Goal: Information Seeking & Learning: Learn about a topic

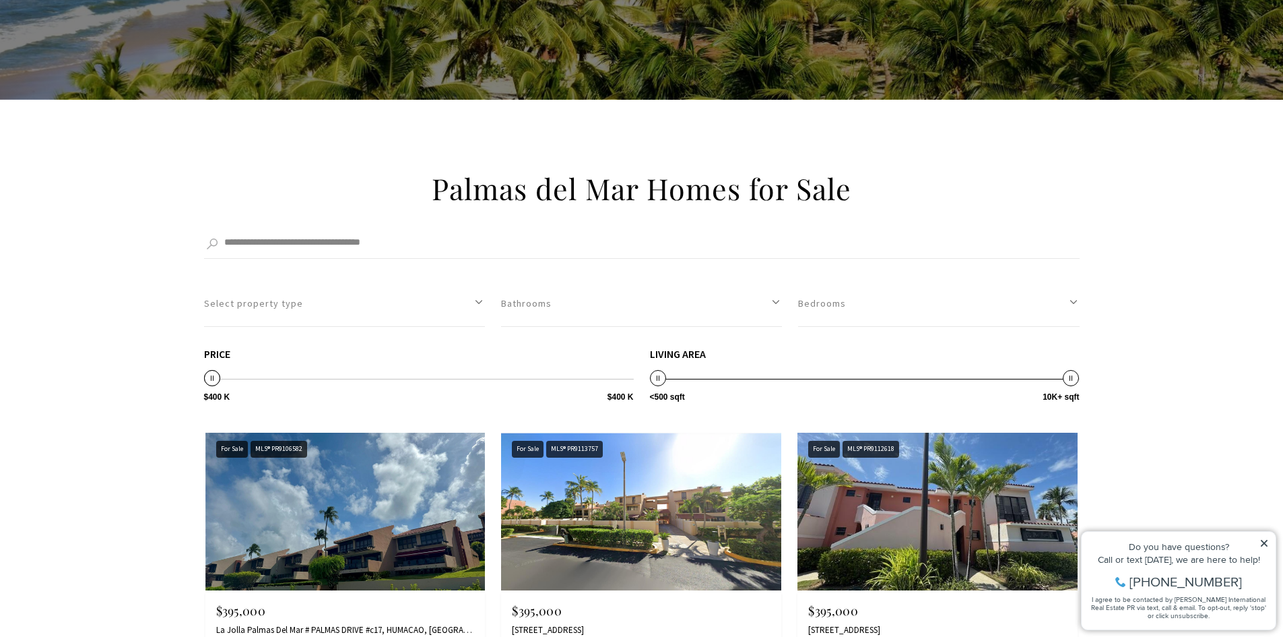
scroll to position [472, 0]
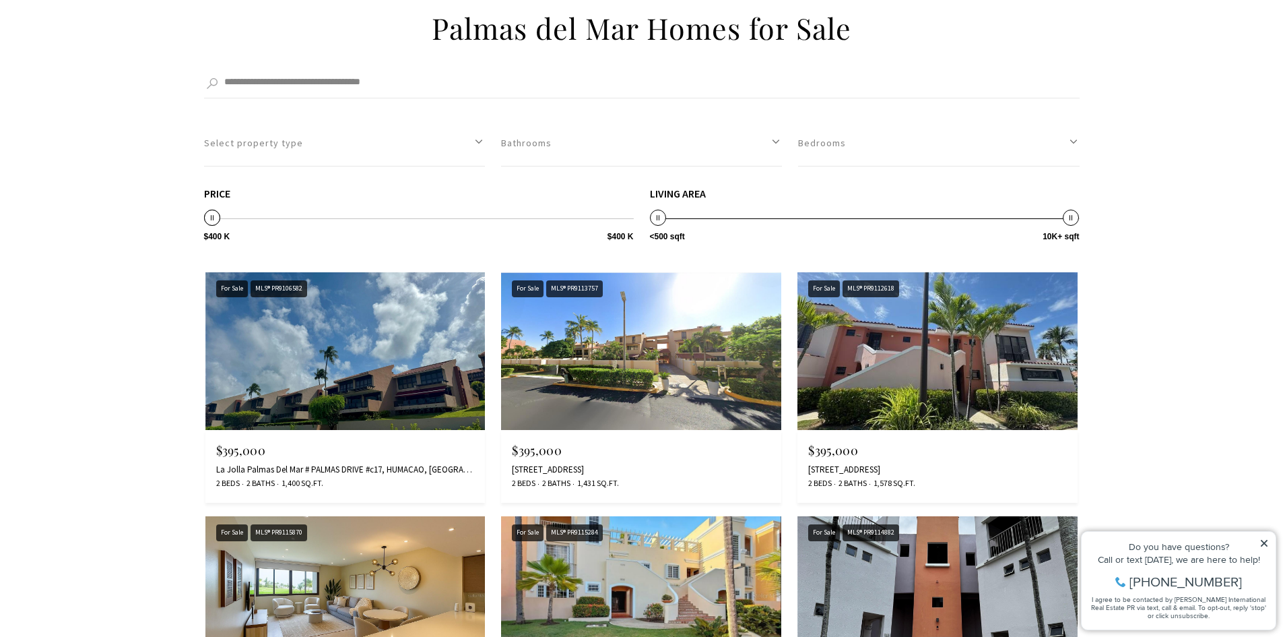
click at [946, 375] on img at bounding box center [938, 351] width 280 height 158
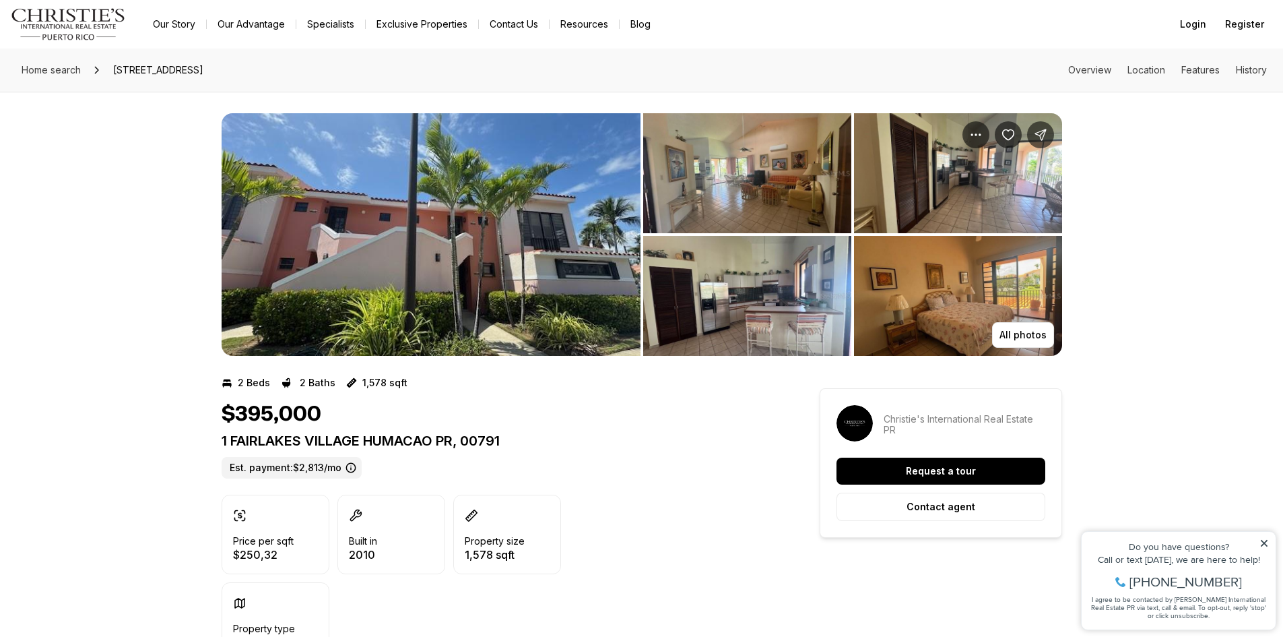
click at [774, 186] on img "View image gallery" at bounding box center [747, 173] width 208 height 120
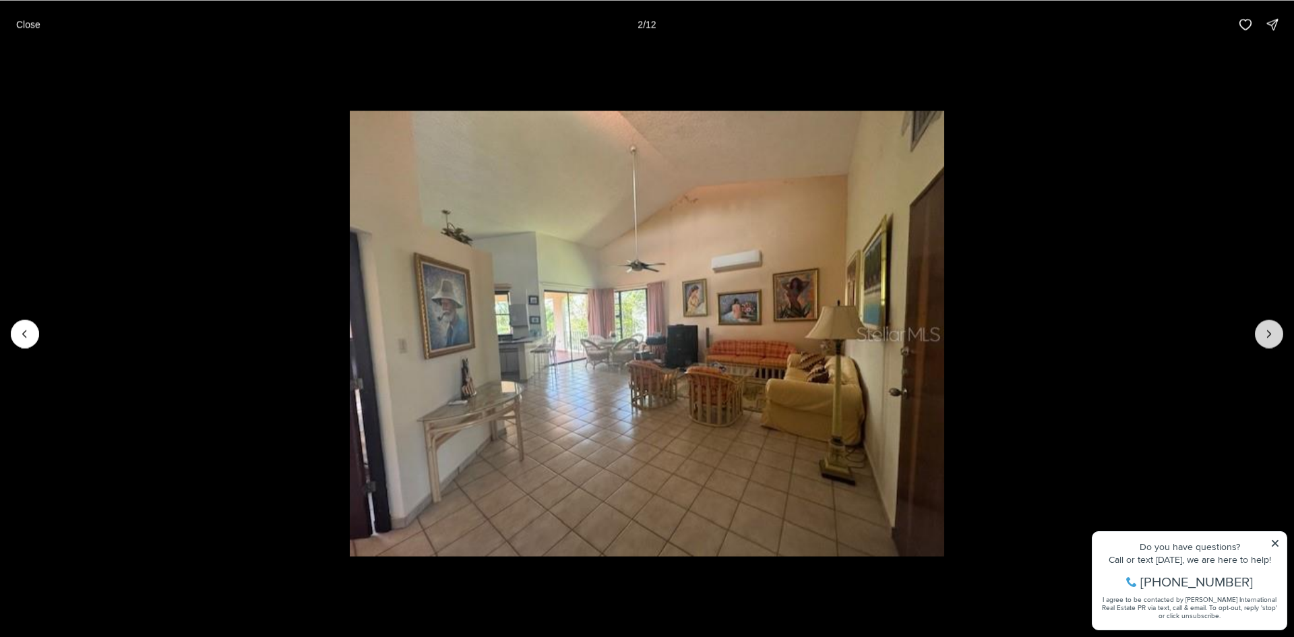
click at [1269, 330] on icon "Next slide" at bounding box center [1268, 333] width 13 height 13
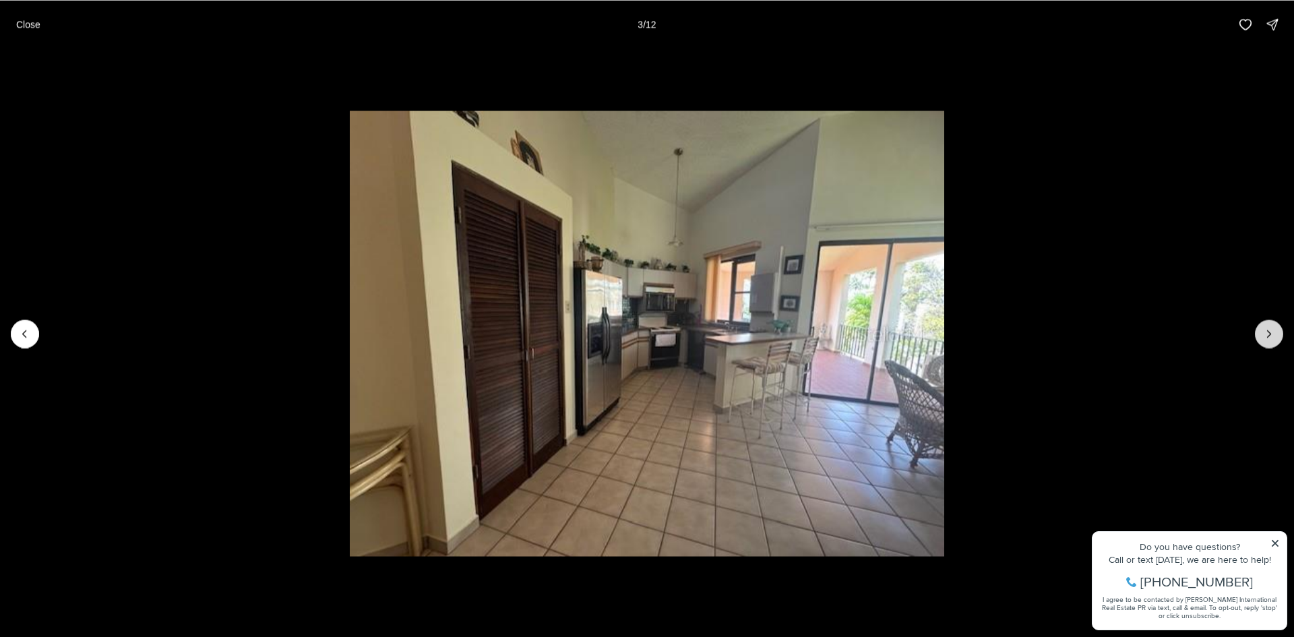
click at [1269, 330] on icon "Next slide" at bounding box center [1268, 333] width 13 height 13
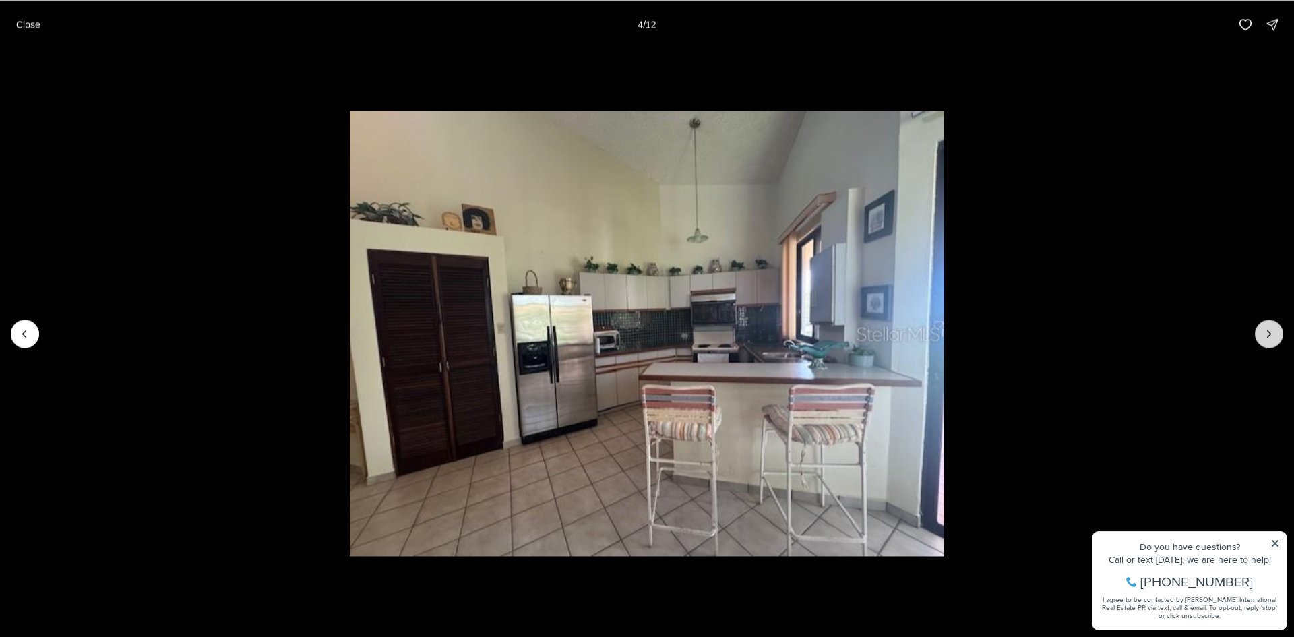
click at [1269, 330] on icon "Next slide" at bounding box center [1268, 333] width 13 height 13
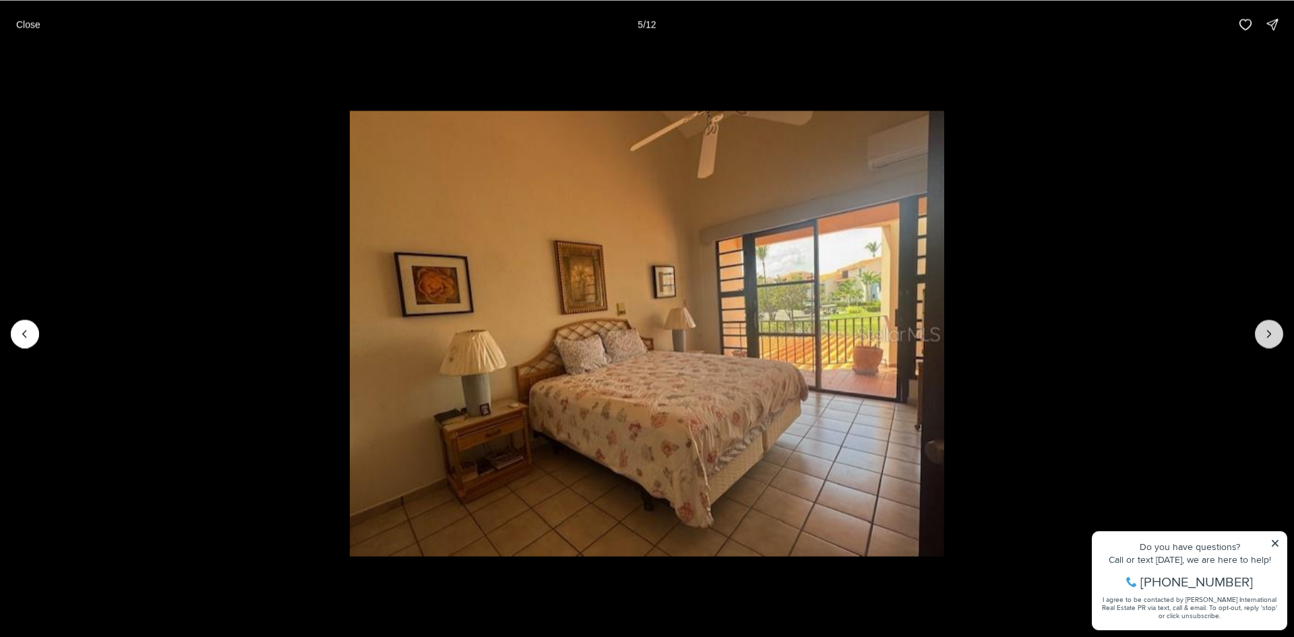
click at [1269, 330] on icon "Next slide" at bounding box center [1268, 333] width 13 height 13
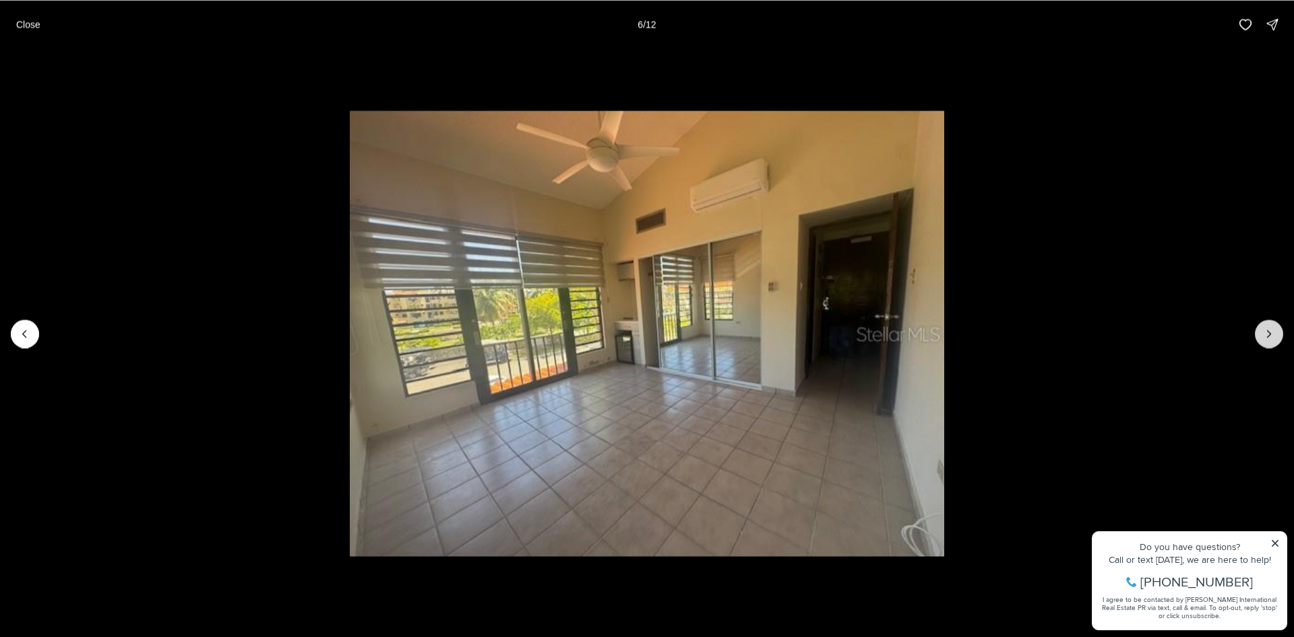
click at [1269, 330] on icon "Next slide" at bounding box center [1268, 333] width 13 height 13
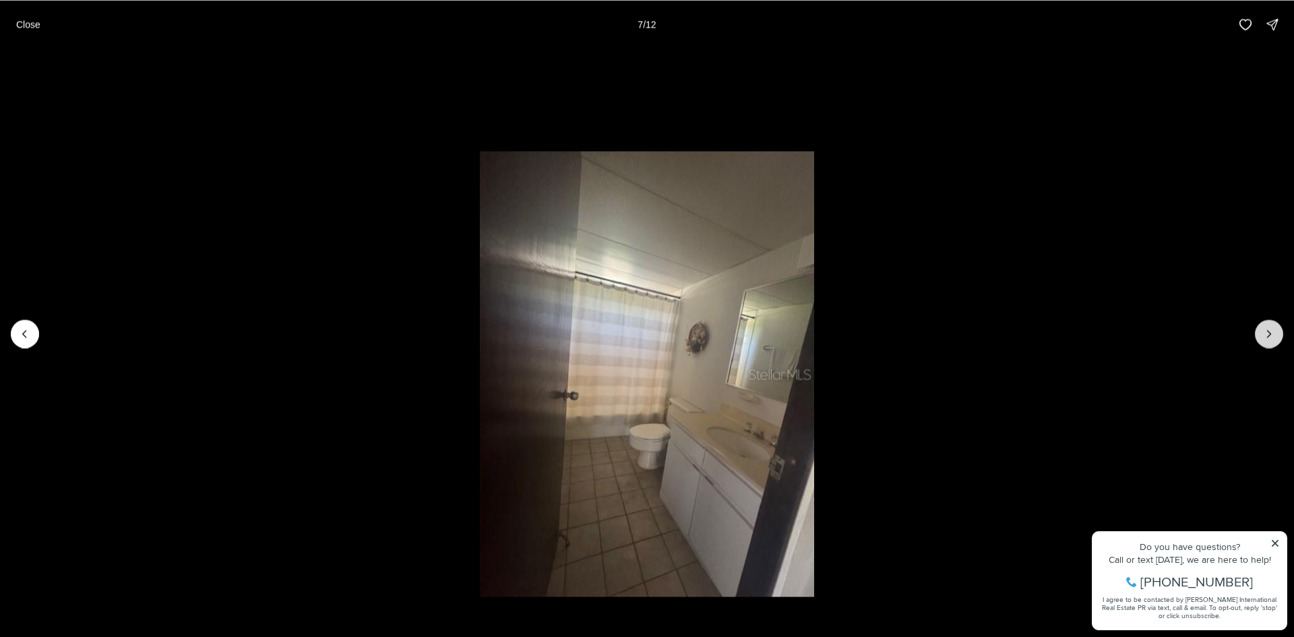
click at [1269, 330] on icon "Next slide" at bounding box center [1268, 333] width 13 height 13
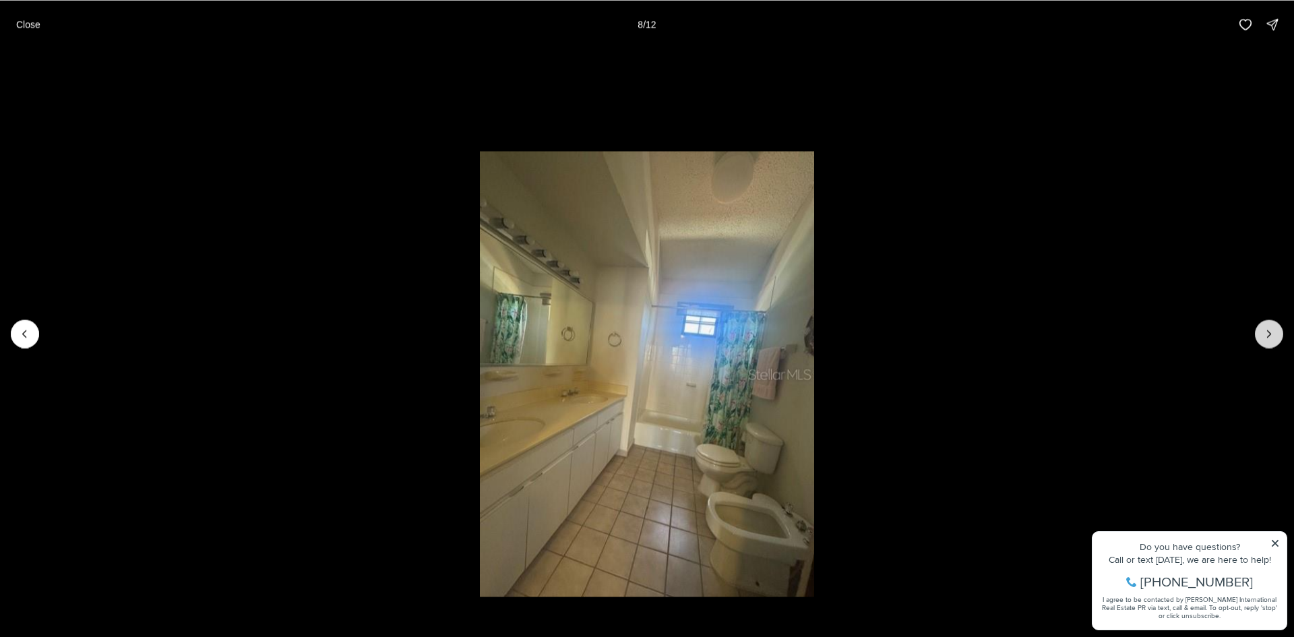
click at [1269, 330] on icon "Next slide" at bounding box center [1268, 333] width 13 height 13
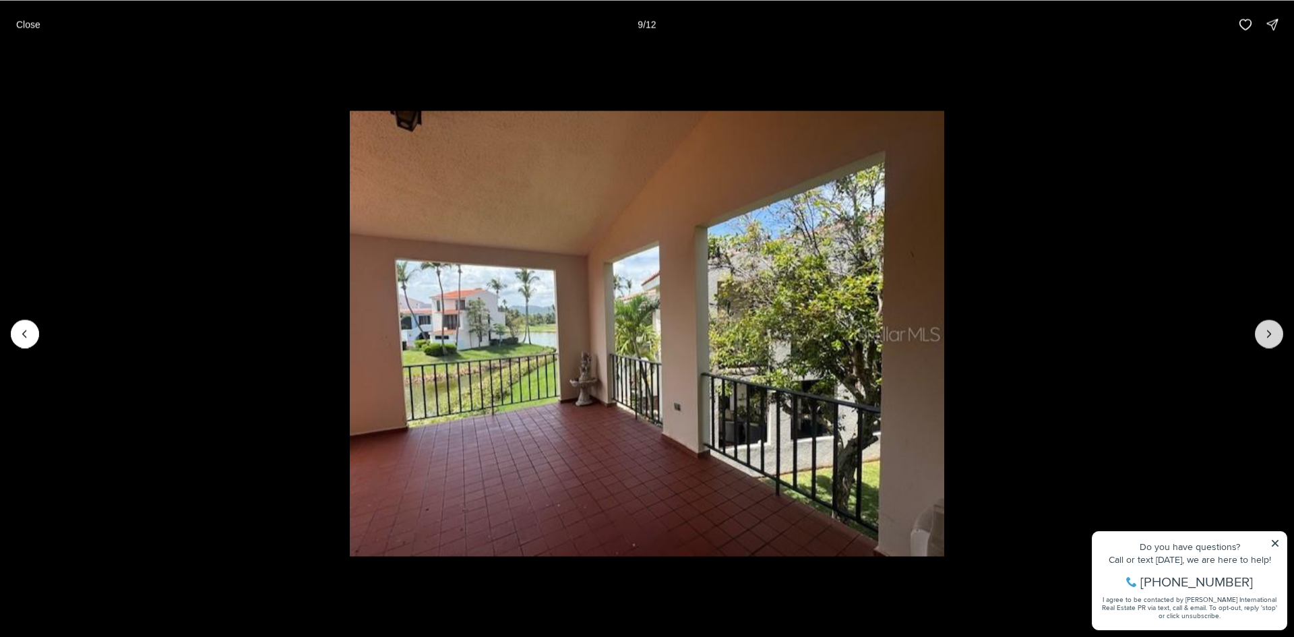
click at [1269, 330] on icon "Next slide" at bounding box center [1268, 333] width 13 height 13
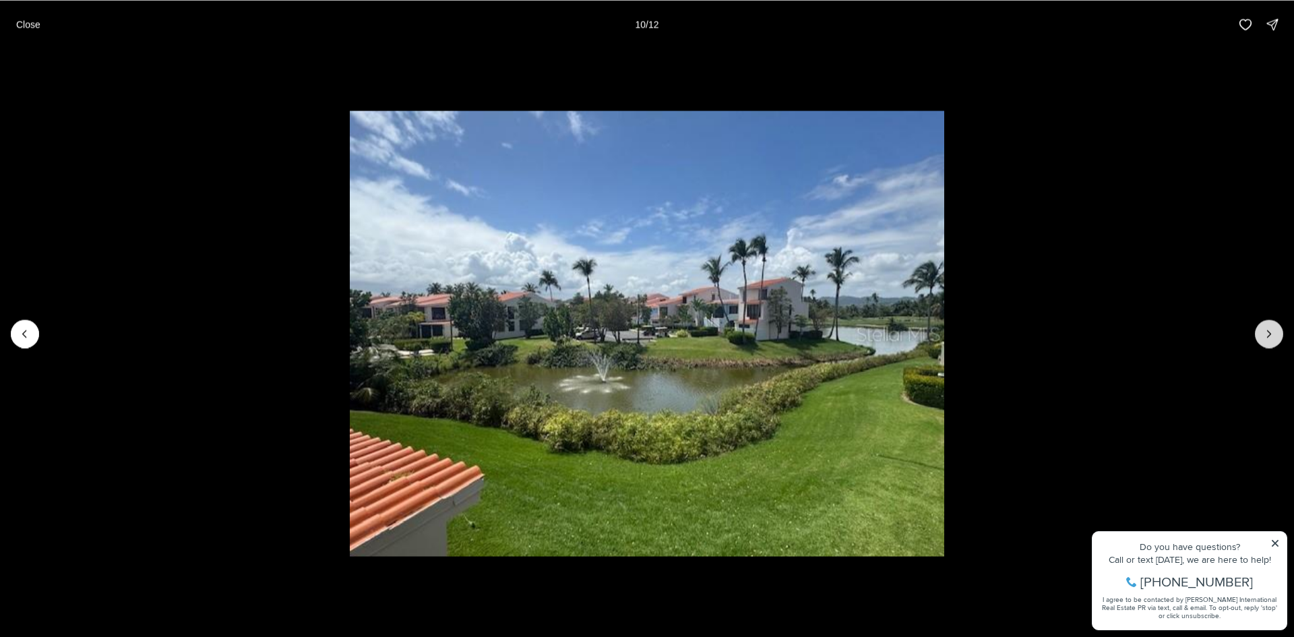
click at [1269, 330] on icon "Next slide" at bounding box center [1268, 333] width 13 height 13
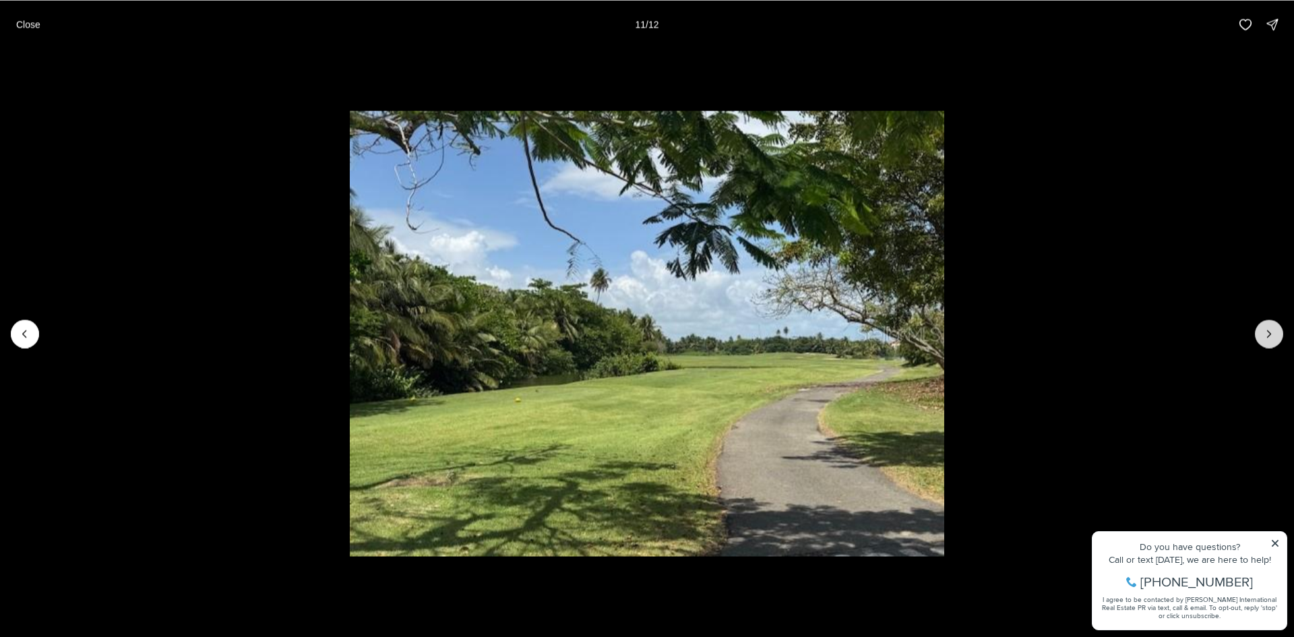
click at [1269, 330] on icon "Next slide" at bounding box center [1268, 333] width 13 height 13
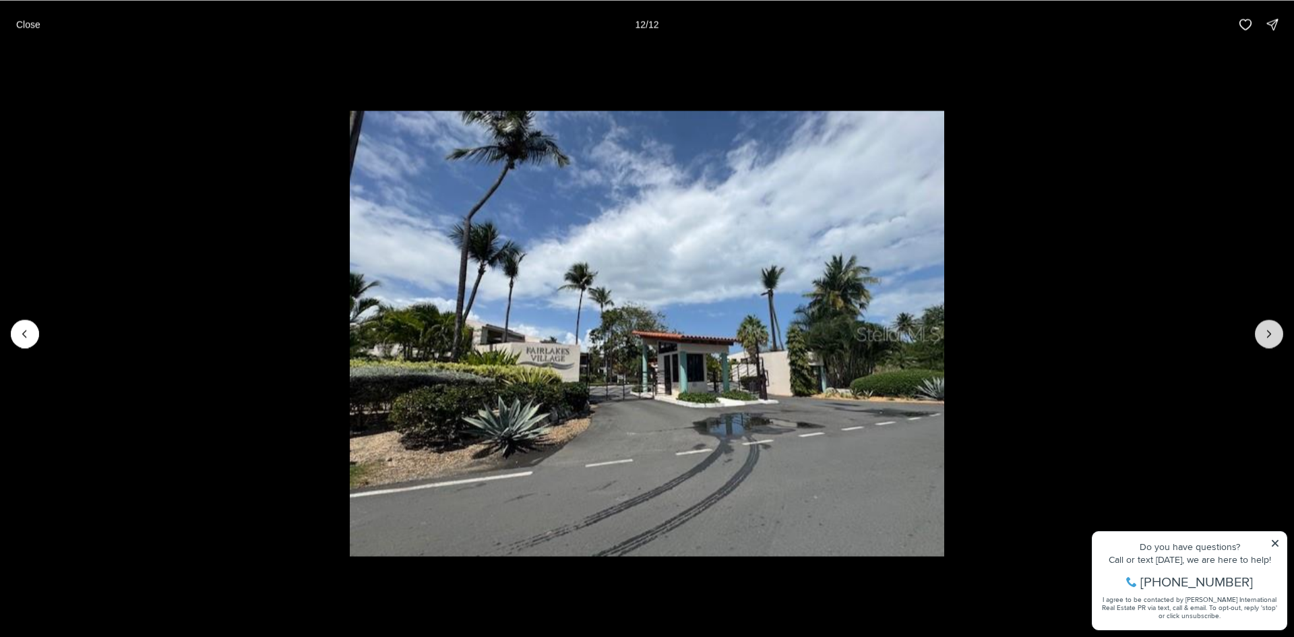
click at [1269, 330] on div at bounding box center [1269, 333] width 28 height 28
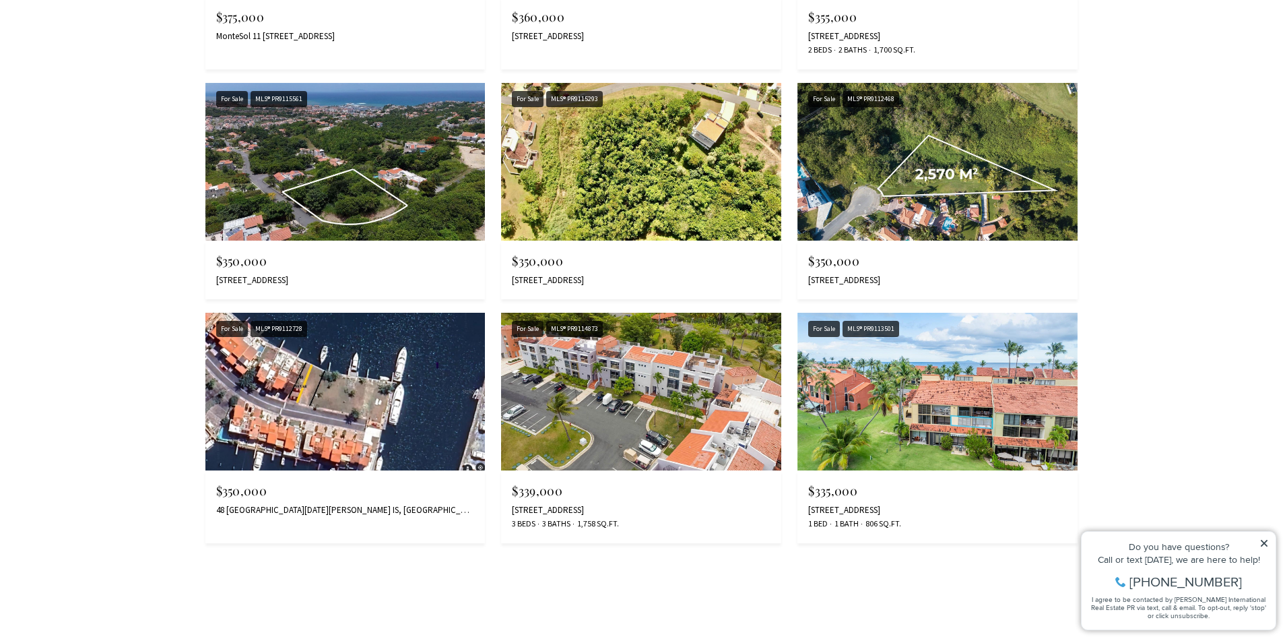
scroll to position [1415, 0]
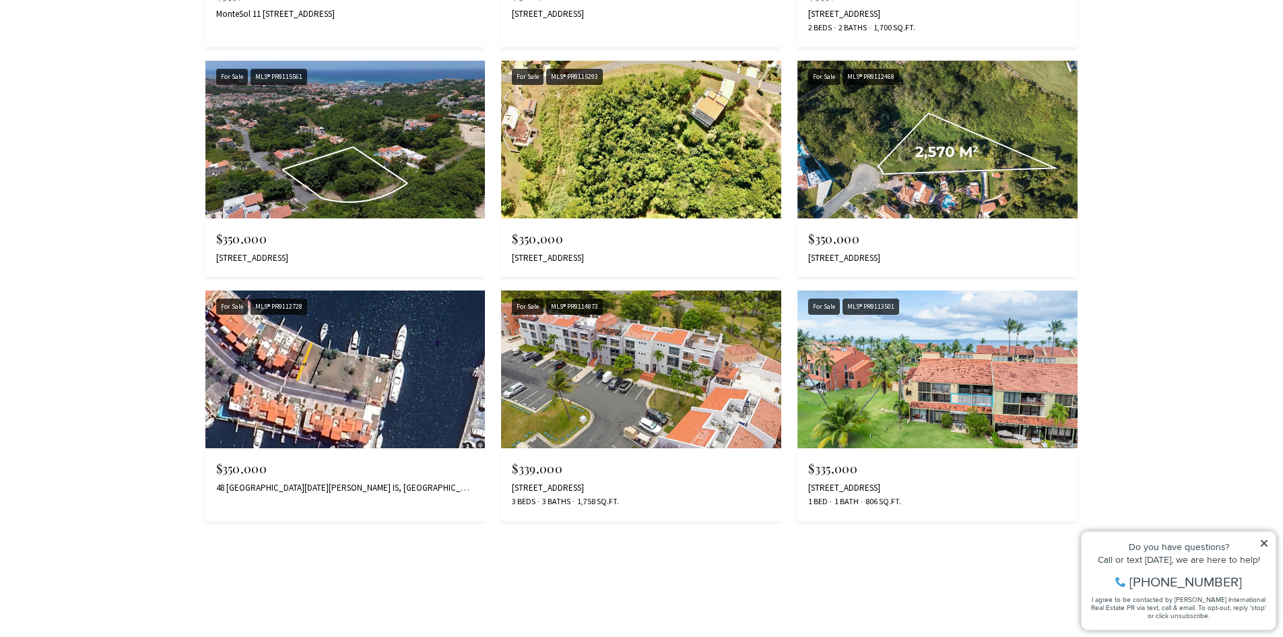
click at [371, 369] on img at bounding box center [345, 369] width 280 height 158
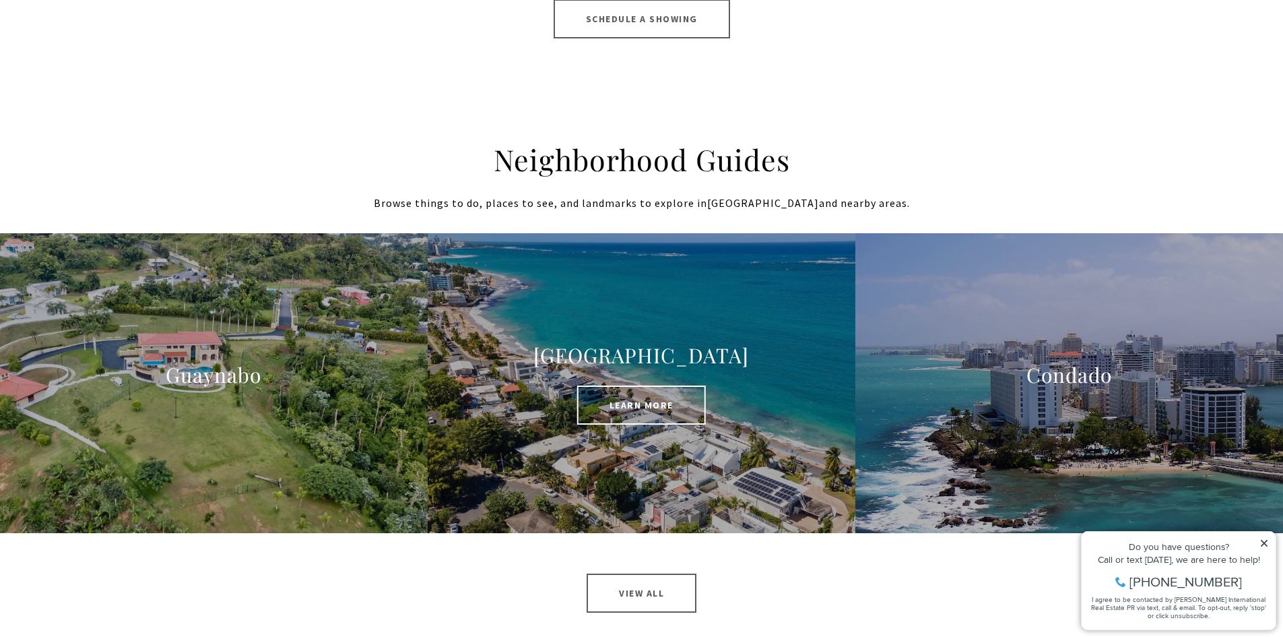
scroll to position [2830, 0]
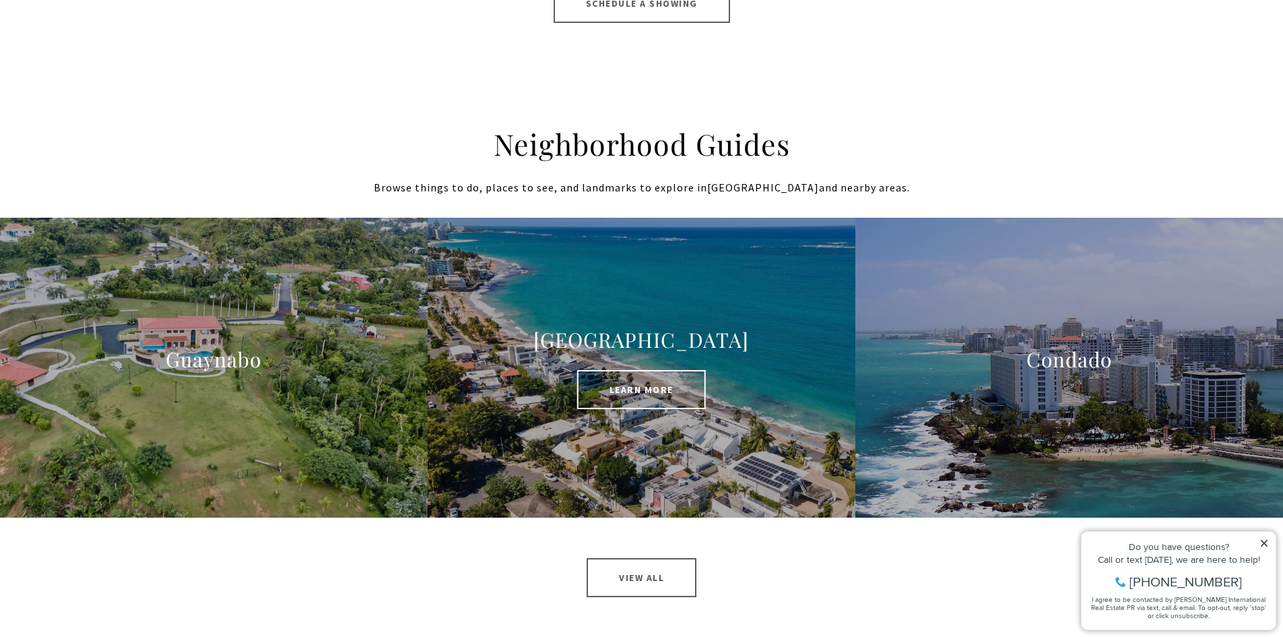
click at [698, 362] on div "[GEOGRAPHIC_DATA] Learn More" at bounding box center [641, 368] width 299 height 82
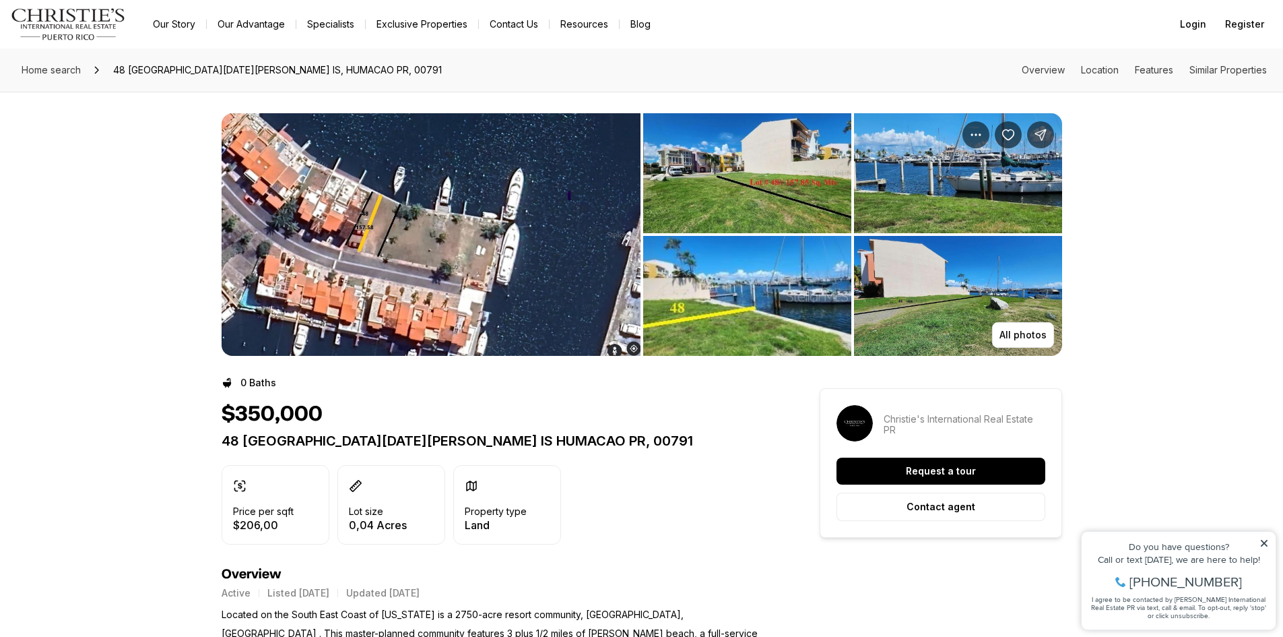
click at [971, 168] on img "View image gallery" at bounding box center [958, 173] width 208 height 120
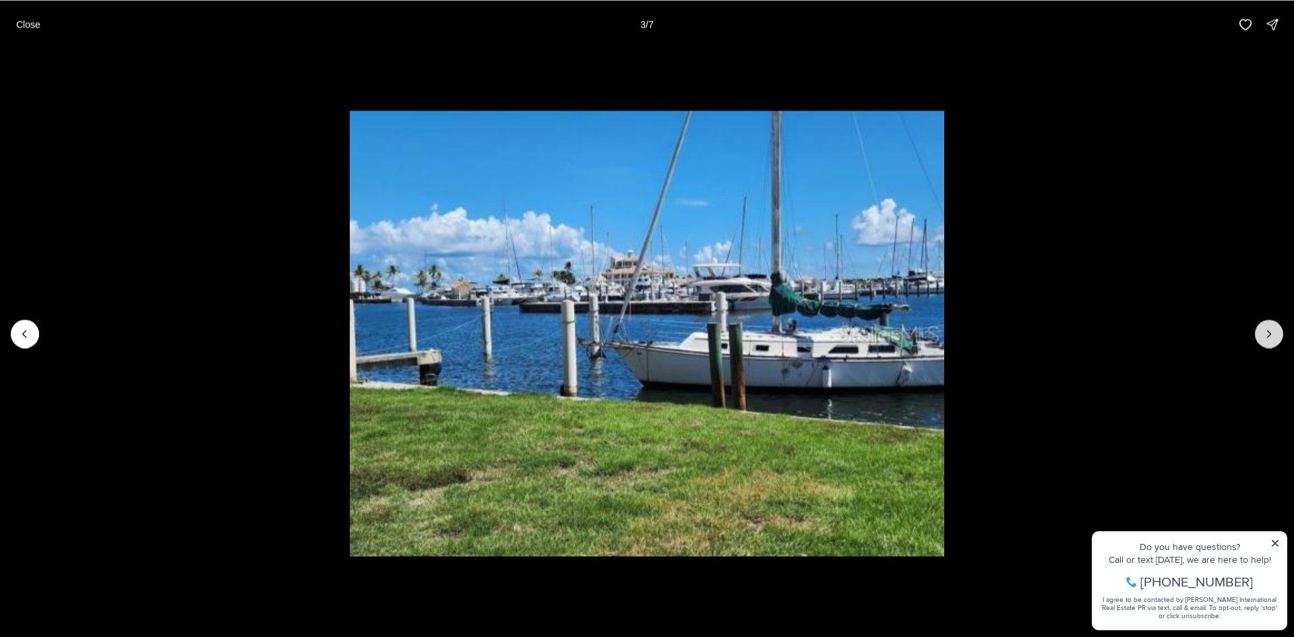
click at [1267, 329] on icon "Next slide" at bounding box center [1268, 333] width 13 height 13
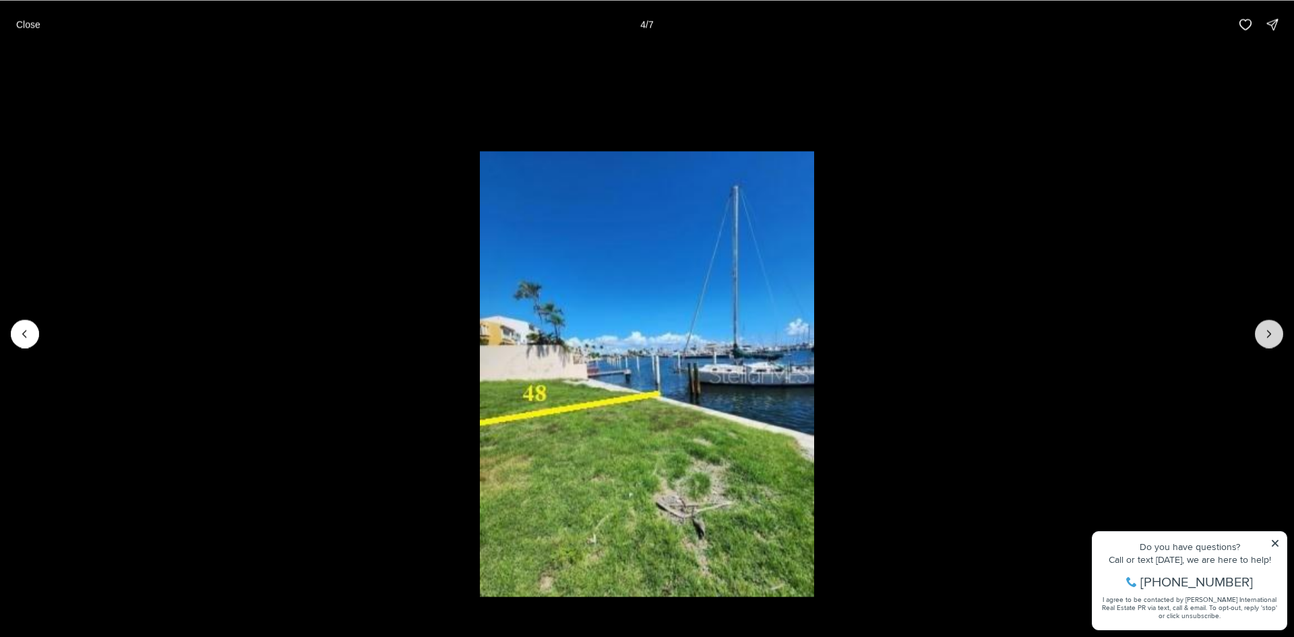
click at [1267, 329] on icon "Next slide" at bounding box center [1268, 333] width 13 height 13
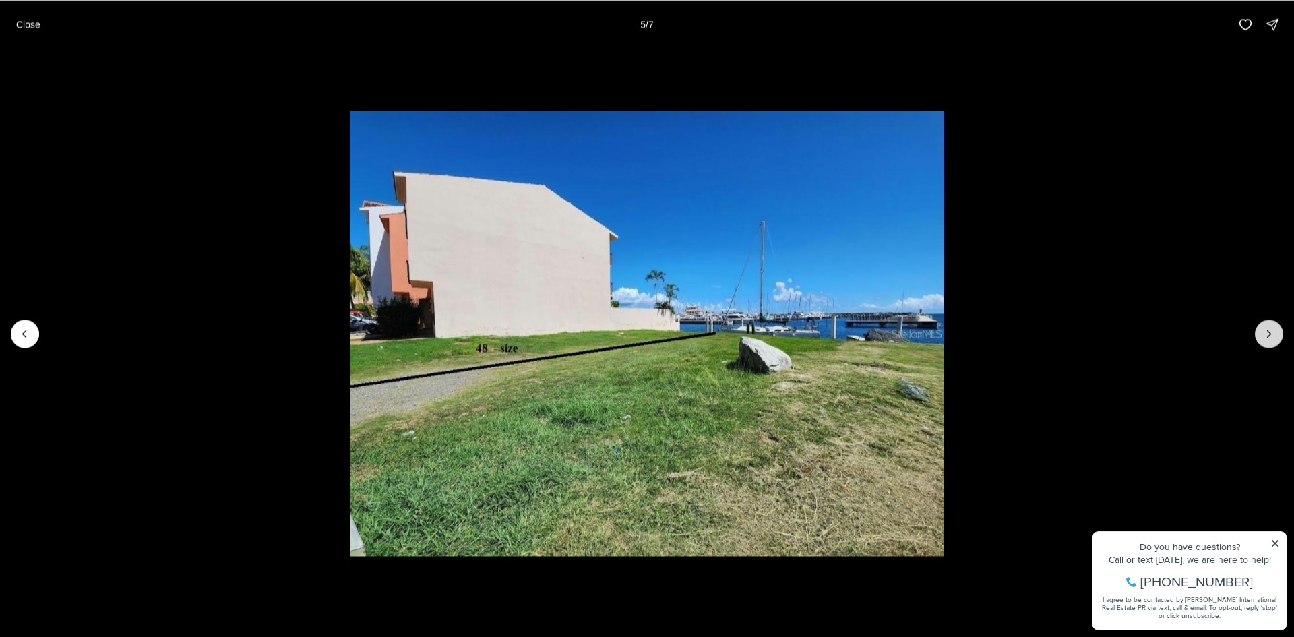
click at [1267, 329] on icon "Next slide" at bounding box center [1268, 333] width 13 height 13
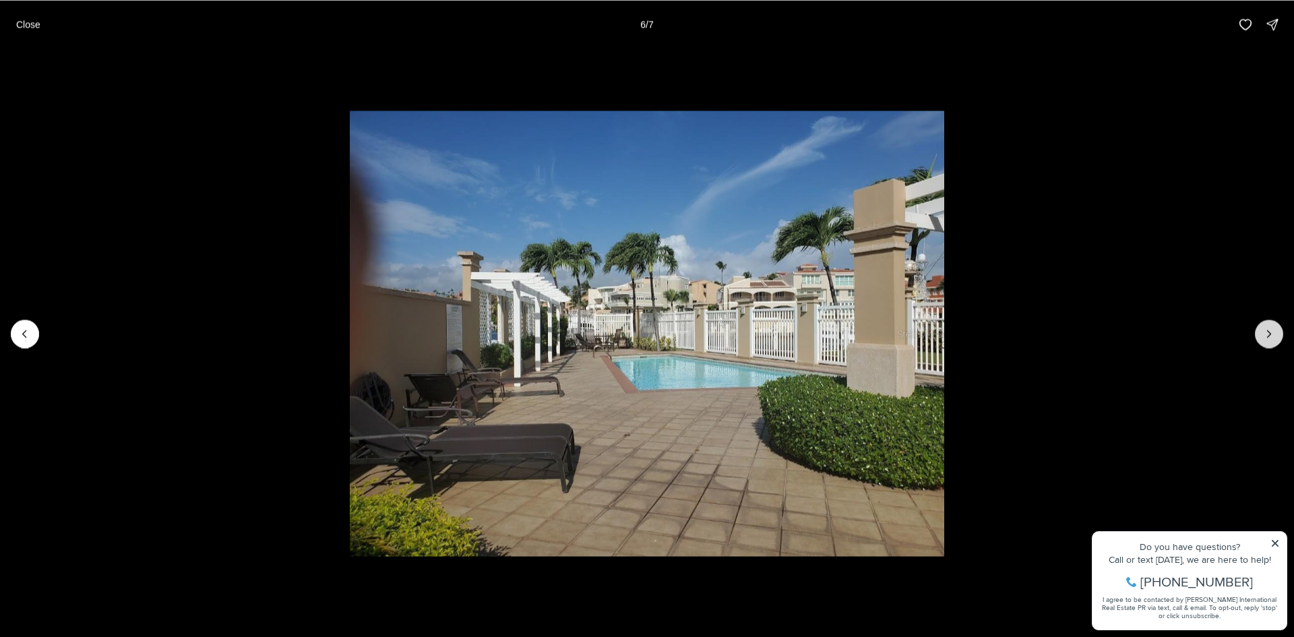
click at [1267, 329] on icon "Next slide" at bounding box center [1268, 333] width 13 height 13
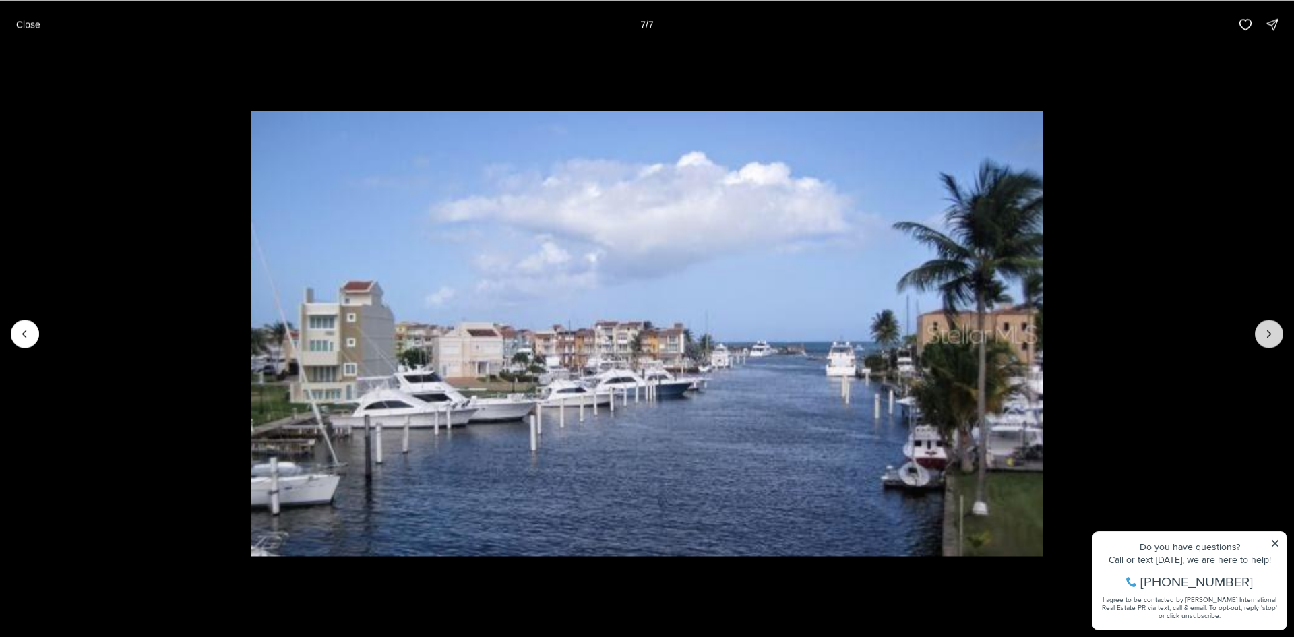
click at [1267, 329] on div at bounding box center [1269, 333] width 28 height 28
click at [26, 332] on icon "Previous slide" at bounding box center [24, 333] width 13 height 13
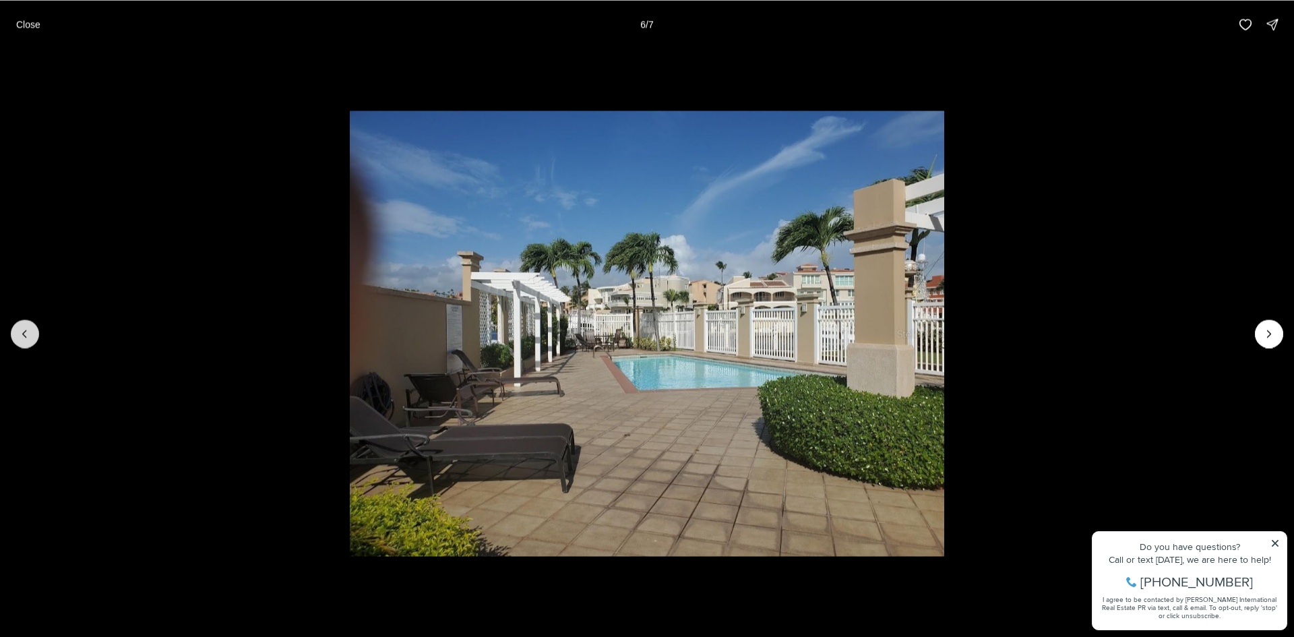
click at [26, 332] on icon "Previous slide" at bounding box center [24, 333] width 13 height 13
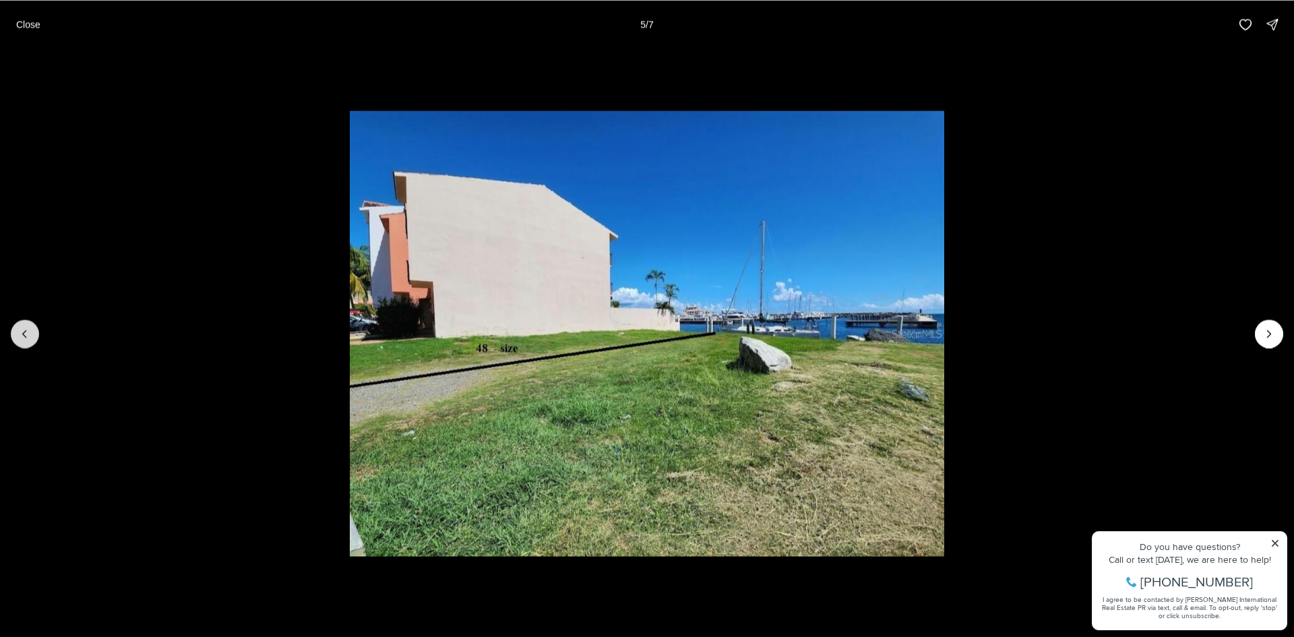
click at [26, 332] on icon "Previous slide" at bounding box center [24, 333] width 13 height 13
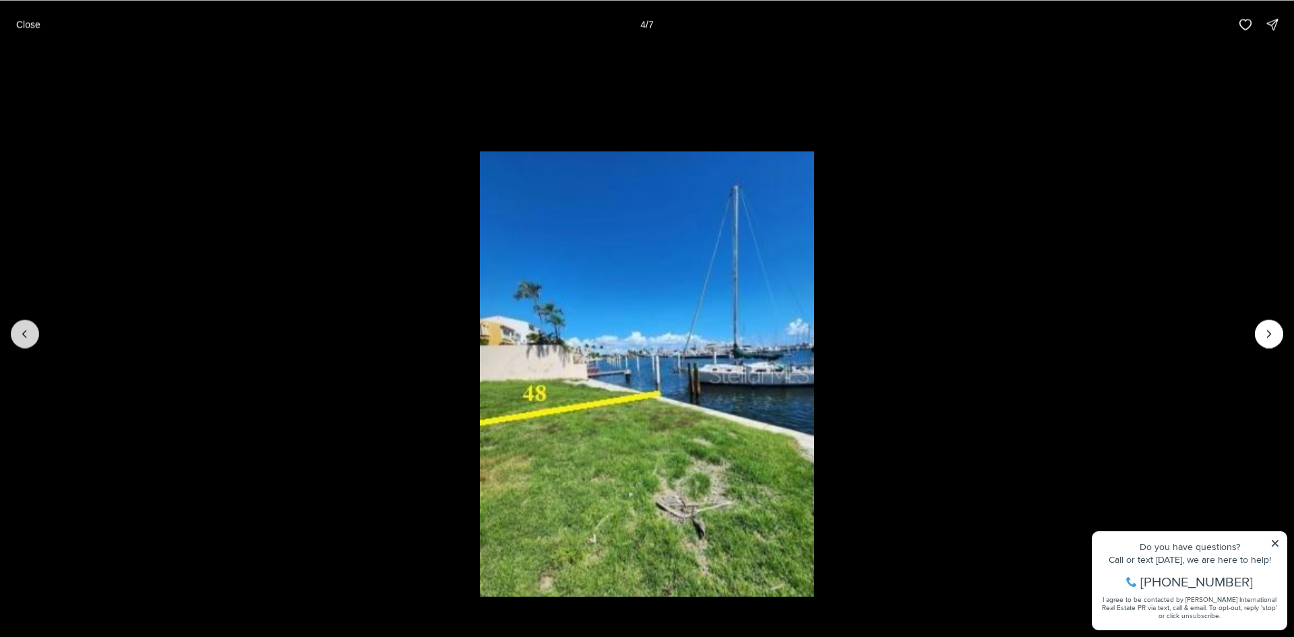
click at [26, 332] on icon "Previous slide" at bounding box center [24, 333] width 13 height 13
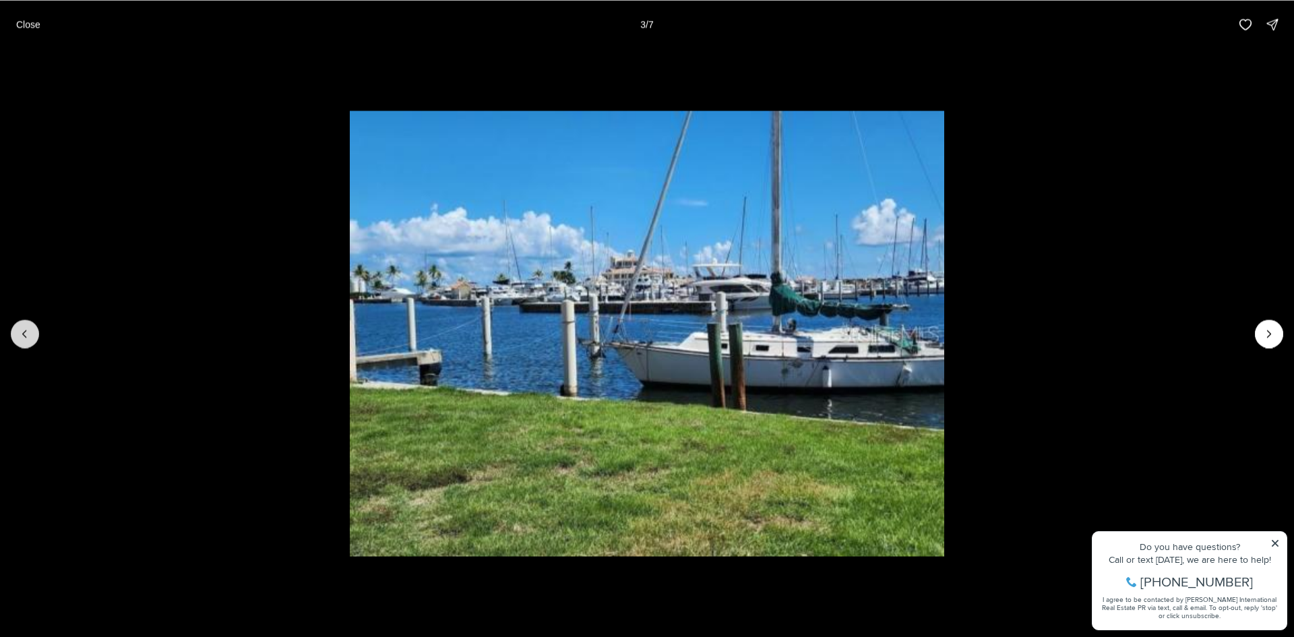
click at [26, 332] on icon "Previous slide" at bounding box center [24, 333] width 13 height 13
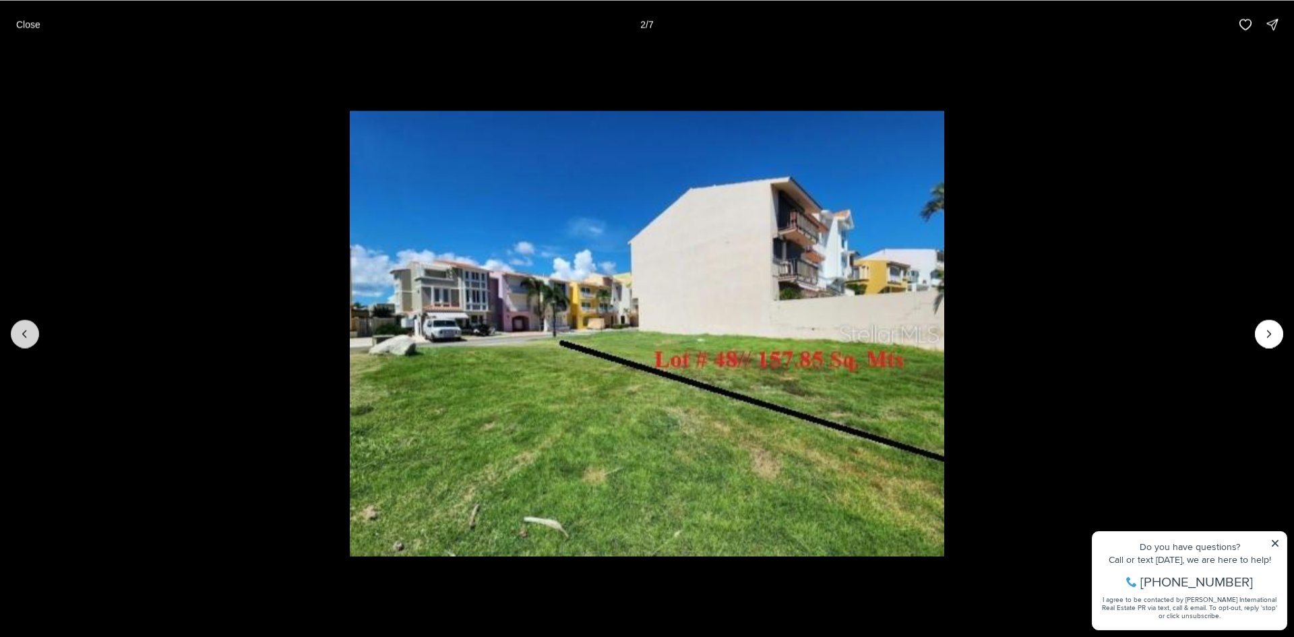
click at [26, 334] on icon "Previous slide" at bounding box center [24, 333] width 13 height 13
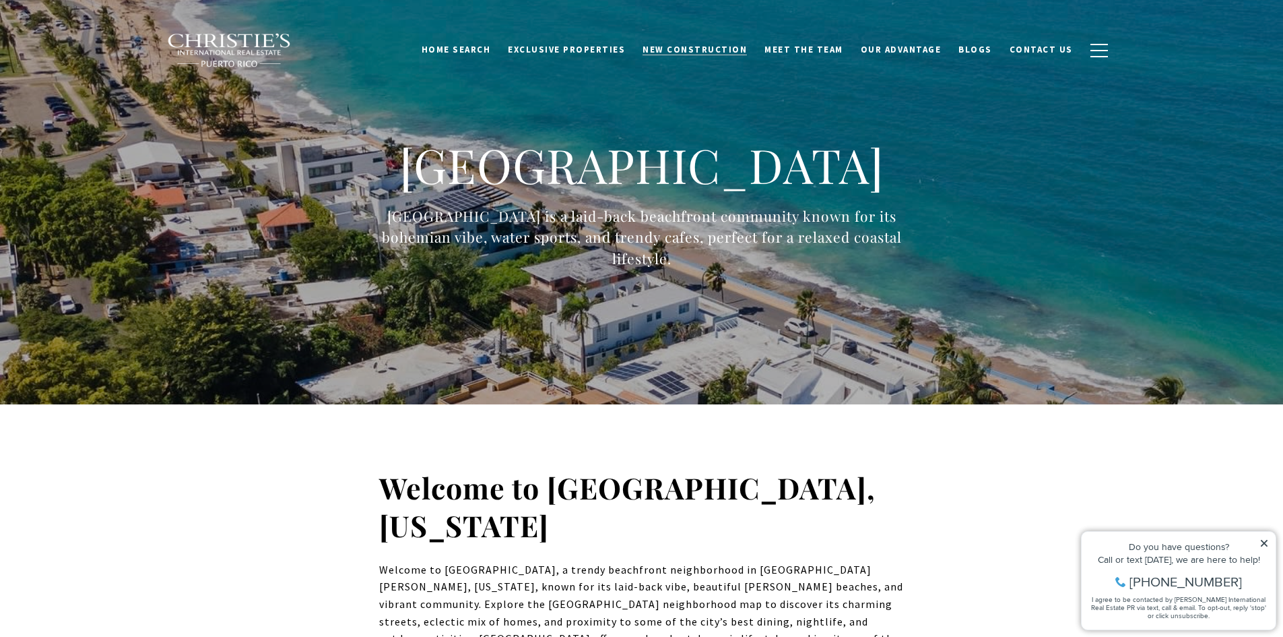
click at [693, 50] on span "New Construction" at bounding box center [695, 49] width 104 height 11
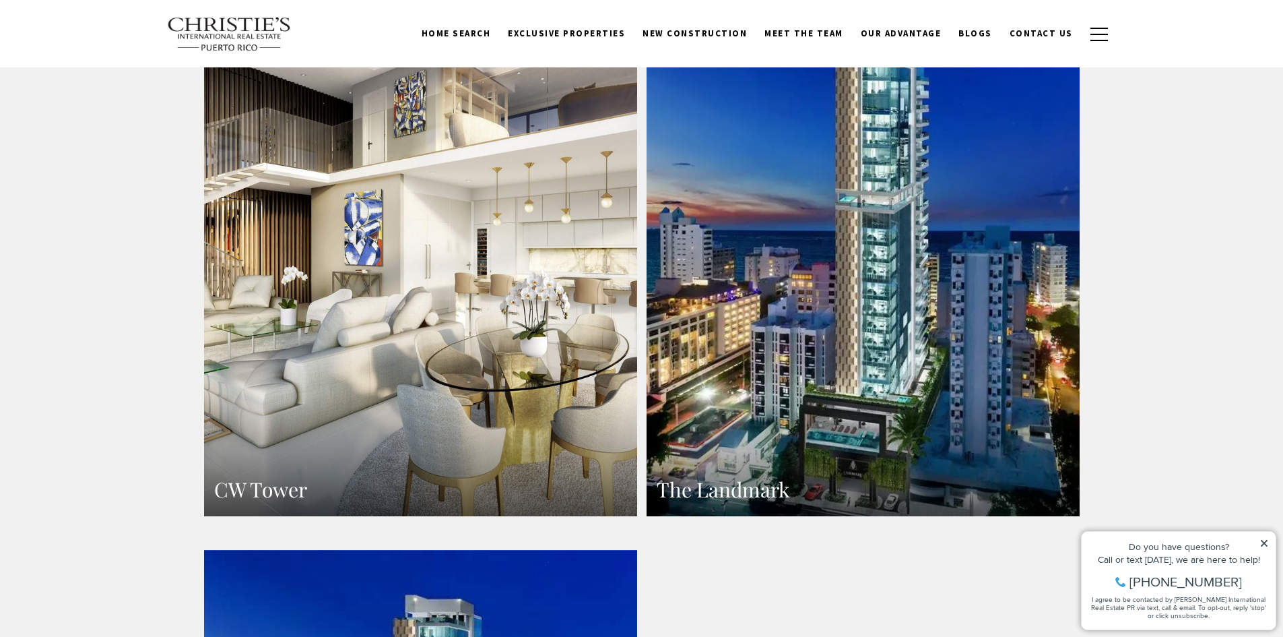
scroll to position [1415, 0]
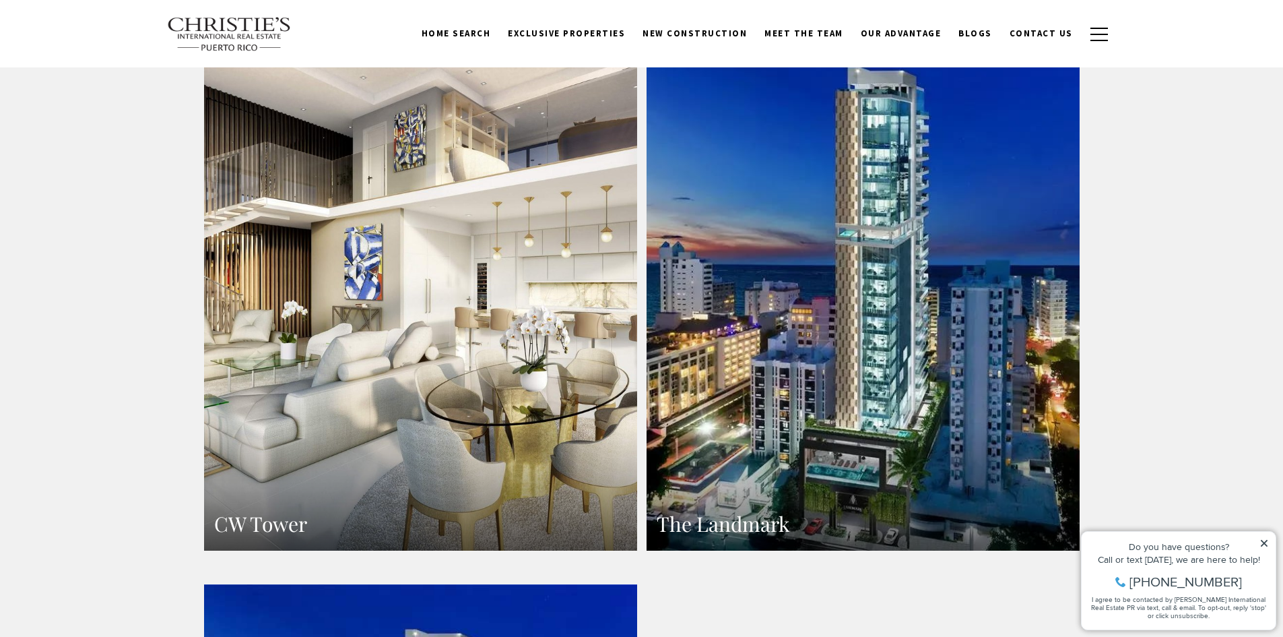
click at [472, 305] on link "CW Tower" at bounding box center [420, 286] width 433 height 529
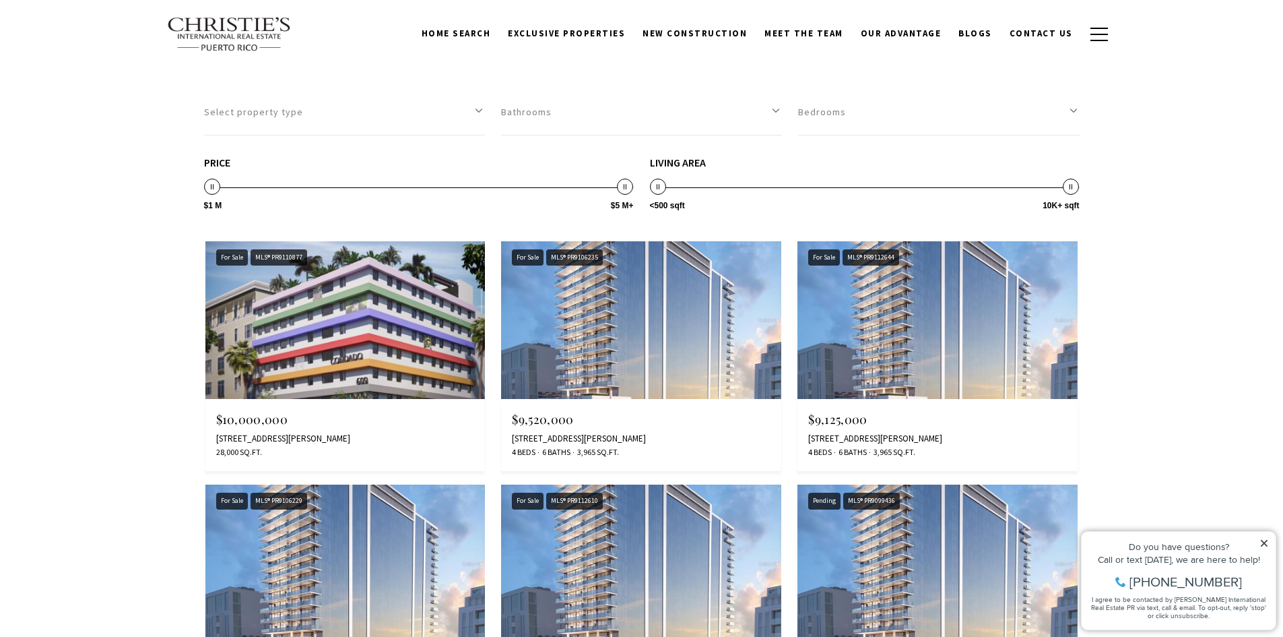
scroll to position [1482, 0]
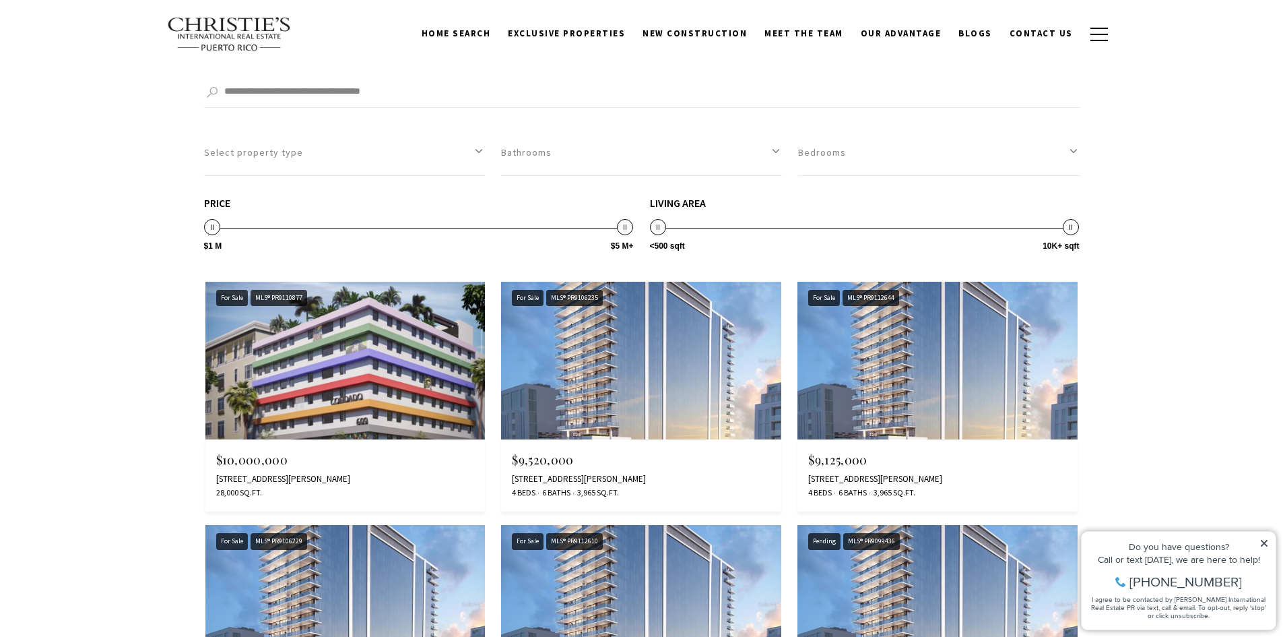
click at [689, 363] on img at bounding box center [641, 361] width 280 height 158
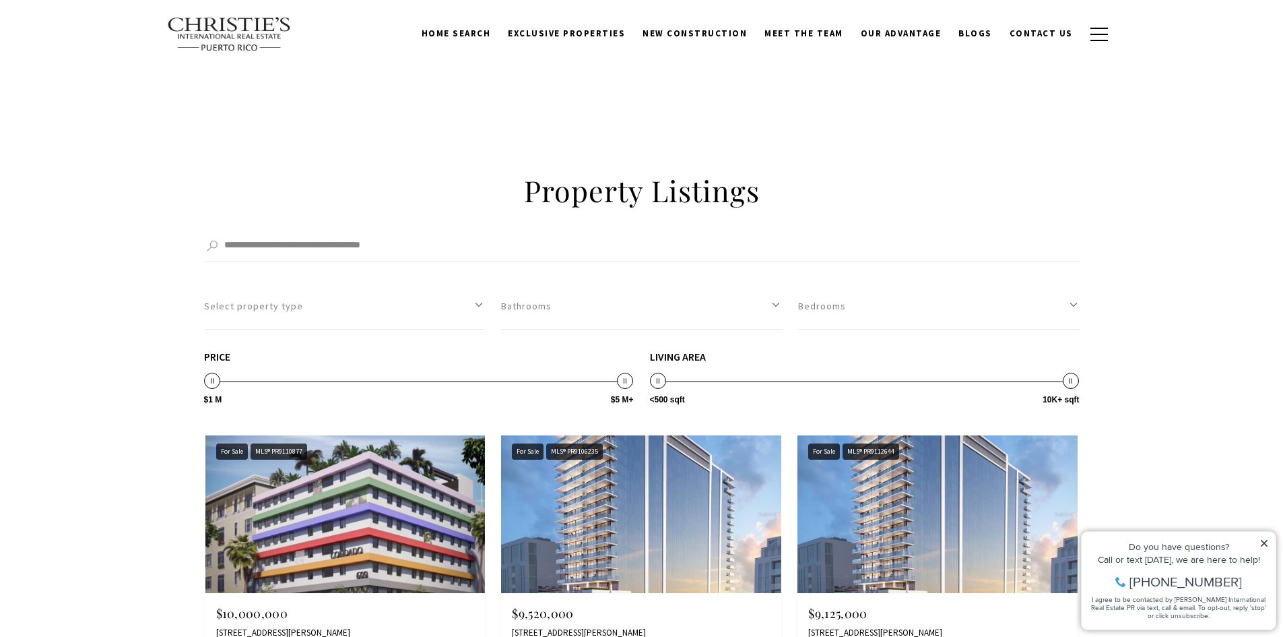
scroll to position [1280, 0]
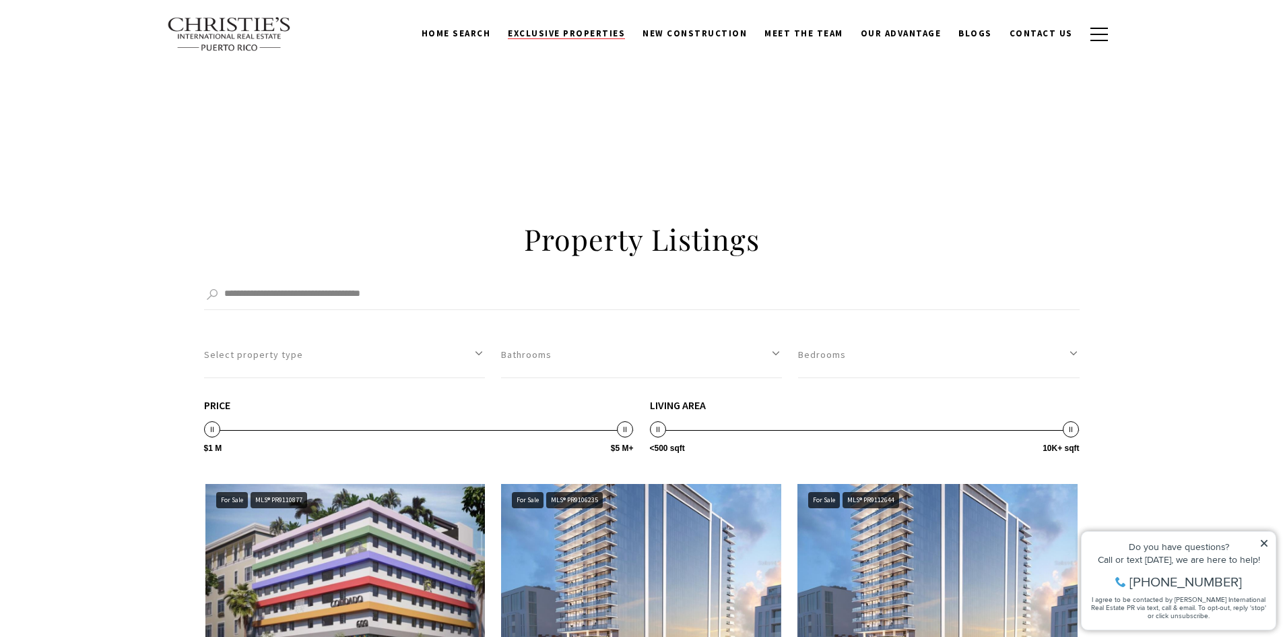
click at [572, 30] on span "Exclusive Properties" at bounding box center [566, 33] width 117 height 11
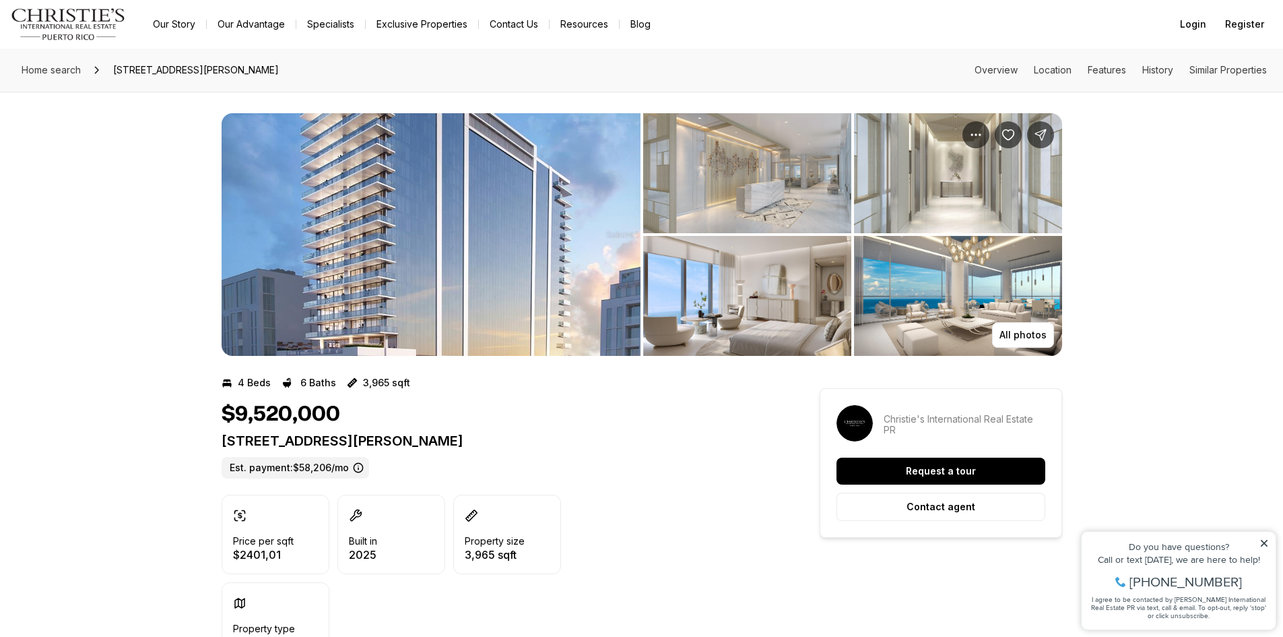
click at [763, 170] on img "View image gallery" at bounding box center [747, 173] width 208 height 120
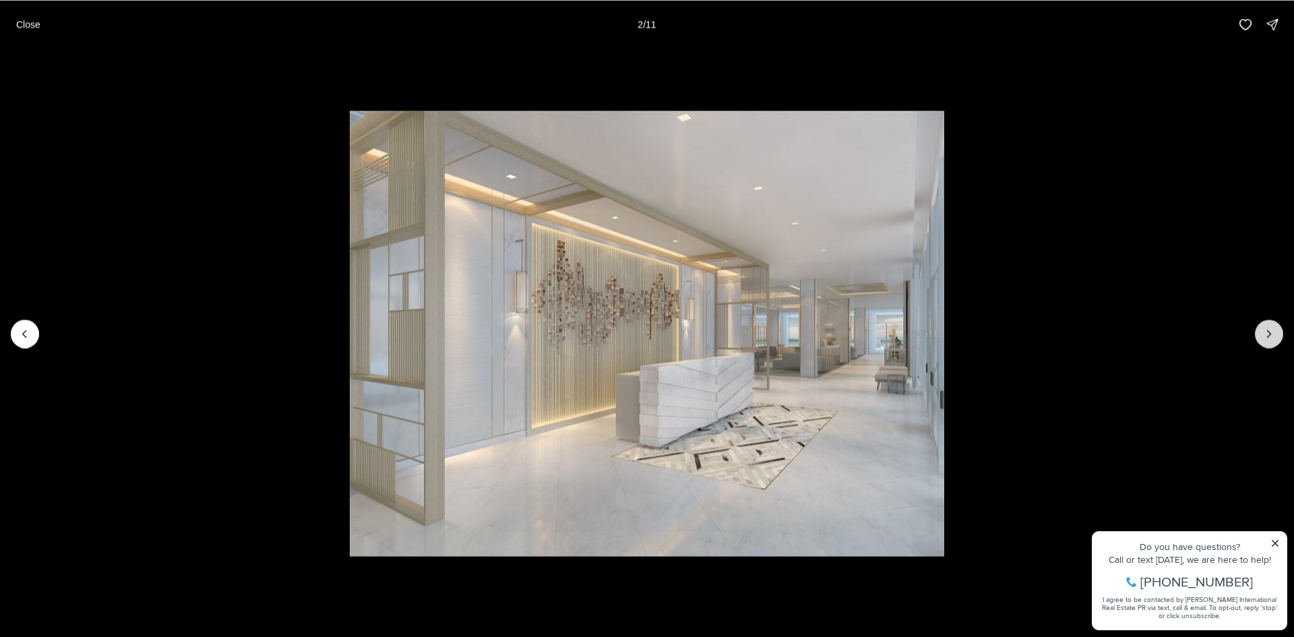
click at [1268, 331] on icon "Next slide" at bounding box center [1268, 333] width 3 height 7
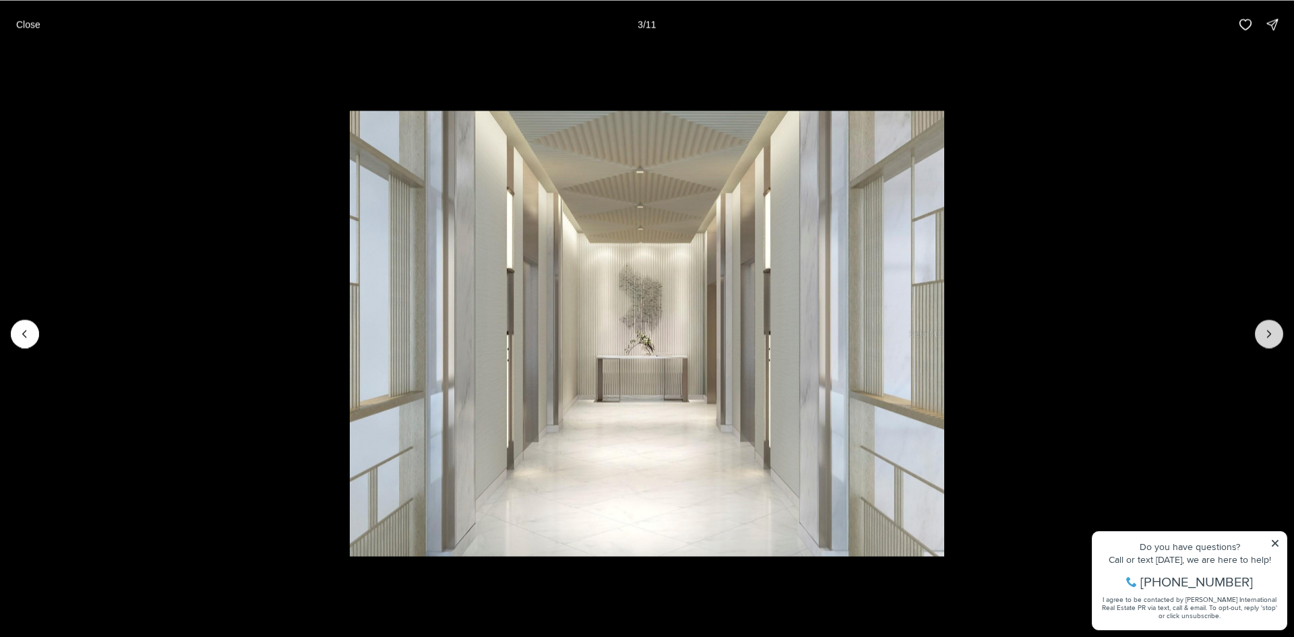
click at [1268, 331] on icon "Next slide" at bounding box center [1268, 333] width 3 height 7
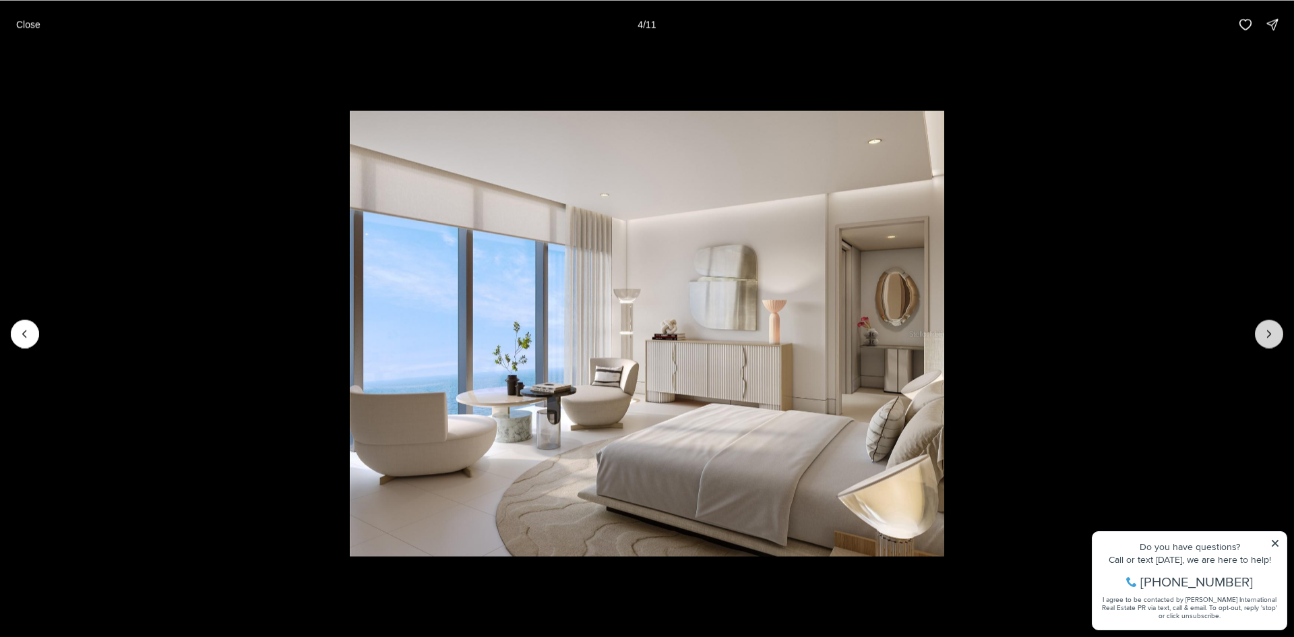
click at [1268, 331] on icon "Next slide" at bounding box center [1268, 333] width 3 height 7
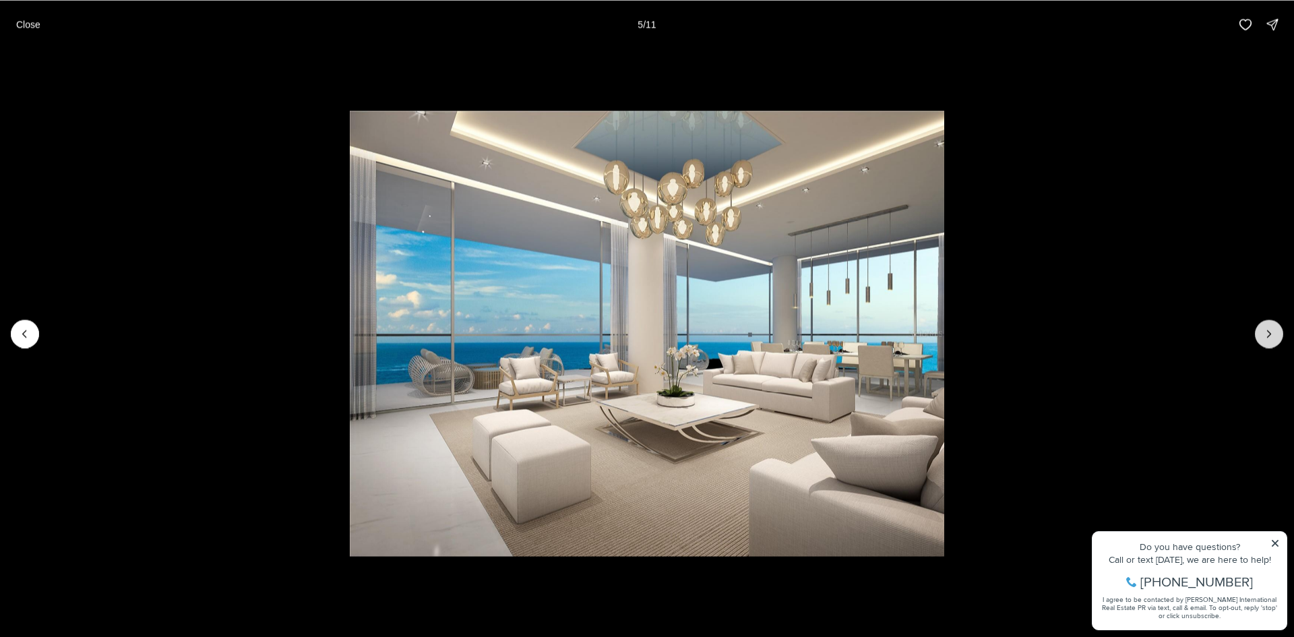
click at [1268, 331] on icon "Next slide" at bounding box center [1268, 333] width 3 height 7
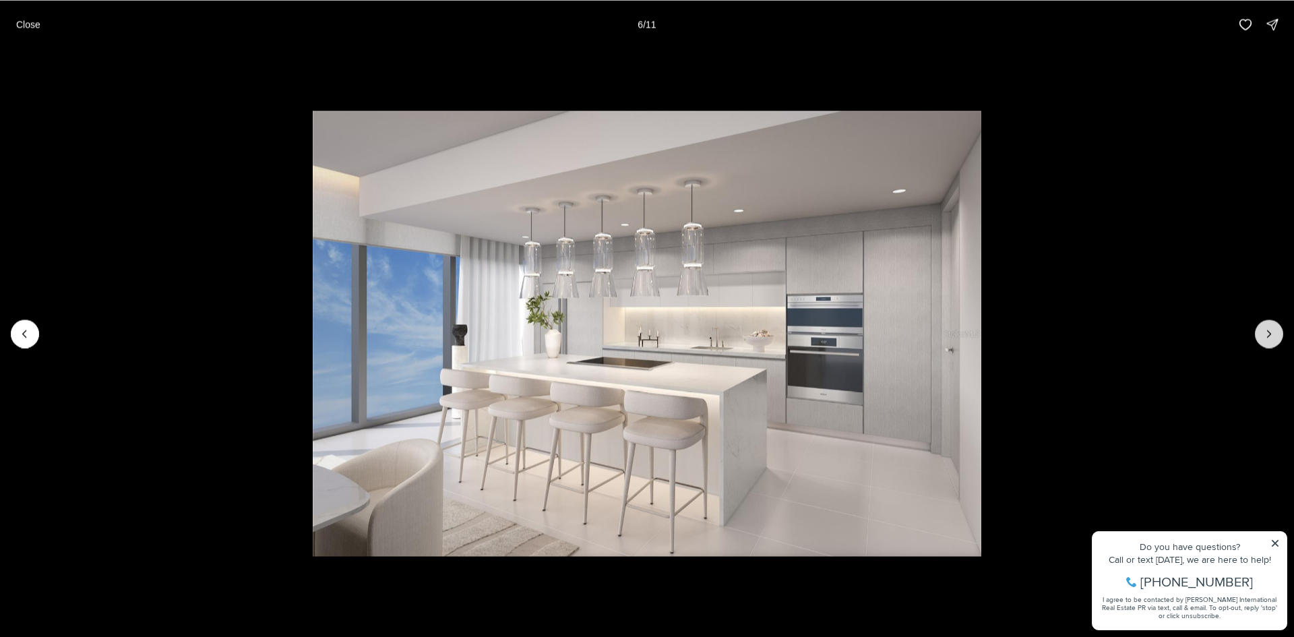
click at [1268, 331] on icon "Next slide" at bounding box center [1268, 333] width 3 height 7
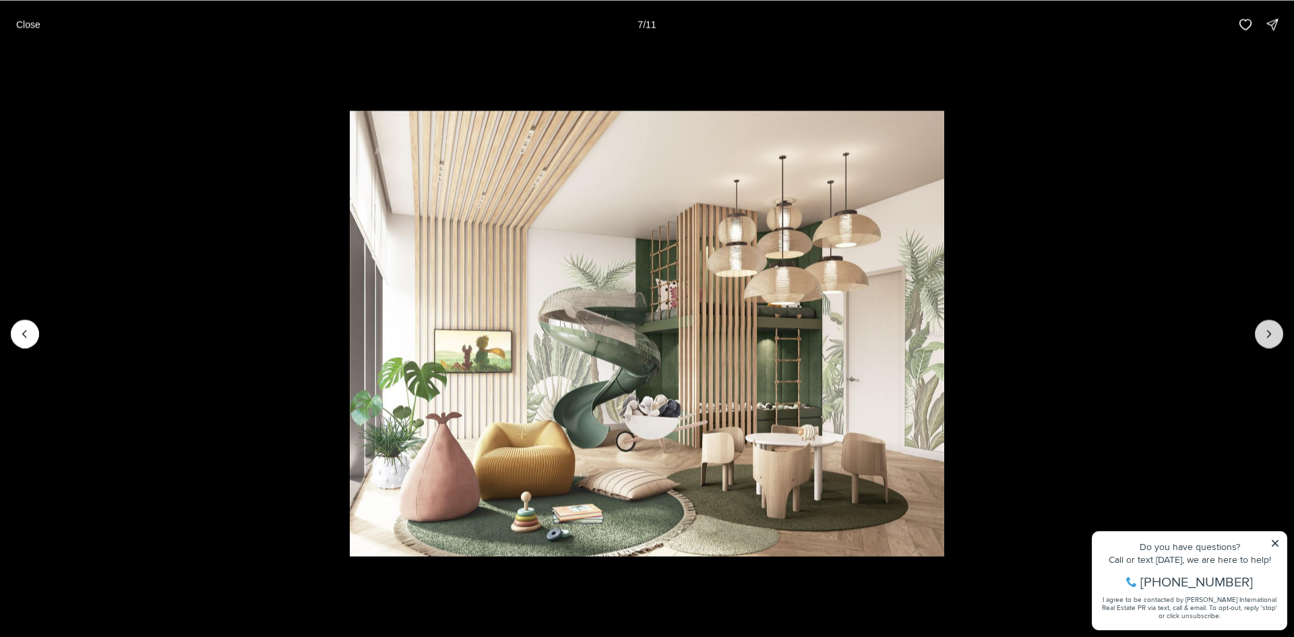
click at [1268, 331] on icon "Next slide" at bounding box center [1268, 333] width 3 height 7
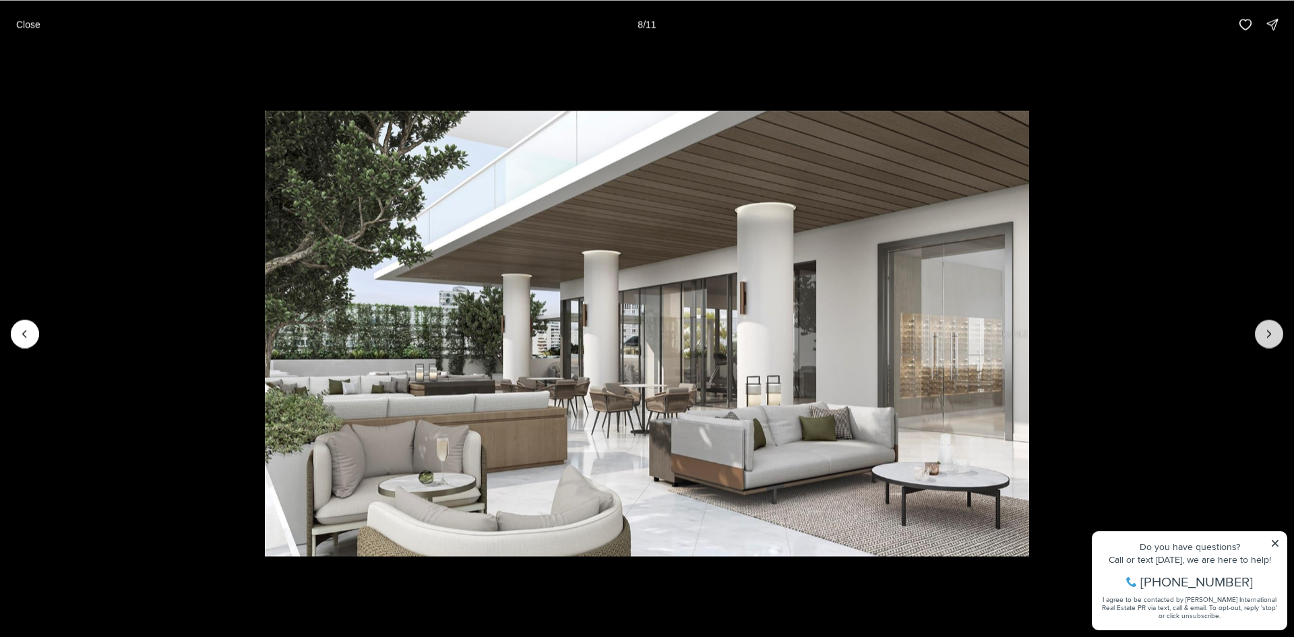
click at [1269, 331] on icon "Next slide" at bounding box center [1268, 333] width 3 height 7
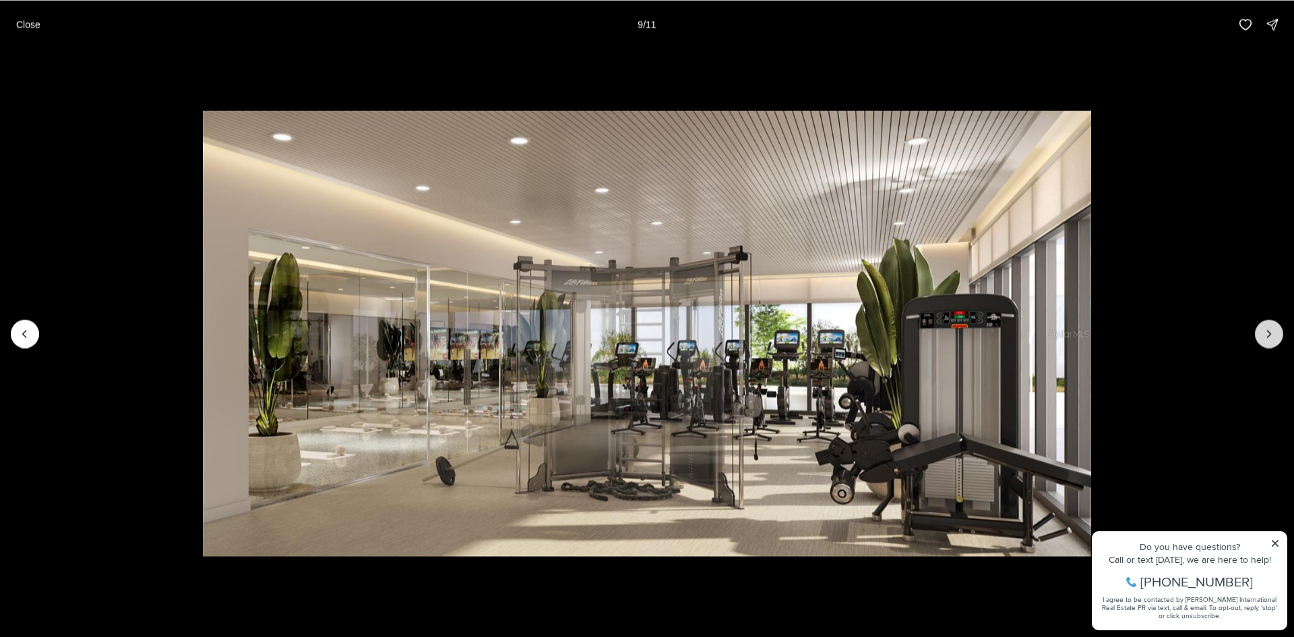
click at [1269, 331] on icon "Next slide" at bounding box center [1268, 333] width 3 height 7
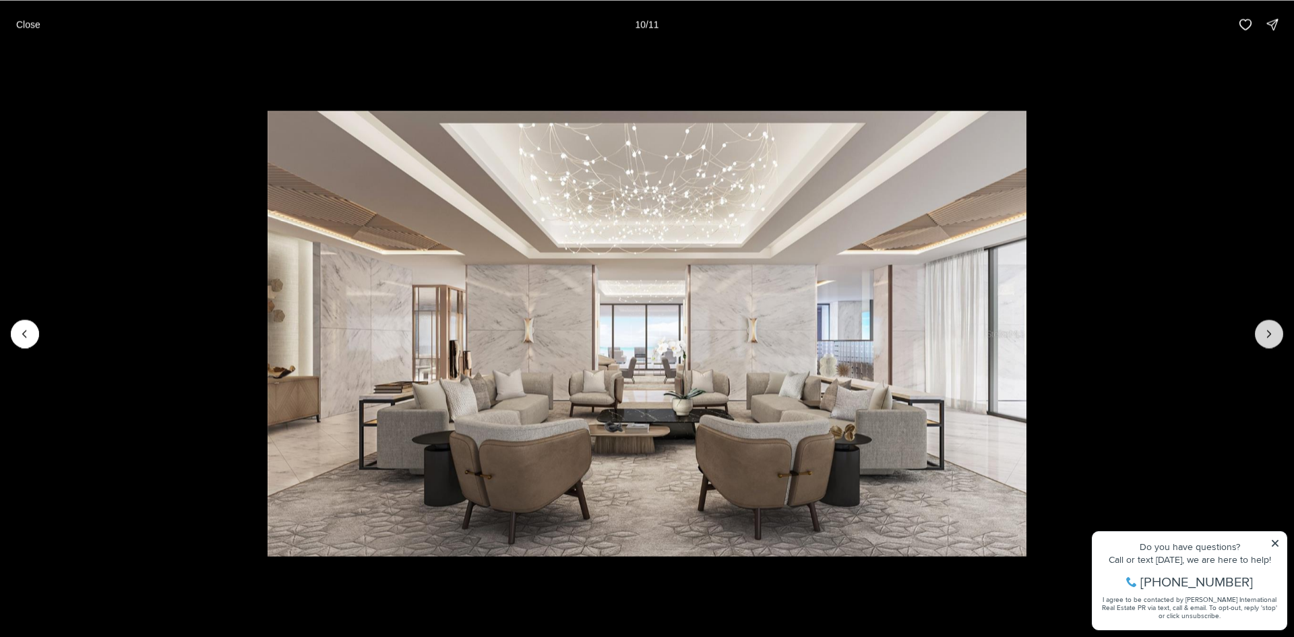
click at [1269, 331] on icon "Next slide" at bounding box center [1268, 333] width 3 height 7
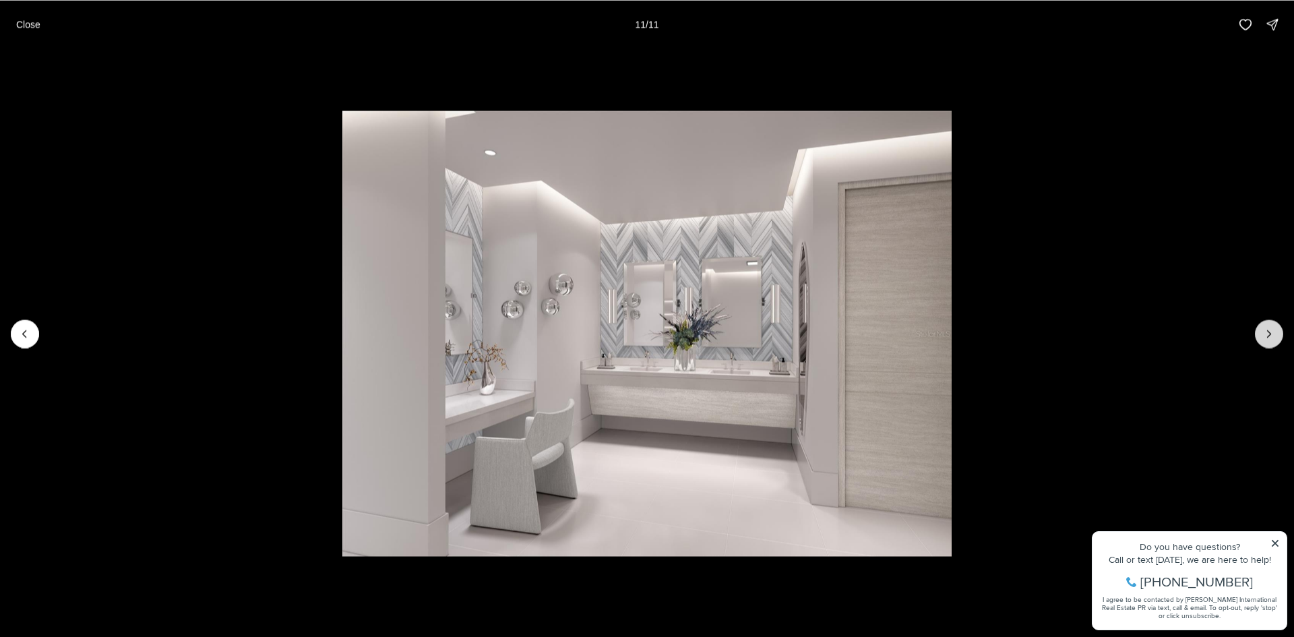
click at [1269, 331] on div at bounding box center [1269, 333] width 28 height 28
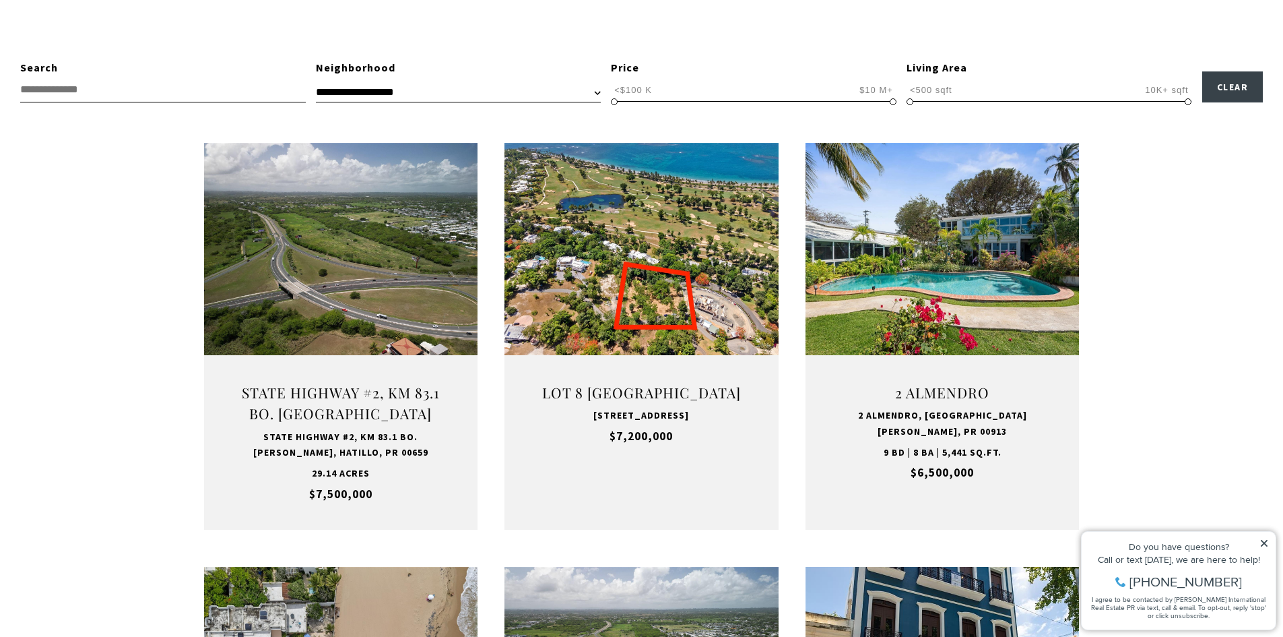
scroll to position [472, 0]
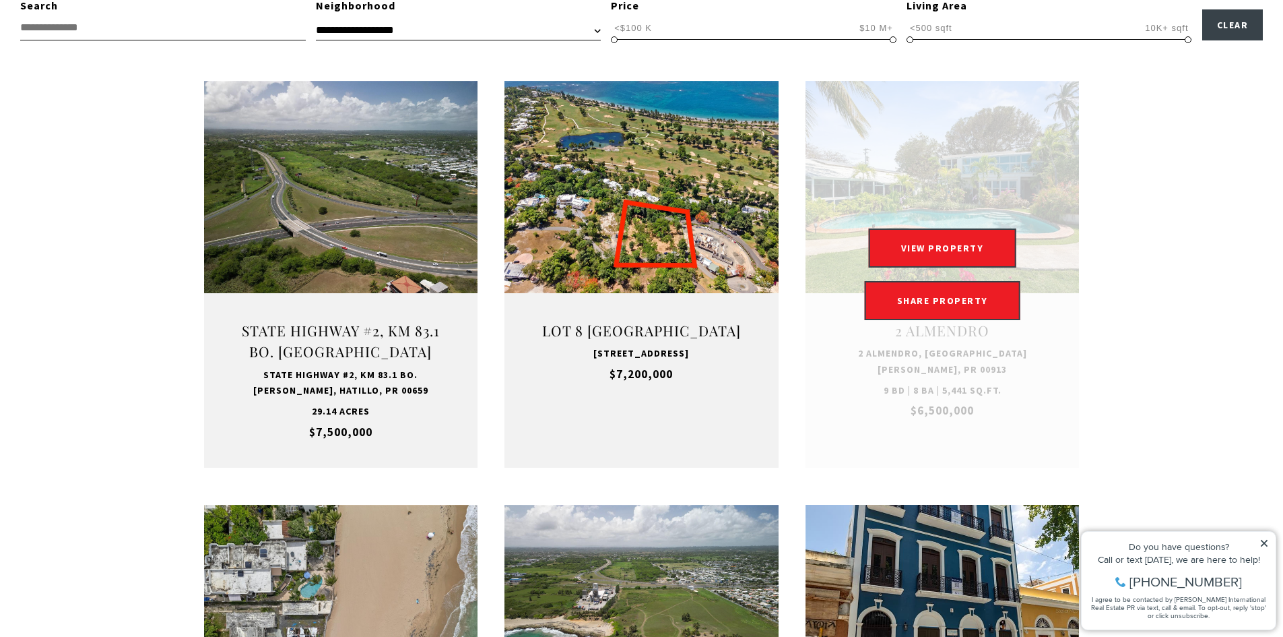
click at [960, 209] on link "Open this option" at bounding box center [943, 274] width 274 height 387
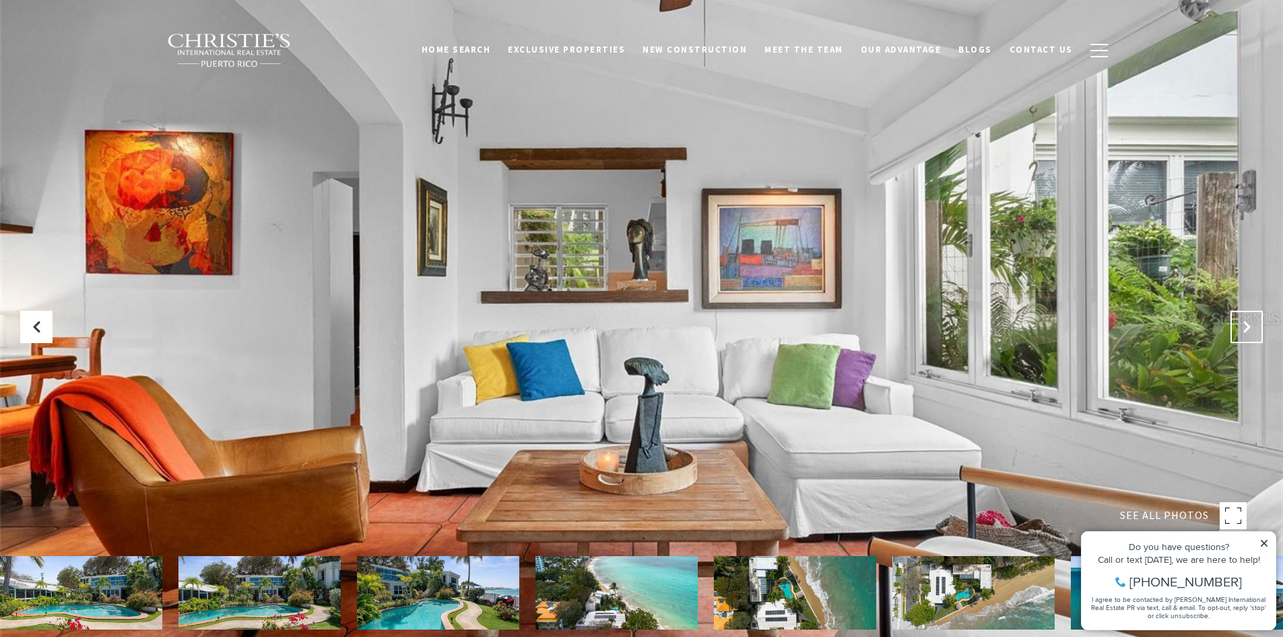
click at [1247, 326] on icon "Next Slide" at bounding box center [1246, 326] width 13 height 13
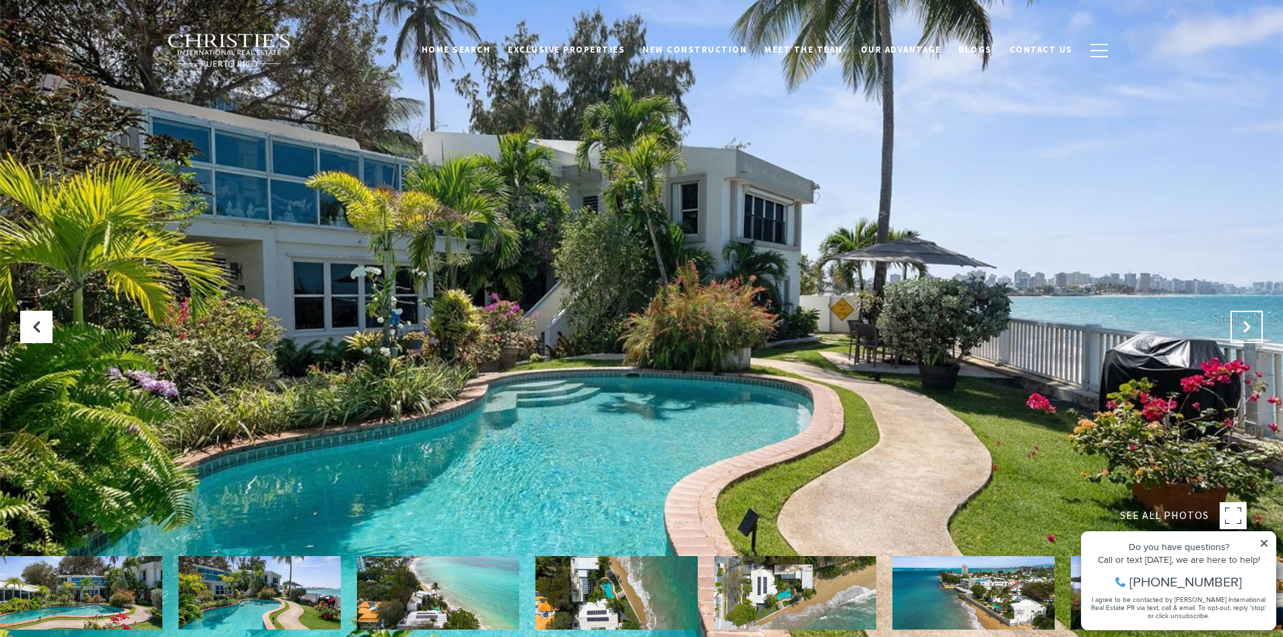
click at [1247, 326] on icon "Next Slide" at bounding box center [1246, 326] width 13 height 13
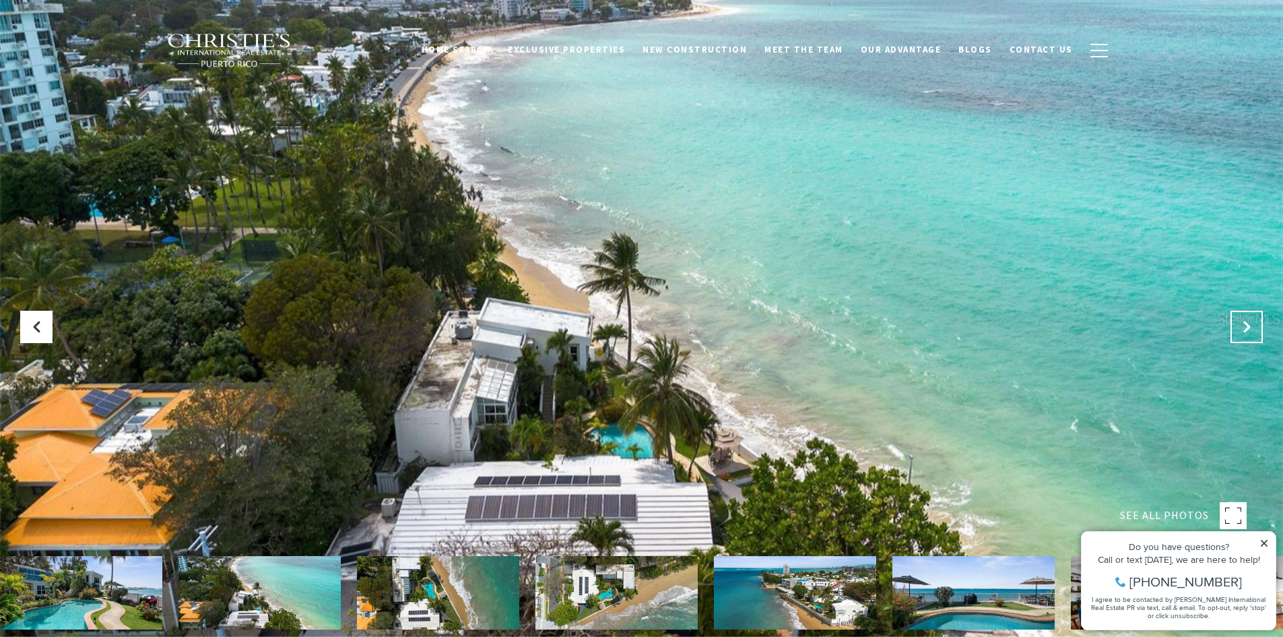
click at [1247, 326] on icon "Next Slide" at bounding box center [1246, 326] width 13 height 13
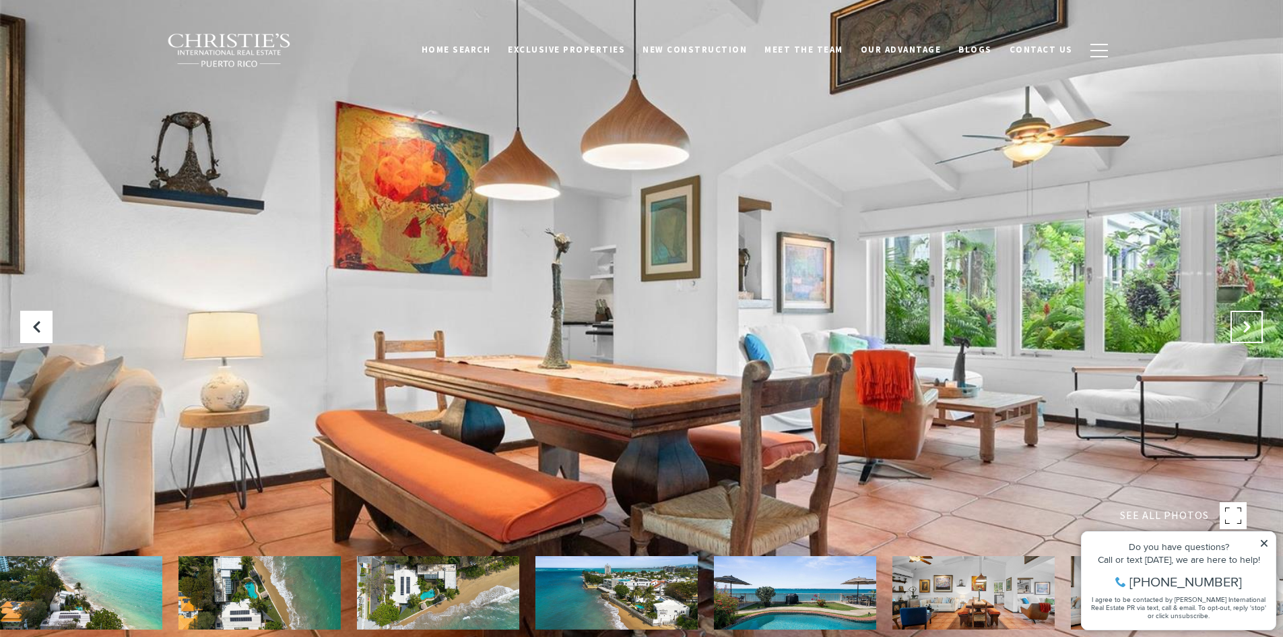
click at [1246, 322] on icon "Next Slide" at bounding box center [1246, 326] width 13 height 13
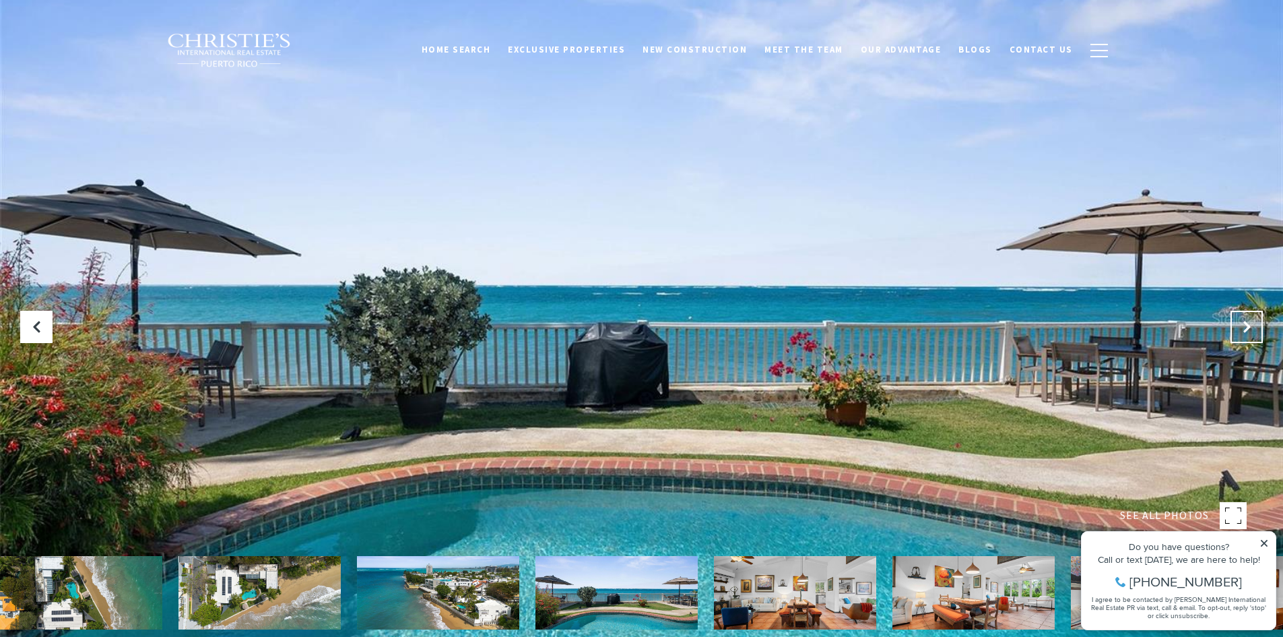
click at [1246, 322] on icon "Next Slide" at bounding box center [1246, 326] width 13 height 13
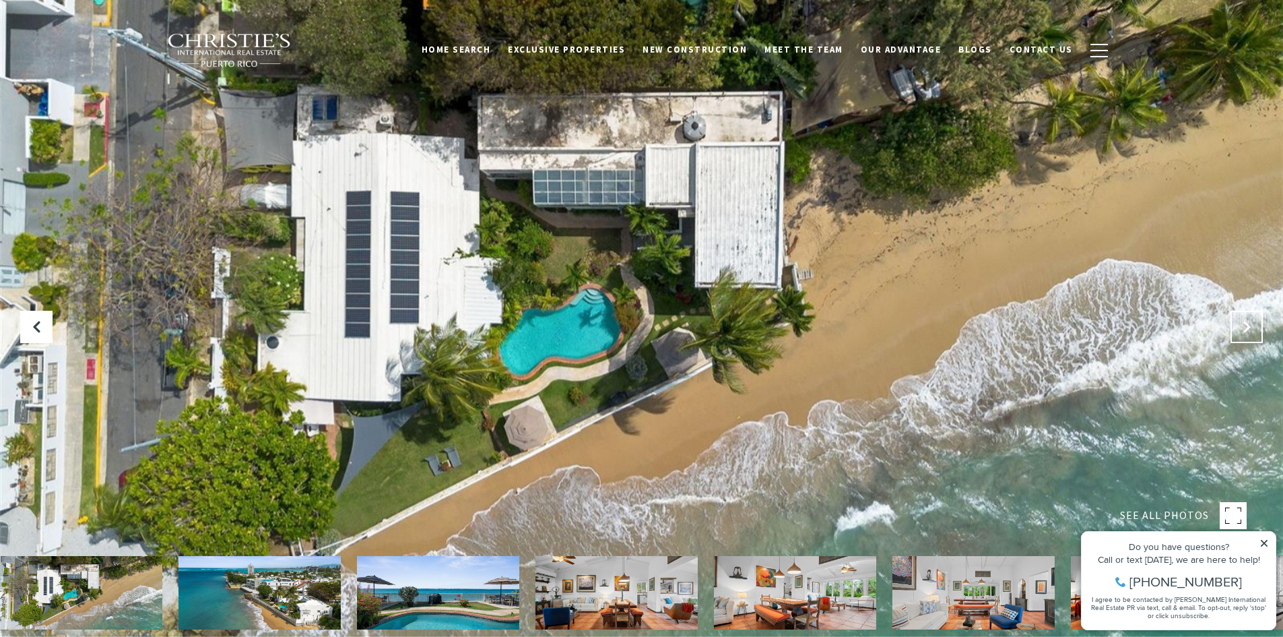
click at [1246, 322] on icon "Next Slide" at bounding box center [1246, 326] width 13 height 13
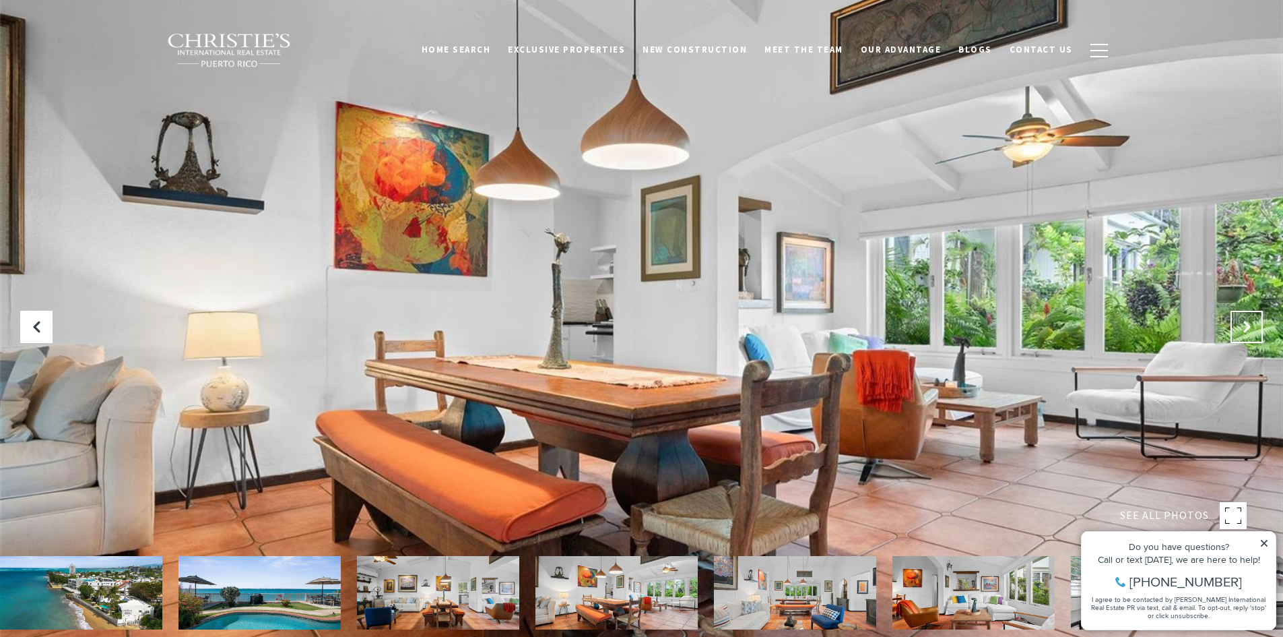
click at [1246, 322] on icon "Next Slide" at bounding box center [1246, 326] width 13 height 13
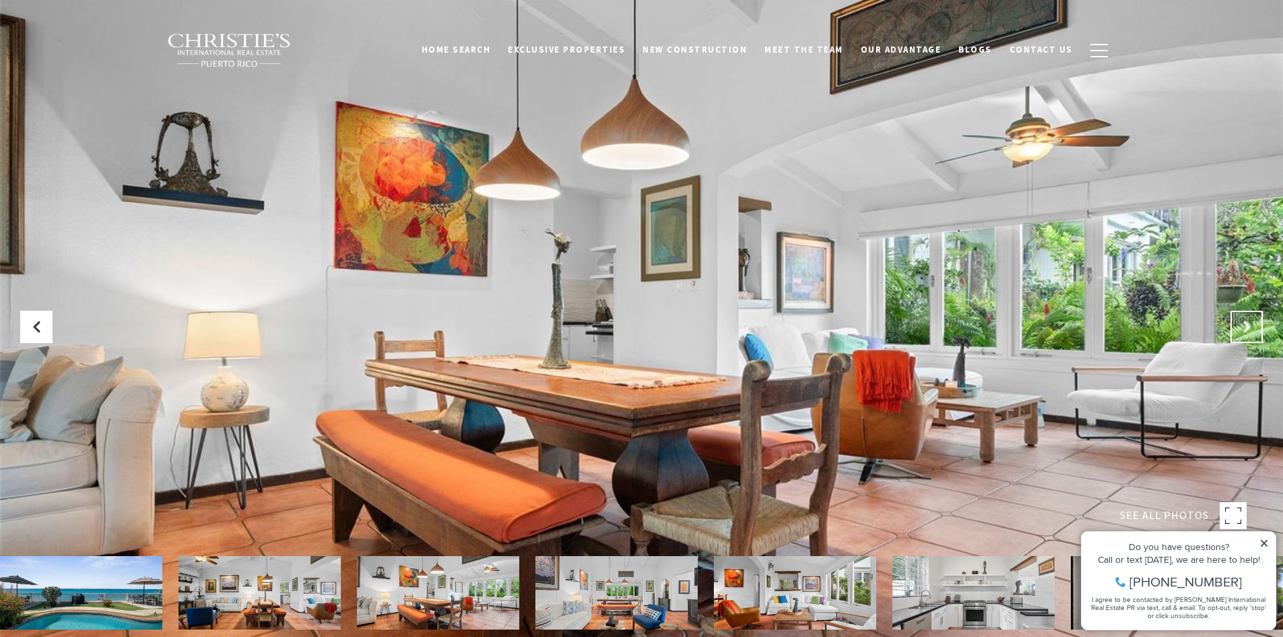
click at [1246, 322] on icon "Next Slide" at bounding box center [1246, 326] width 13 height 13
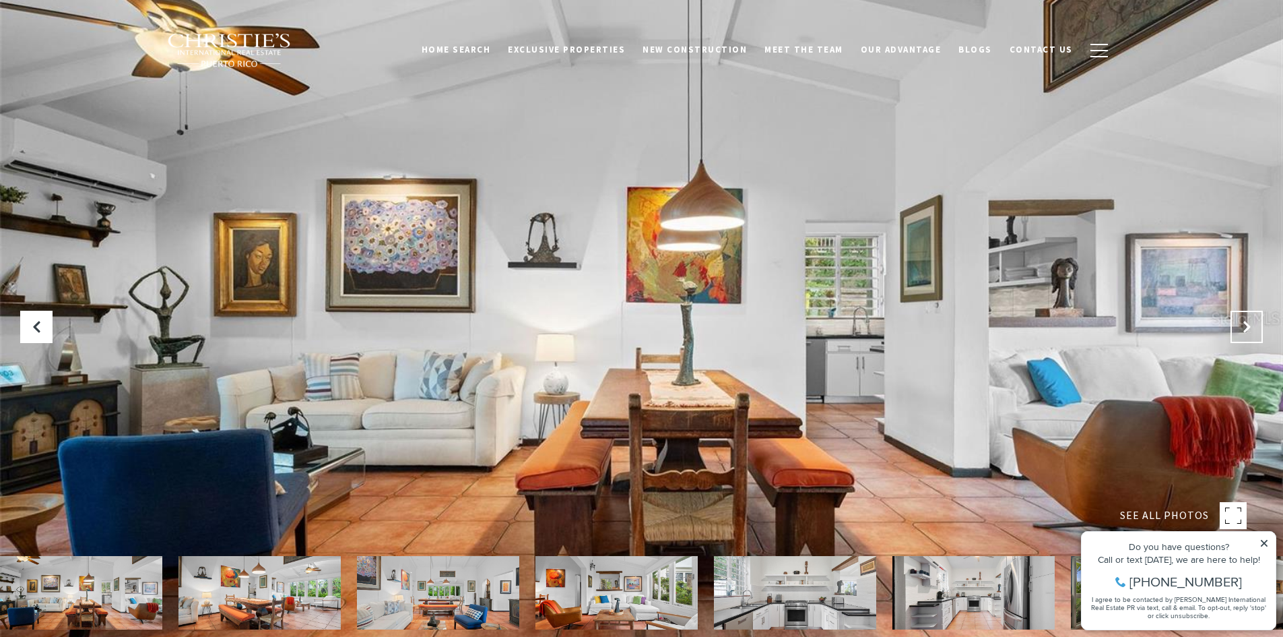
click at [1246, 322] on icon "Next Slide" at bounding box center [1246, 326] width 13 height 13
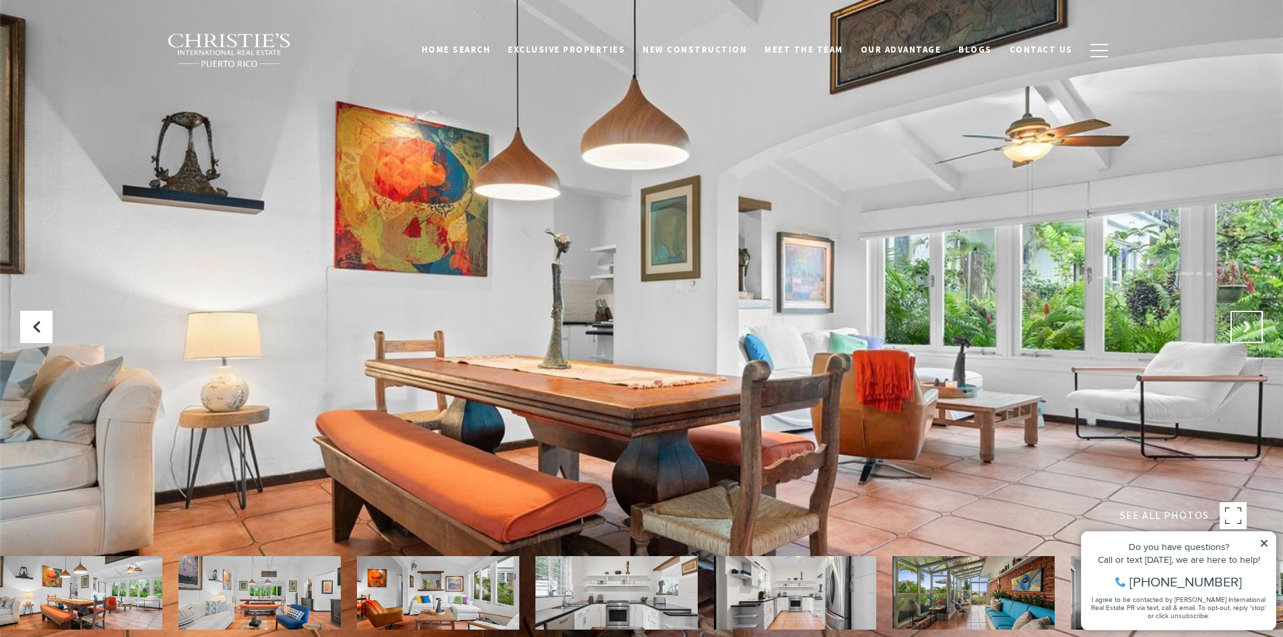
click at [1246, 322] on icon "Next Slide" at bounding box center [1246, 326] width 13 height 13
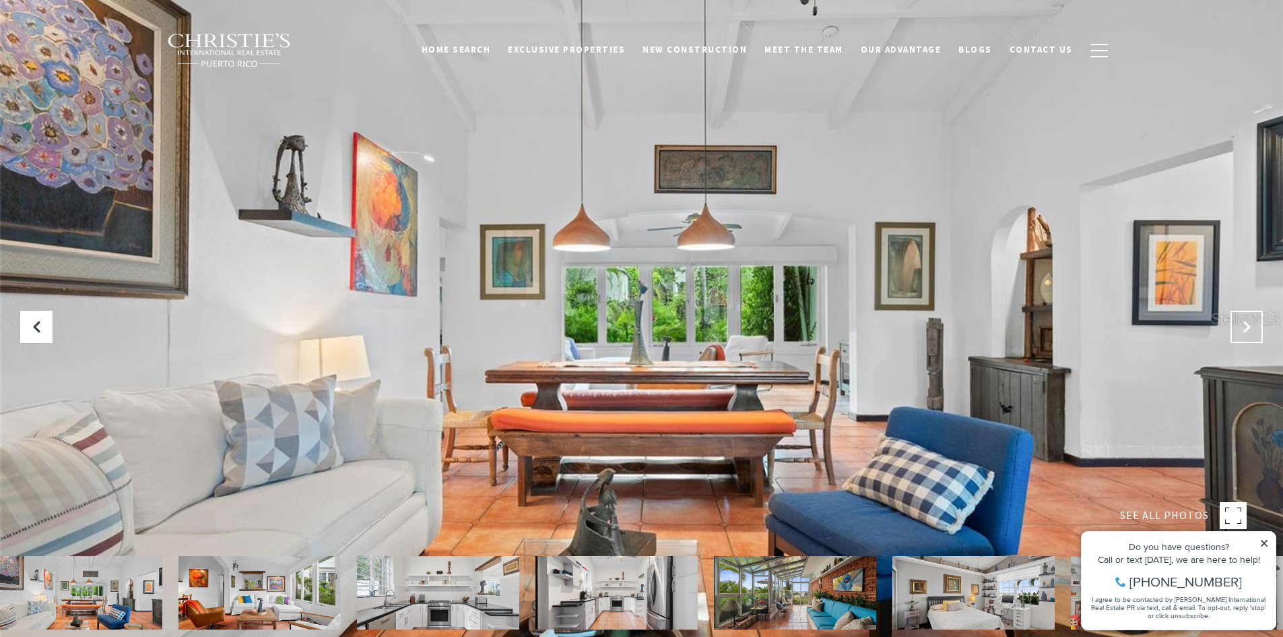
click at [1246, 322] on icon "Next Slide" at bounding box center [1246, 326] width 13 height 13
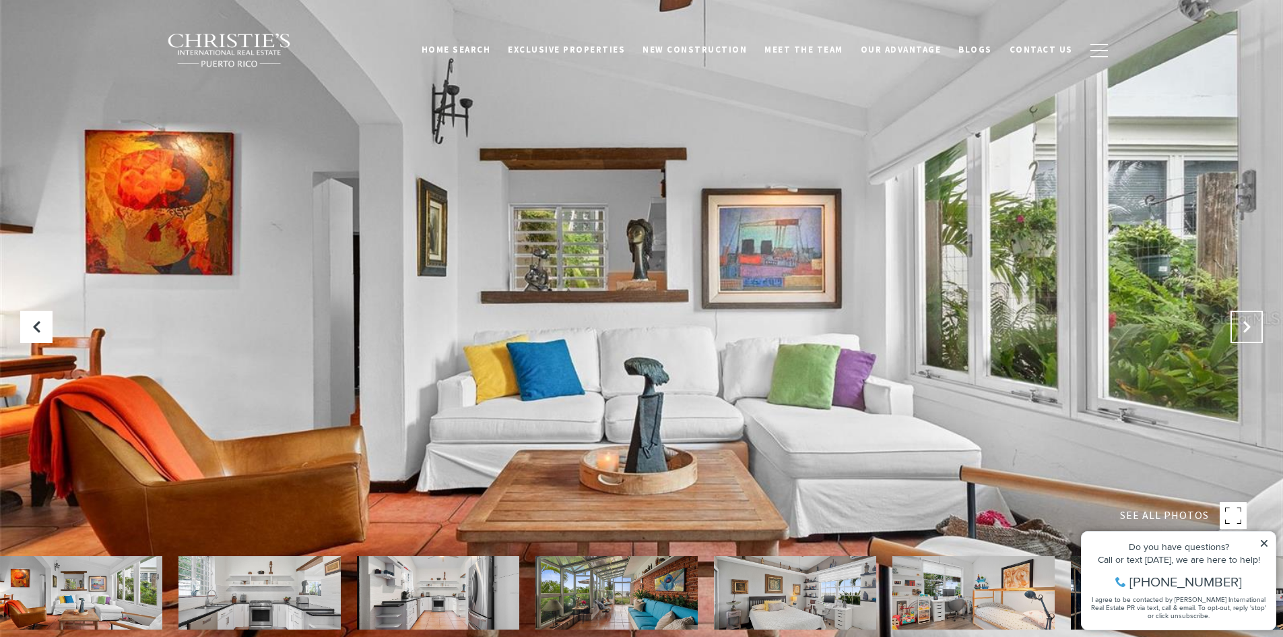
click at [1246, 322] on icon "Next Slide" at bounding box center [1246, 326] width 13 height 13
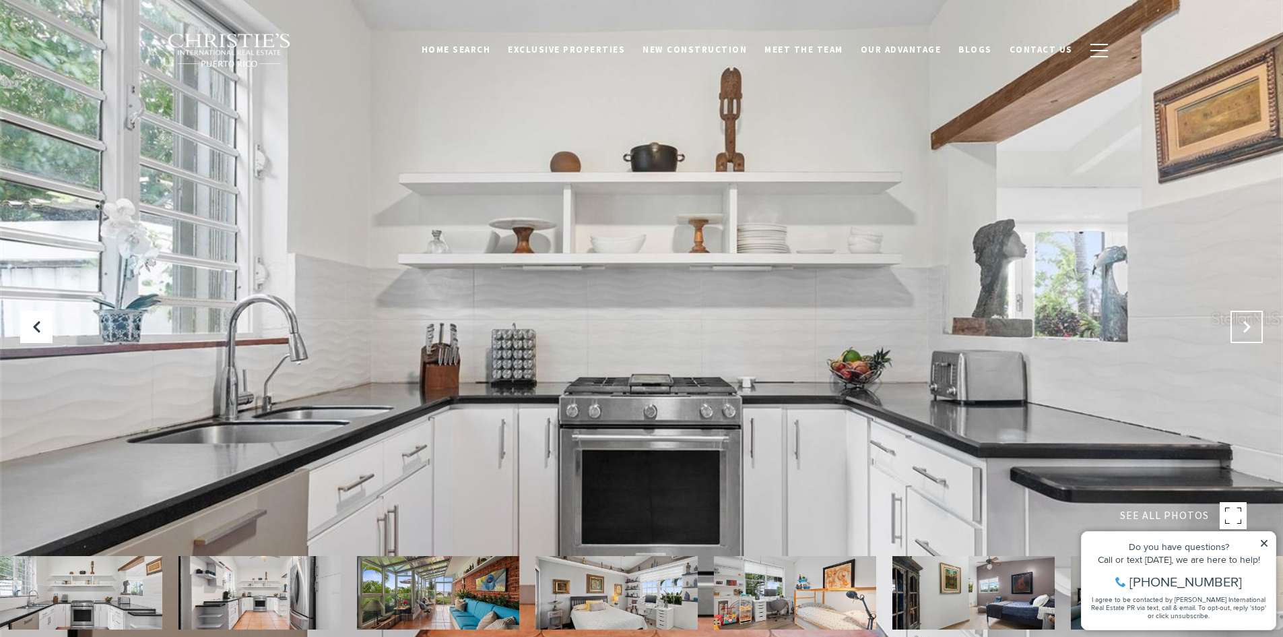
click at [1246, 322] on icon "Next Slide" at bounding box center [1246, 326] width 13 height 13
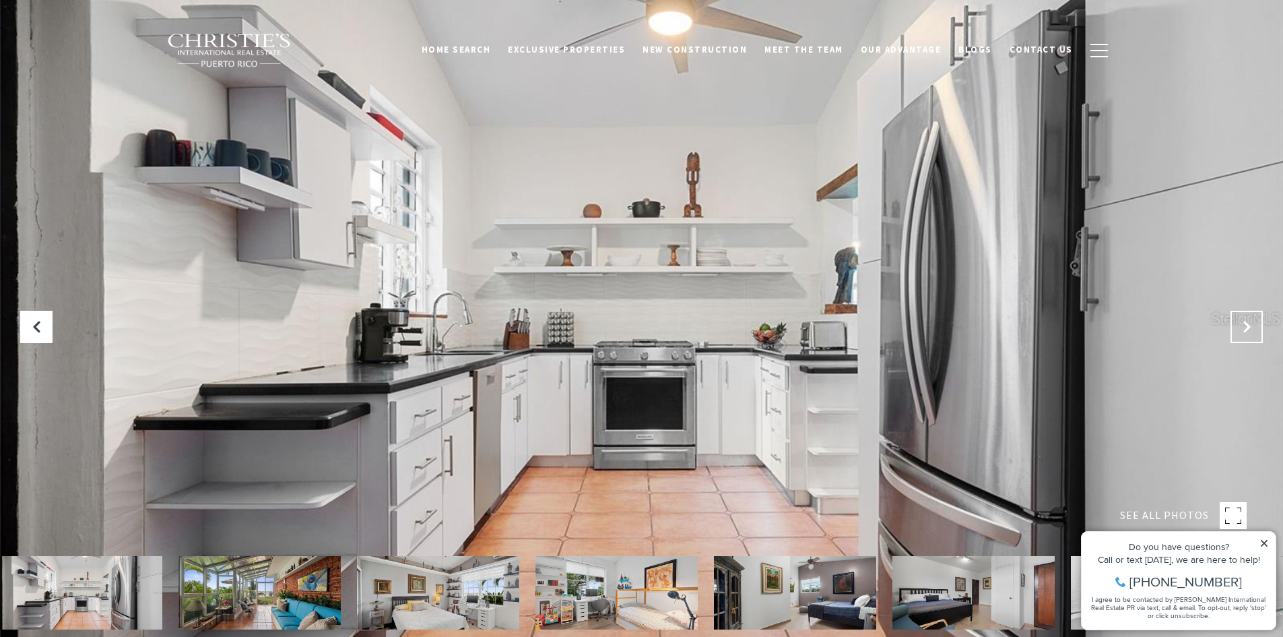
click at [1246, 322] on icon "Next Slide" at bounding box center [1246, 326] width 13 height 13
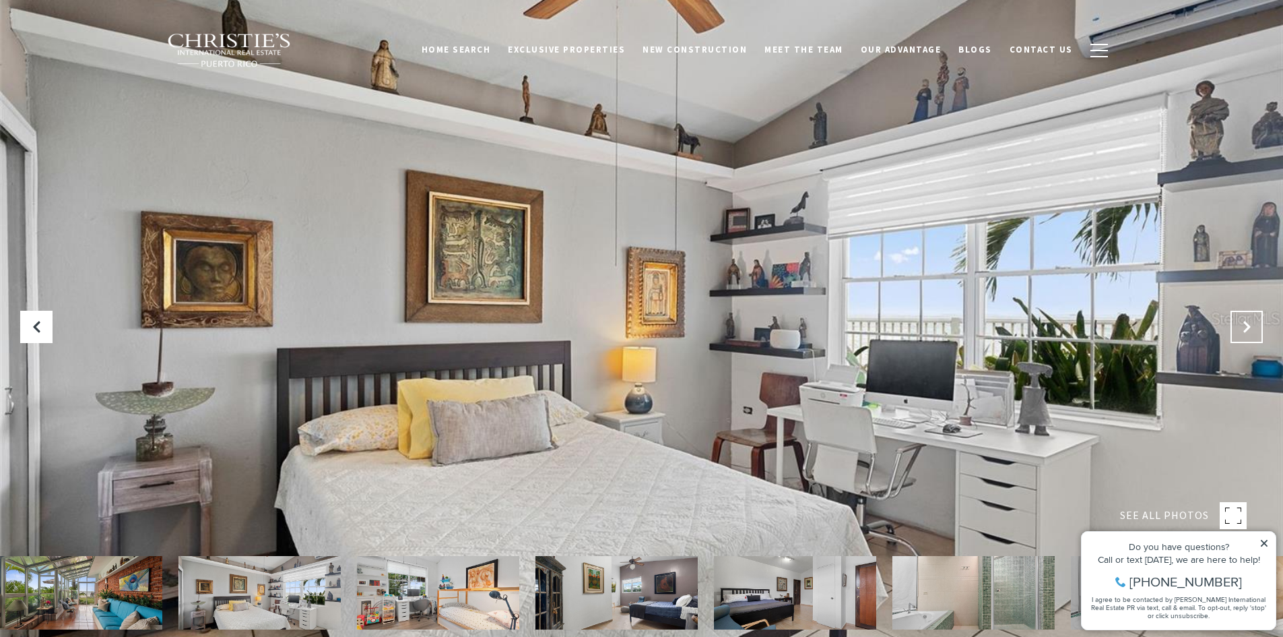
click at [1246, 322] on icon "Next Slide" at bounding box center [1246, 326] width 13 height 13
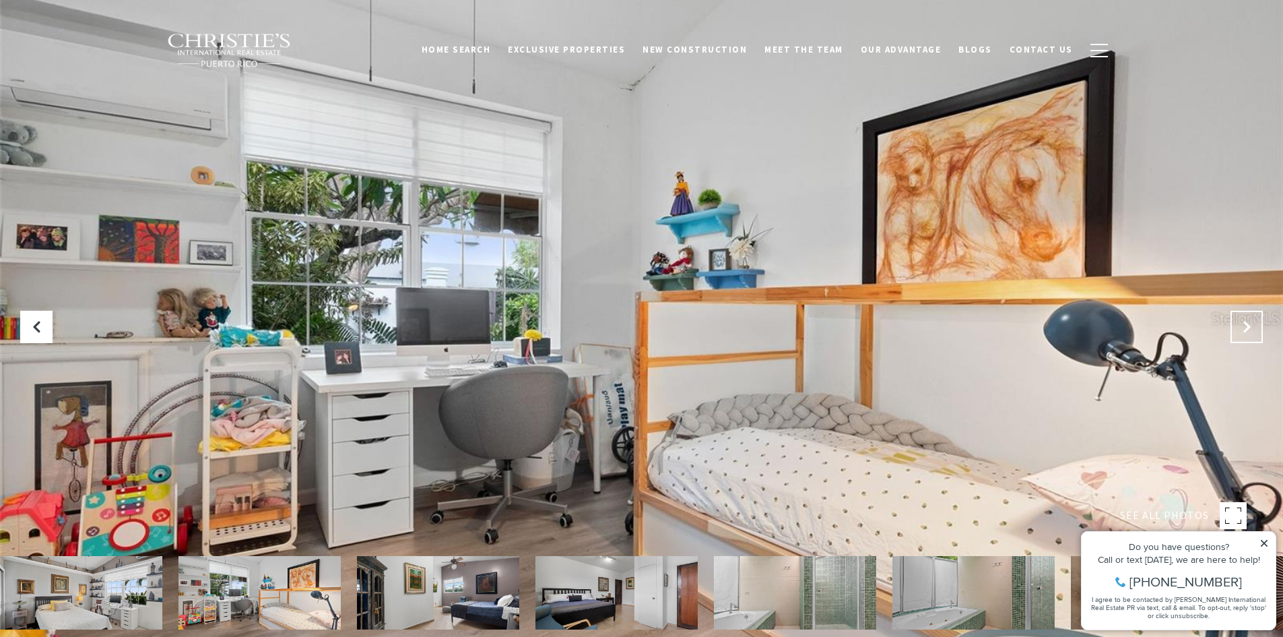
click at [1246, 322] on icon "Next Slide" at bounding box center [1246, 326] width 13 height 13
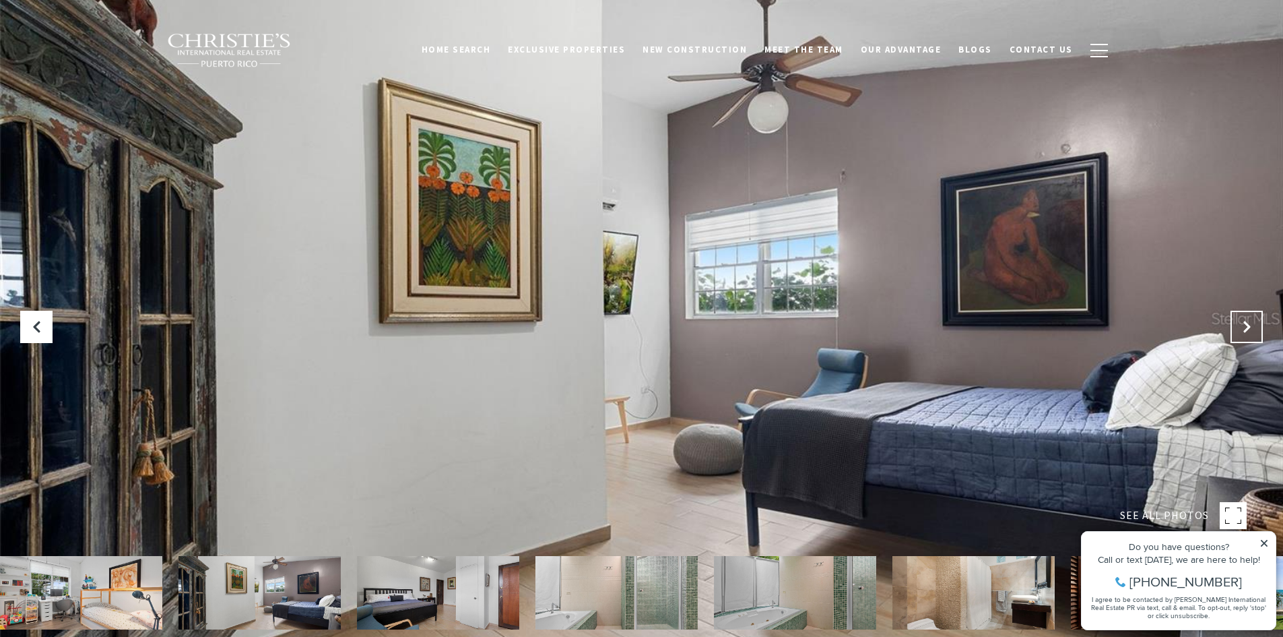
click at [1246, 322] on icon "Next Slide" at bounding box center [1246, 326] width 13 height 13
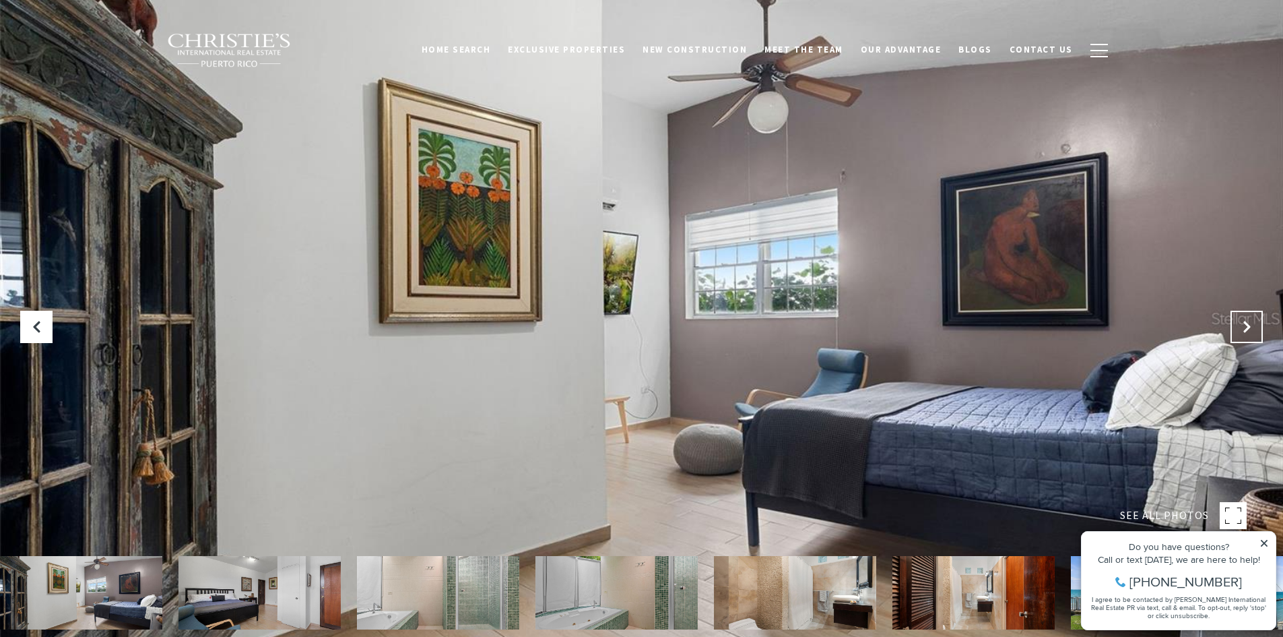
click at [1246, 322] on icon "Next Slide" at bounding box center [1246, 326] width 13 height 13
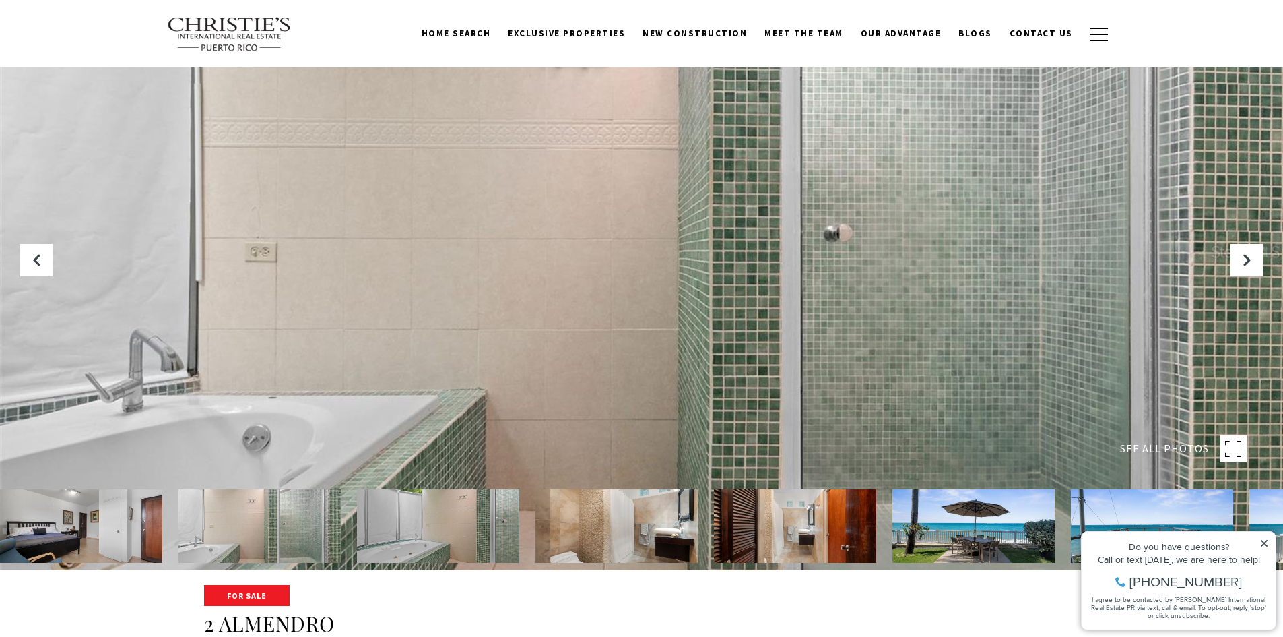
scroll to position [67, 0]
click at [1247, 253] on icon "Next Slide" at bounding box center [1246, 259] width 13 height 13
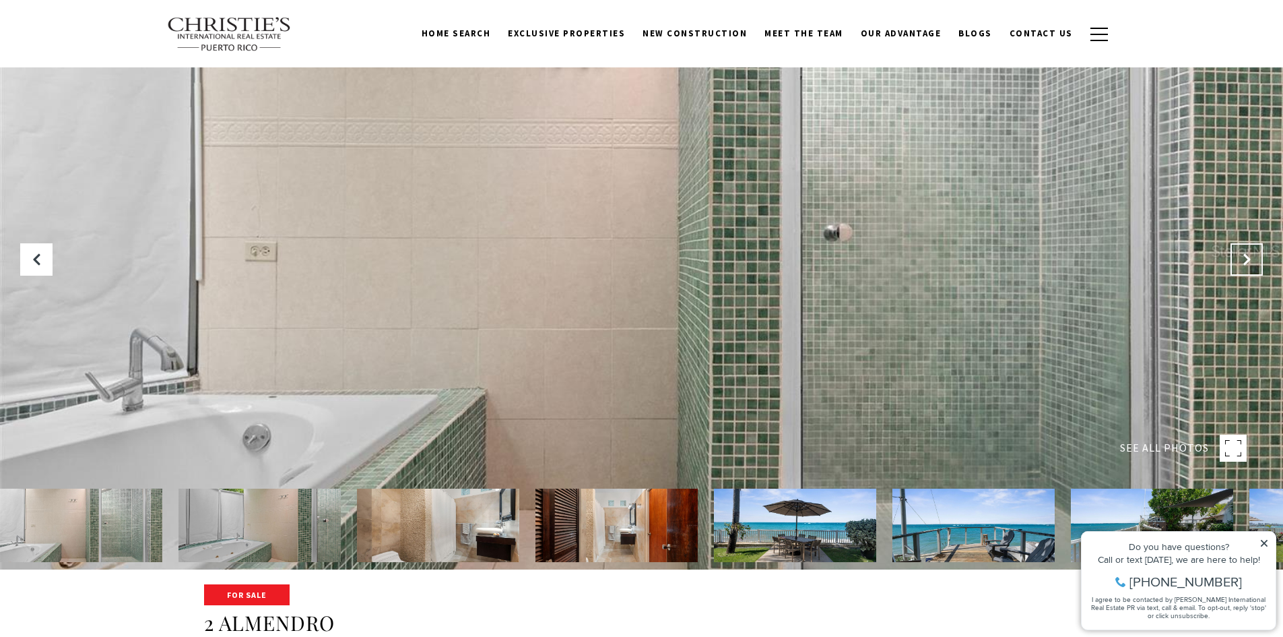
click at [1247, 253] on icon "Next Slide" at bounding box center [1246, 259] width 13 height 13
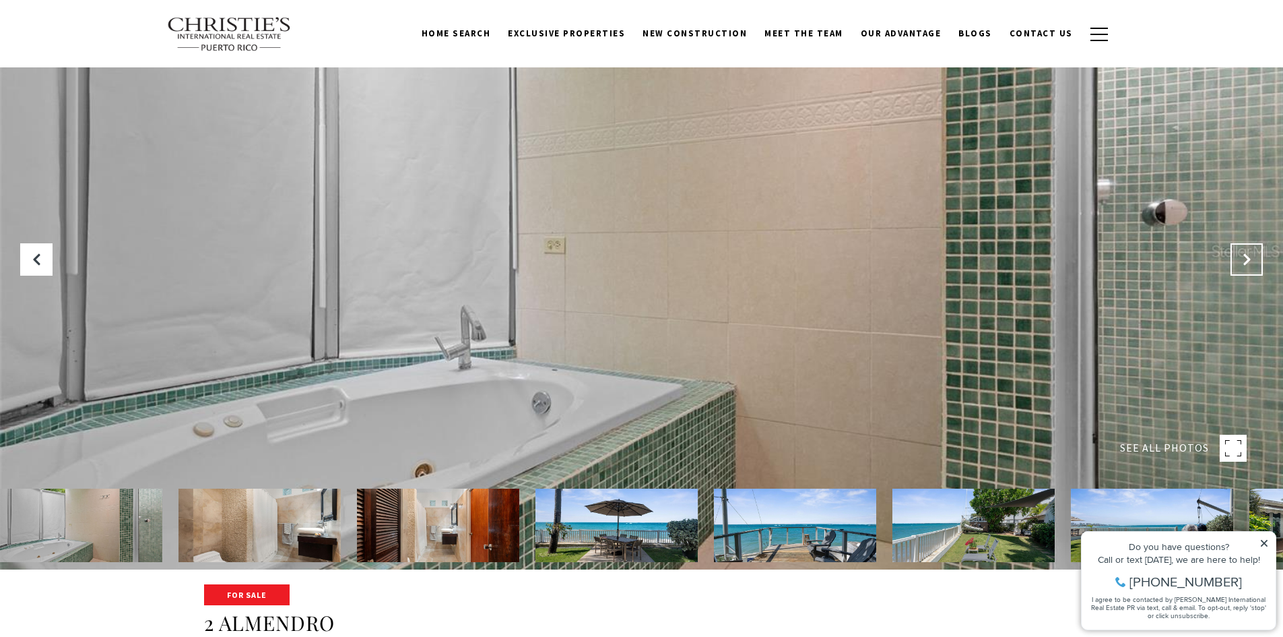
click at [1247, 253] on icon "Next Slide" at bounding box center [1246, 259] width 13 height 13
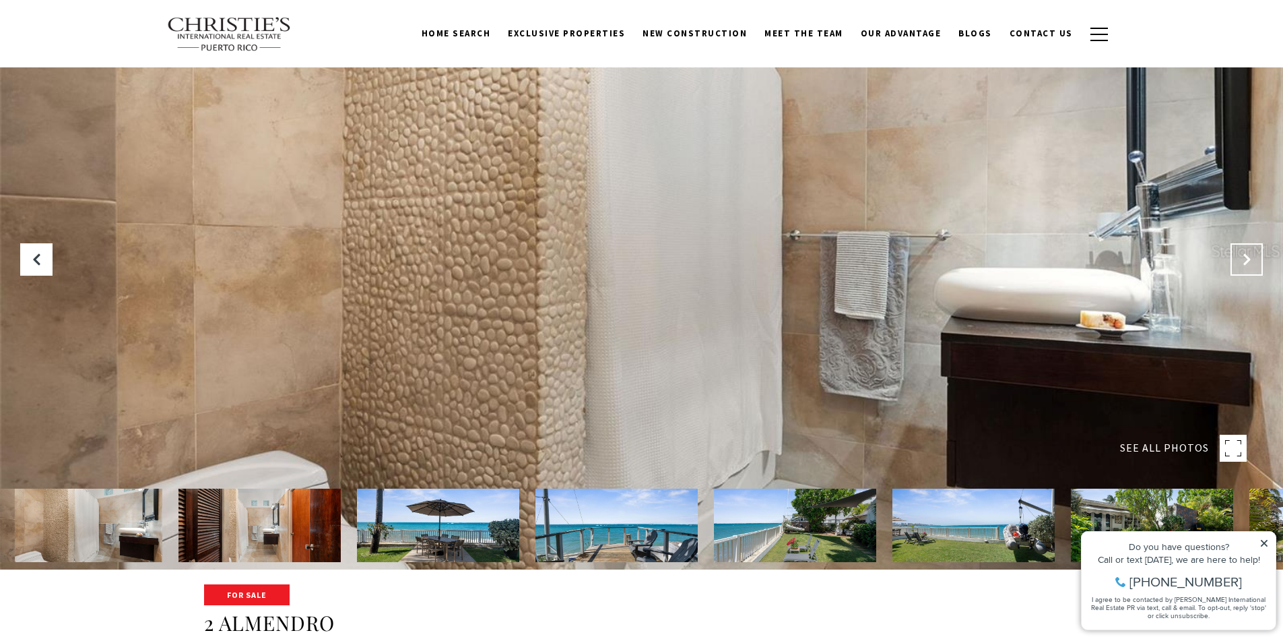
click at [1247, 253] on icon "Next Slide" at bounding box center [1246, 259] width 13 height 13
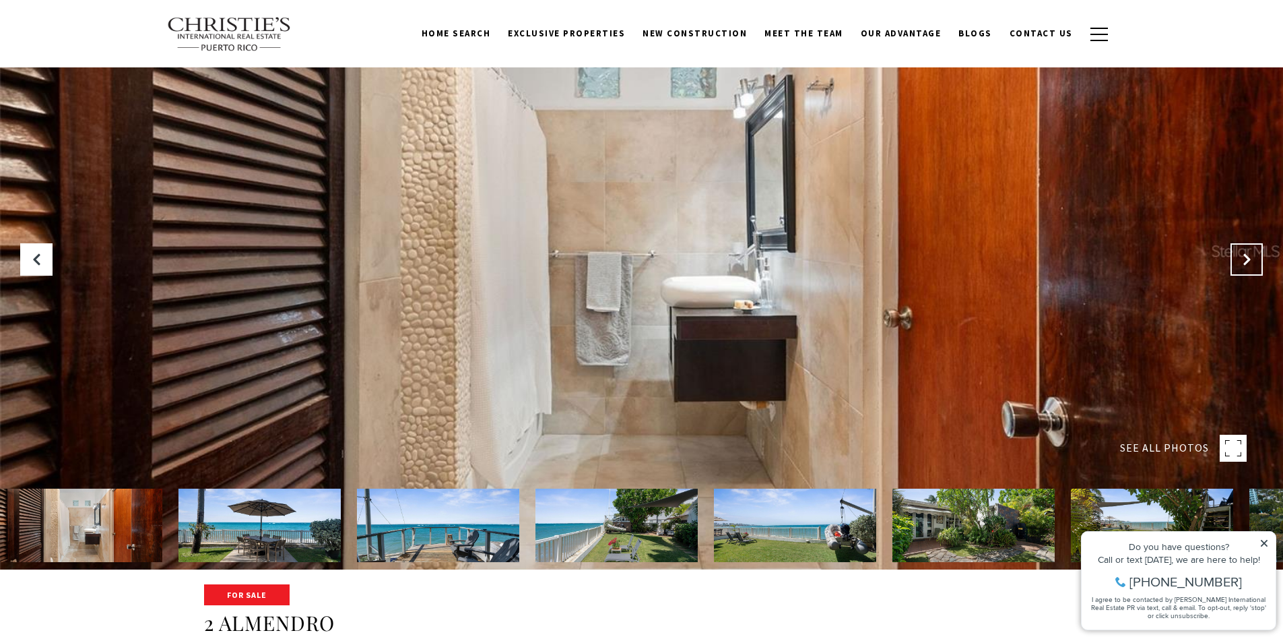
click at [1247, 253] on icon "Next Slide" at bounding box center [1246, 259] width 13 height 13
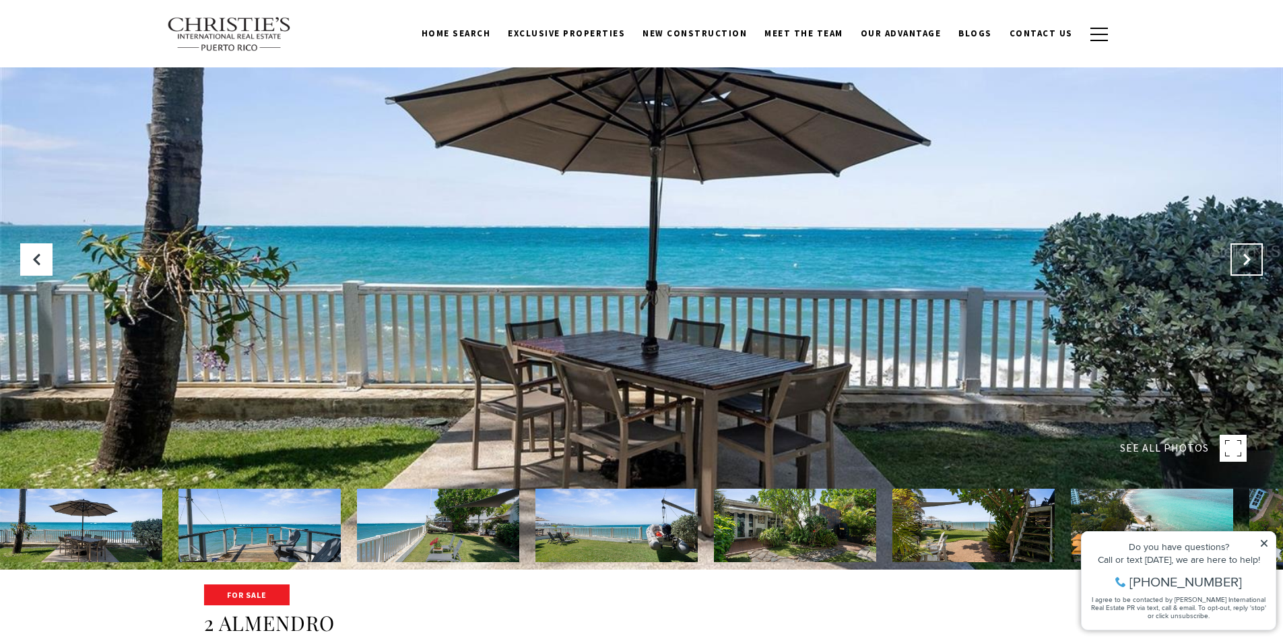
click at [1247, 253] on icon "Next Slide" at bounding box center [1246, 259] width 13 height 13
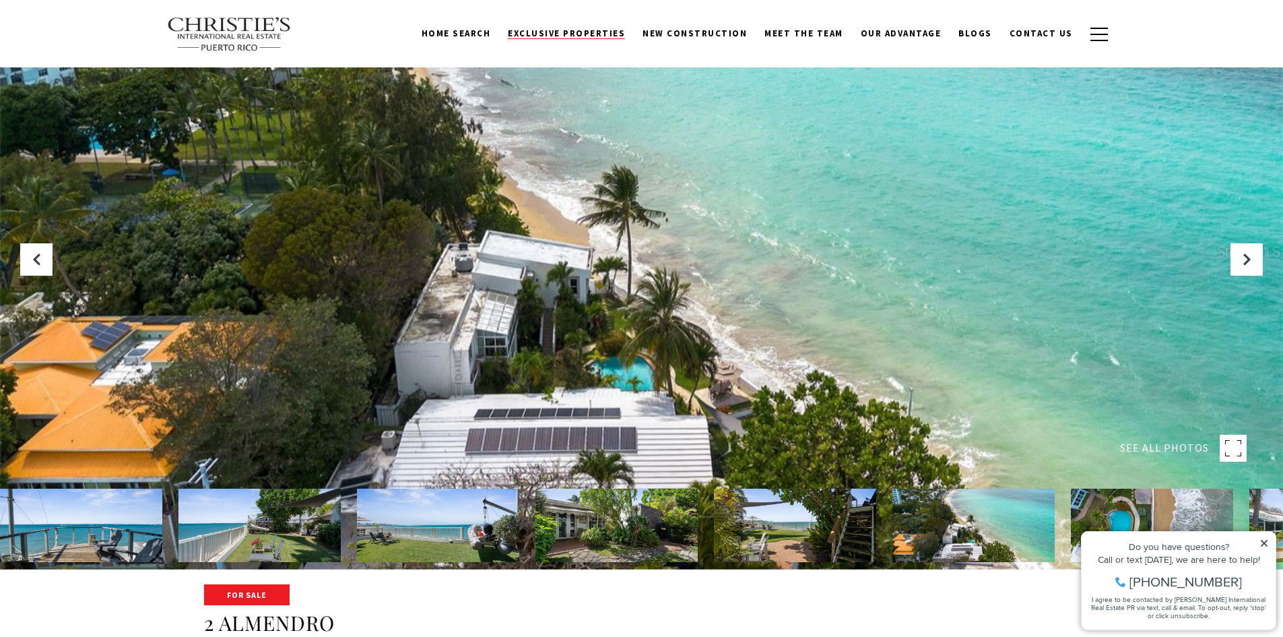
click at [581, 34] on span "Exclusive Properties" at bounding box center [566, 33] width 117 height 11
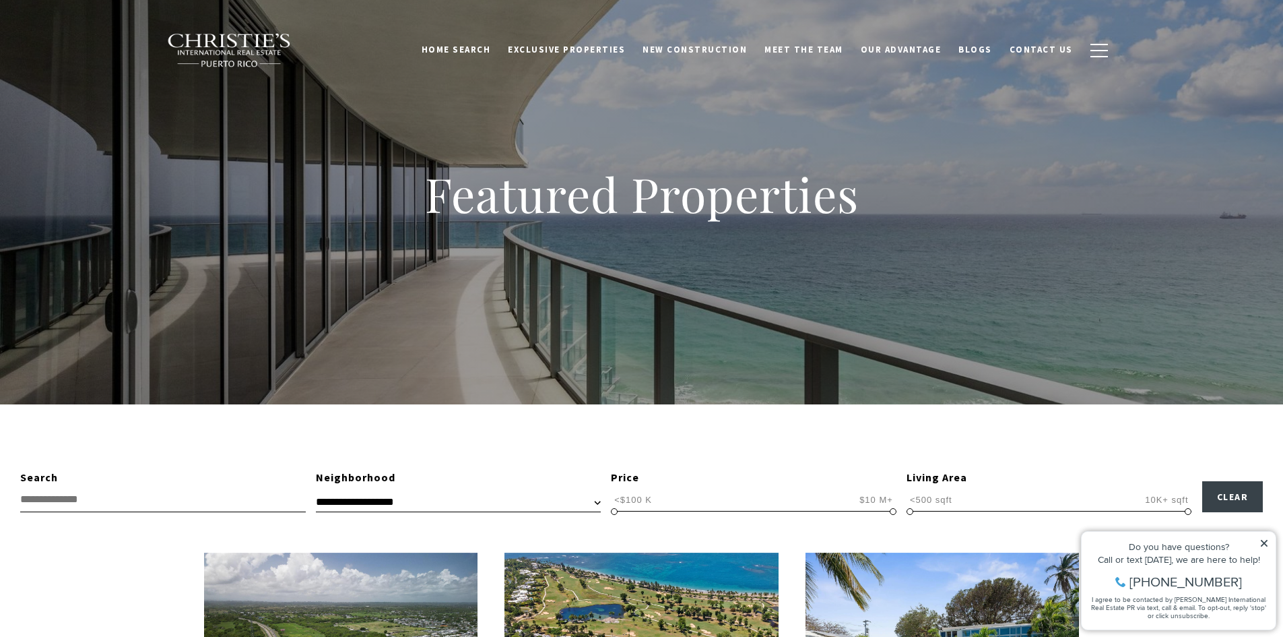
click at [645, 263] on div "Featured Properties" at bounding box center [641, 202] width 1283 height 404
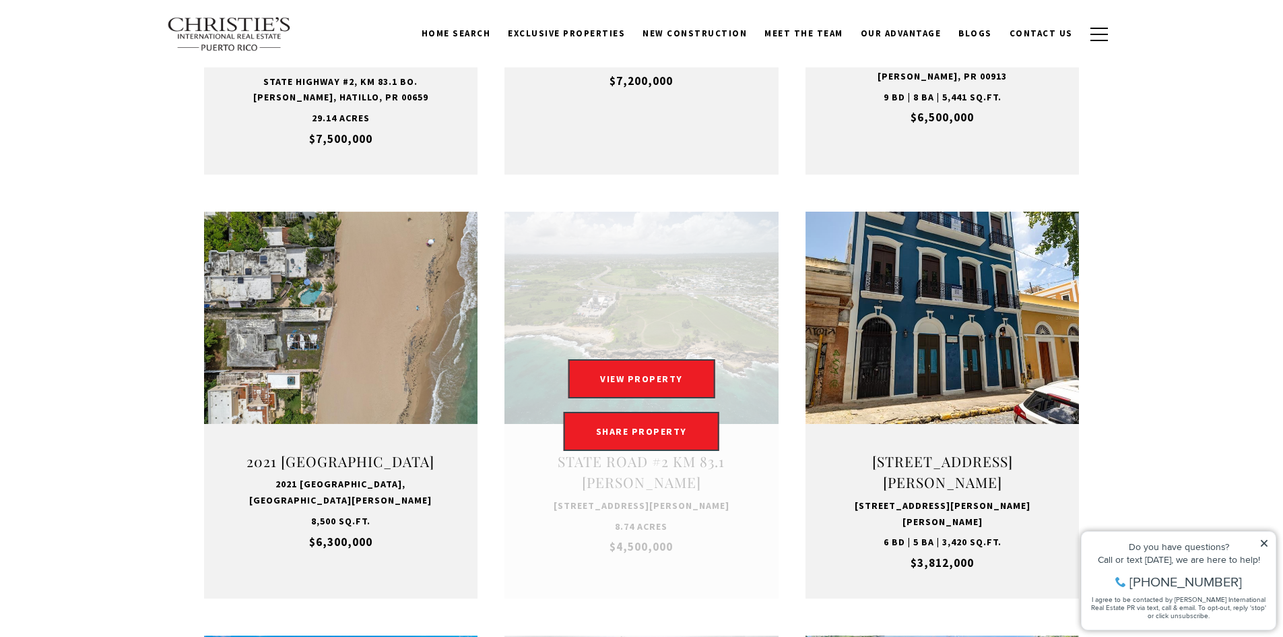
scroll to position [808, 0]
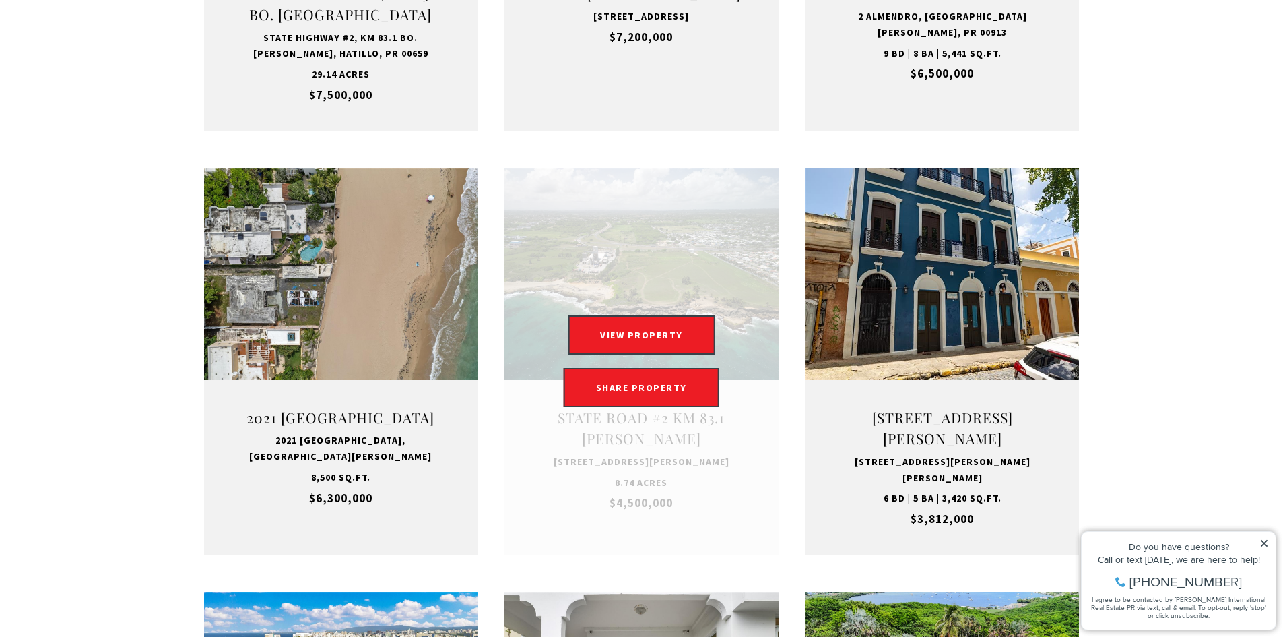
click at [699, 267] on link "Open this option" at bounding box center [642, 361] width 274 height 387
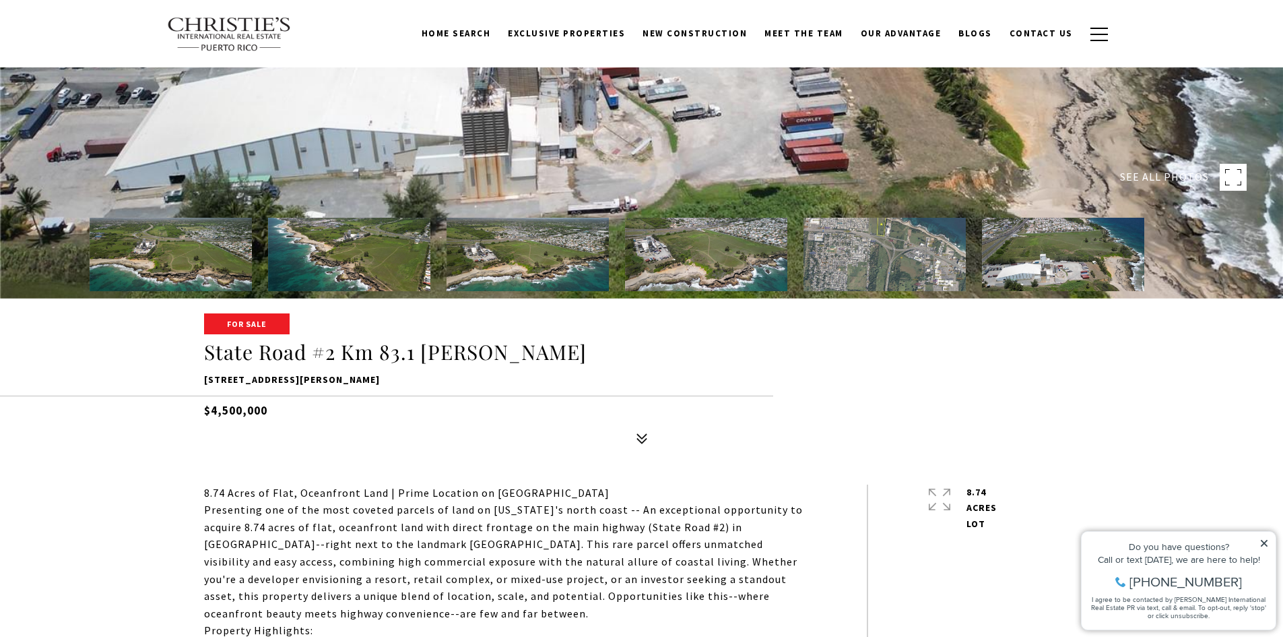
scroll to position [337, 0]
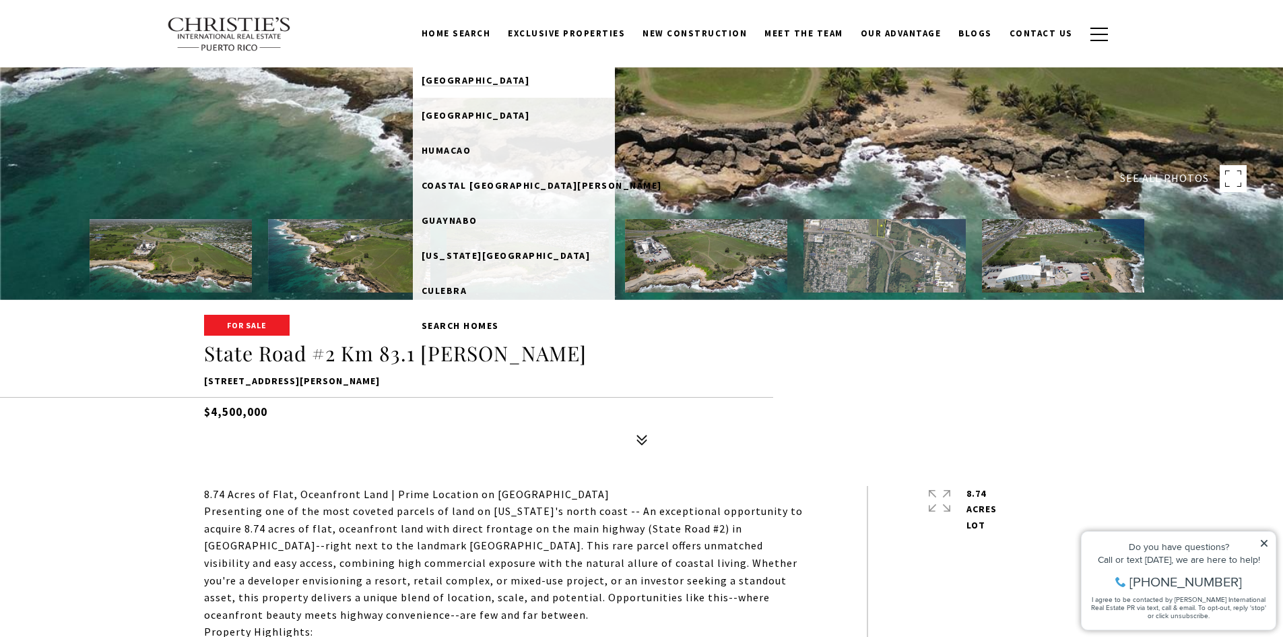
click at [484, 78] on span "[GEOGRAPHIC_DATA]" at bounding box center [476, 80] width 108 height 12
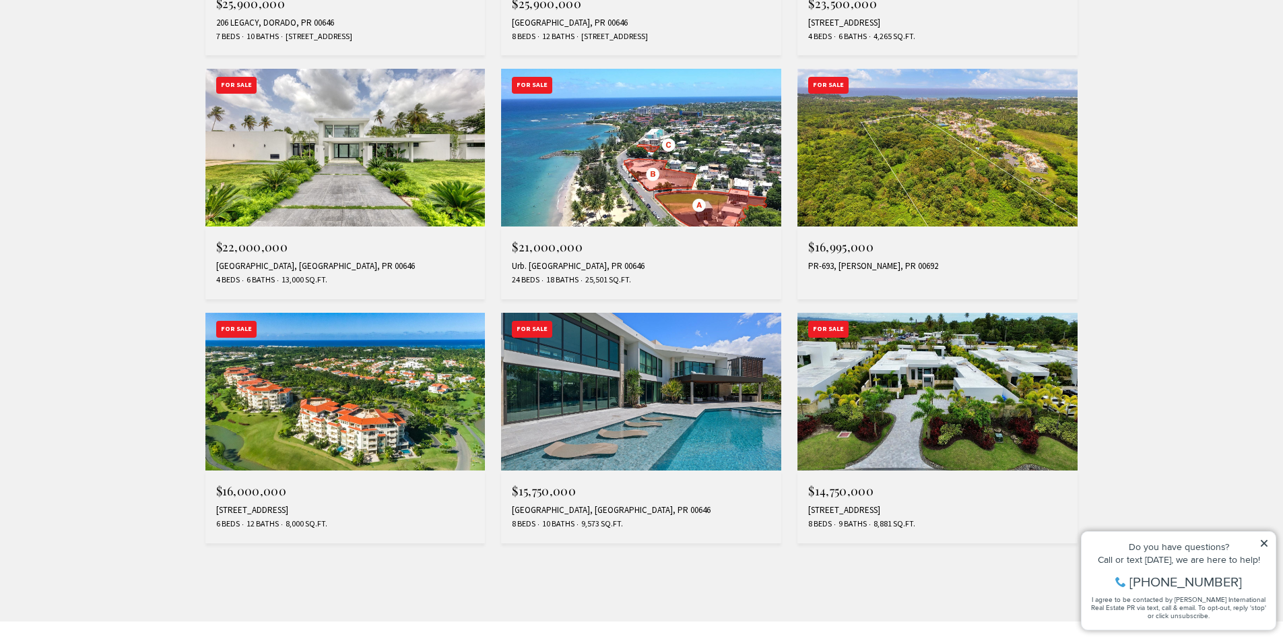
scroll to position [1011, 0]
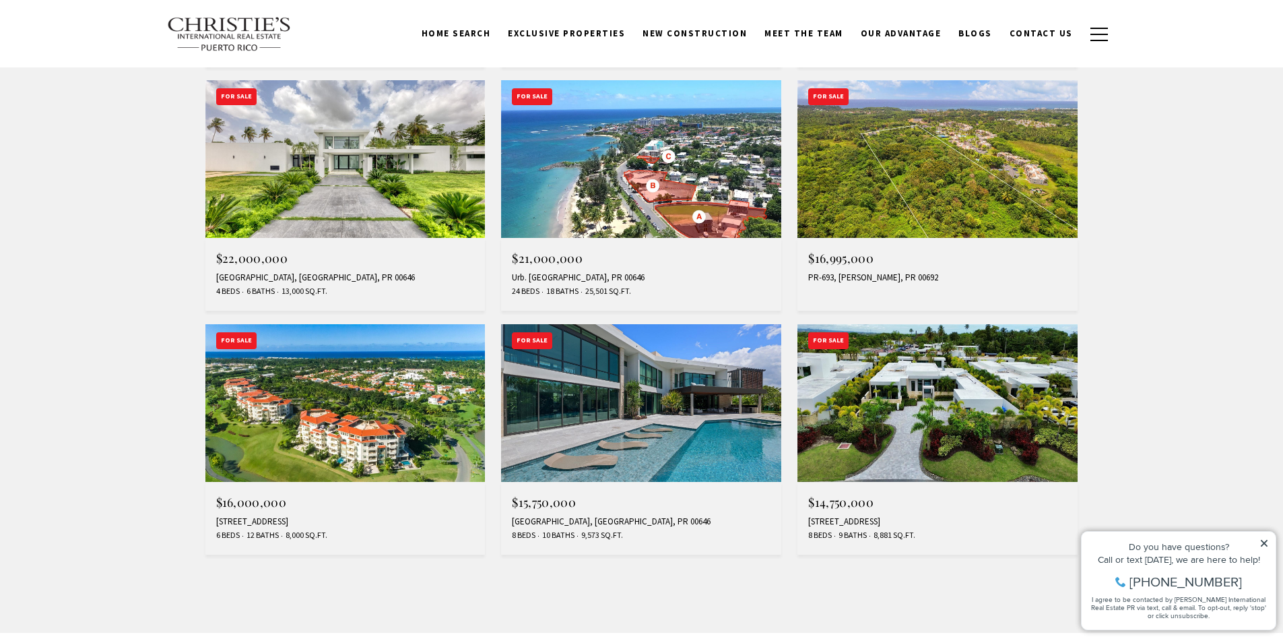
click at [958, 404] on img at bounding box center [938, 403] width 280 height 158
click at [665, 406] on img at bounding box center [641, 403] width 280 height 158
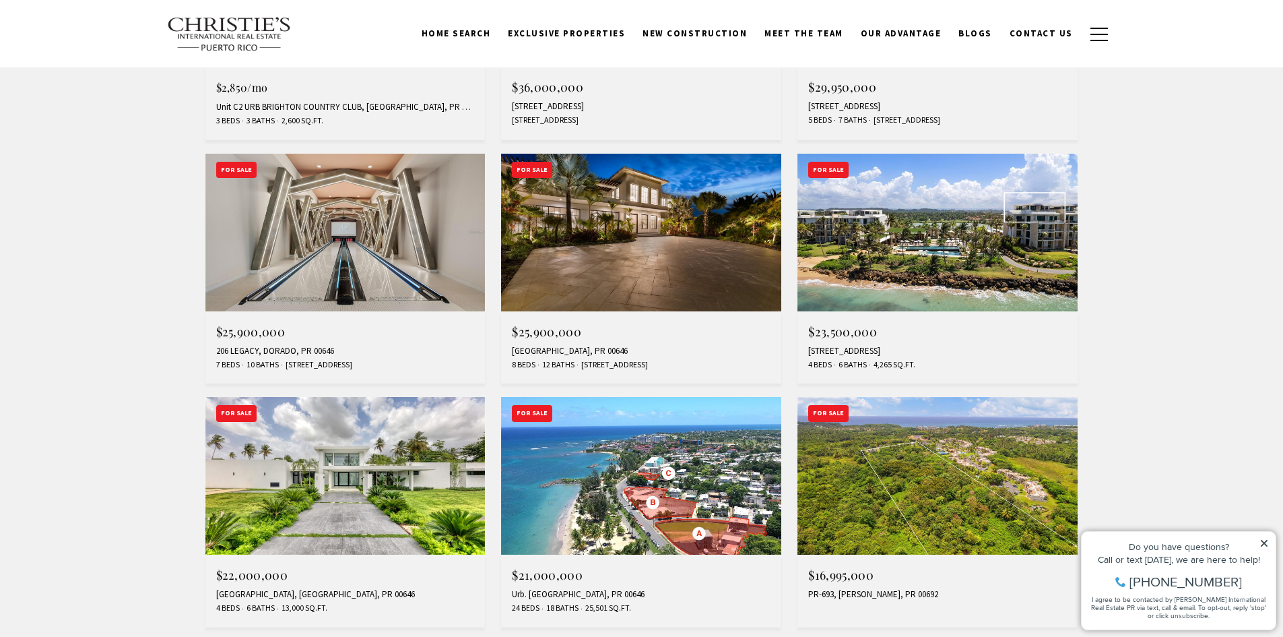
scroll to position [674, 0]
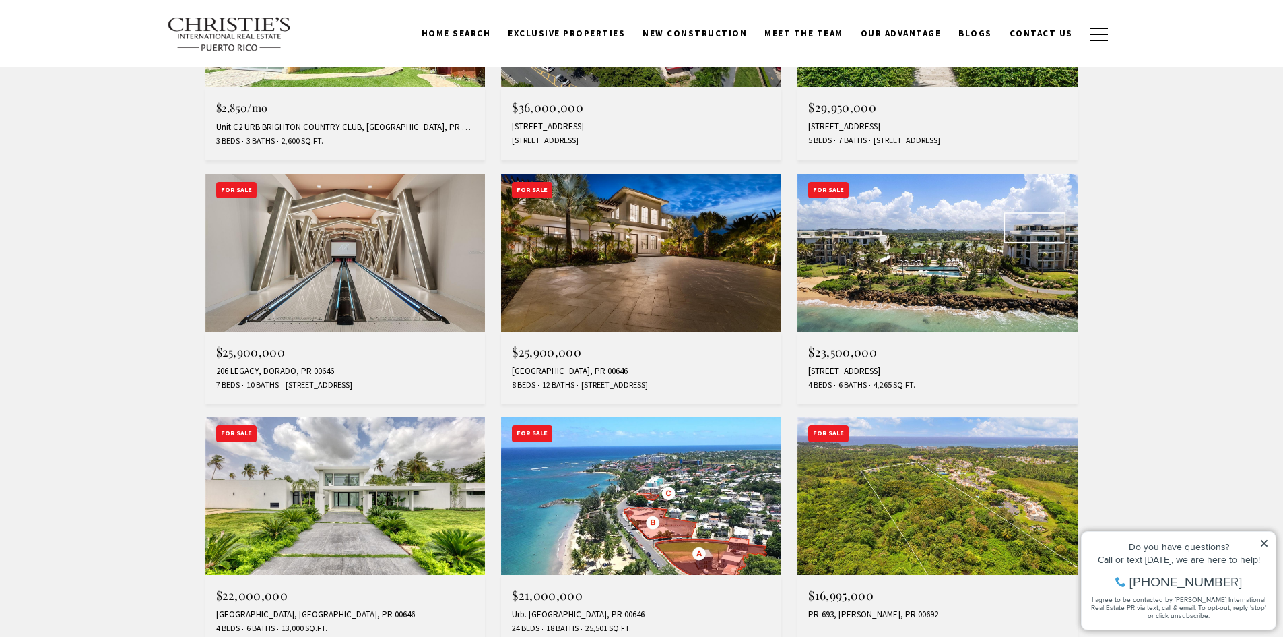
click at [922, 250] on img at bounding box center [938, 253] width 280 height 158
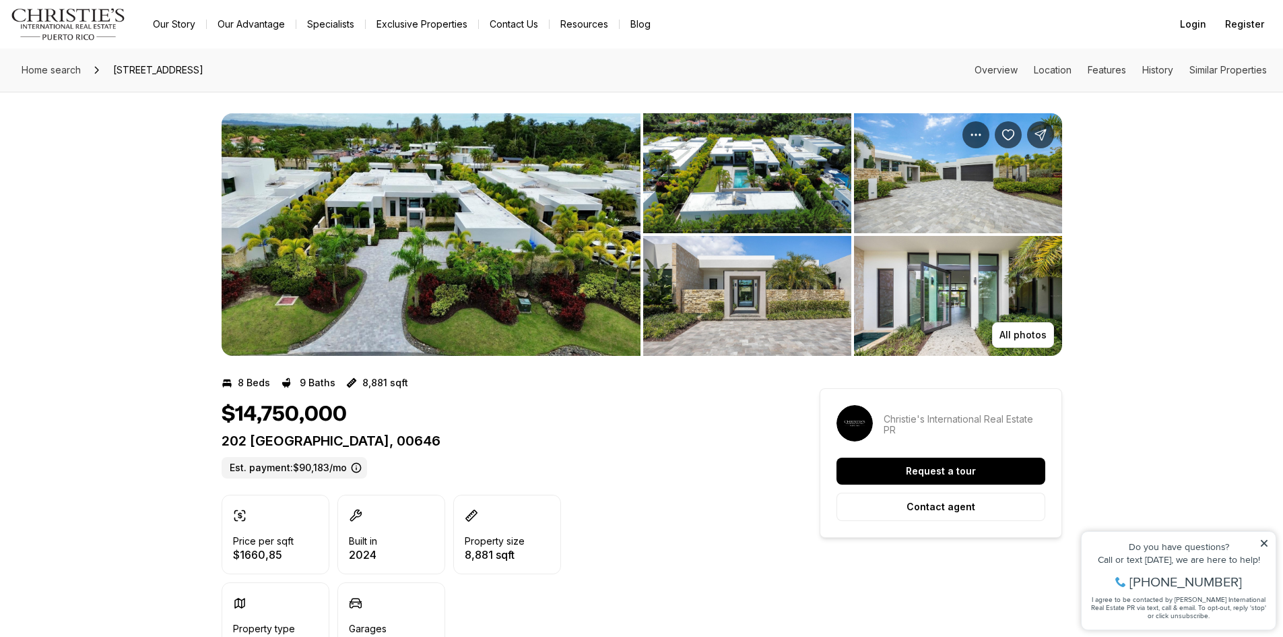
click at [761, 172] on img "View image gallery" at bounding box center [747, 173] width 208 height 120
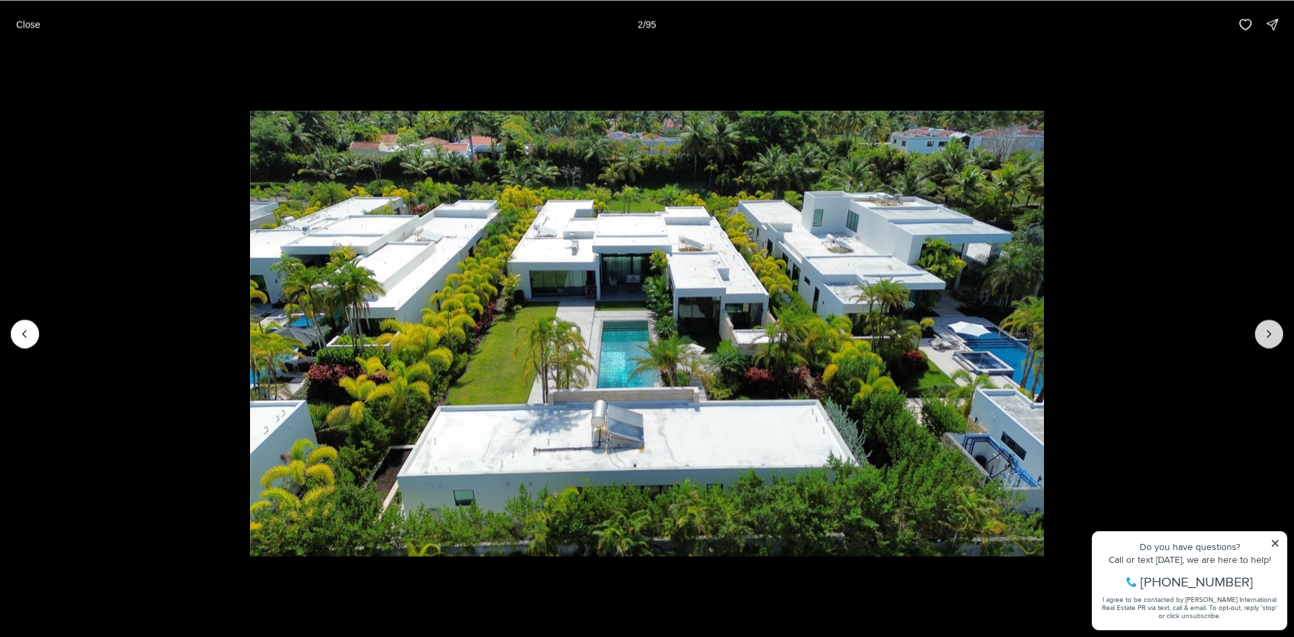
click at [1267, 328] on icon "Next slide" at bounding box center [1268, 333] width 13 height 13
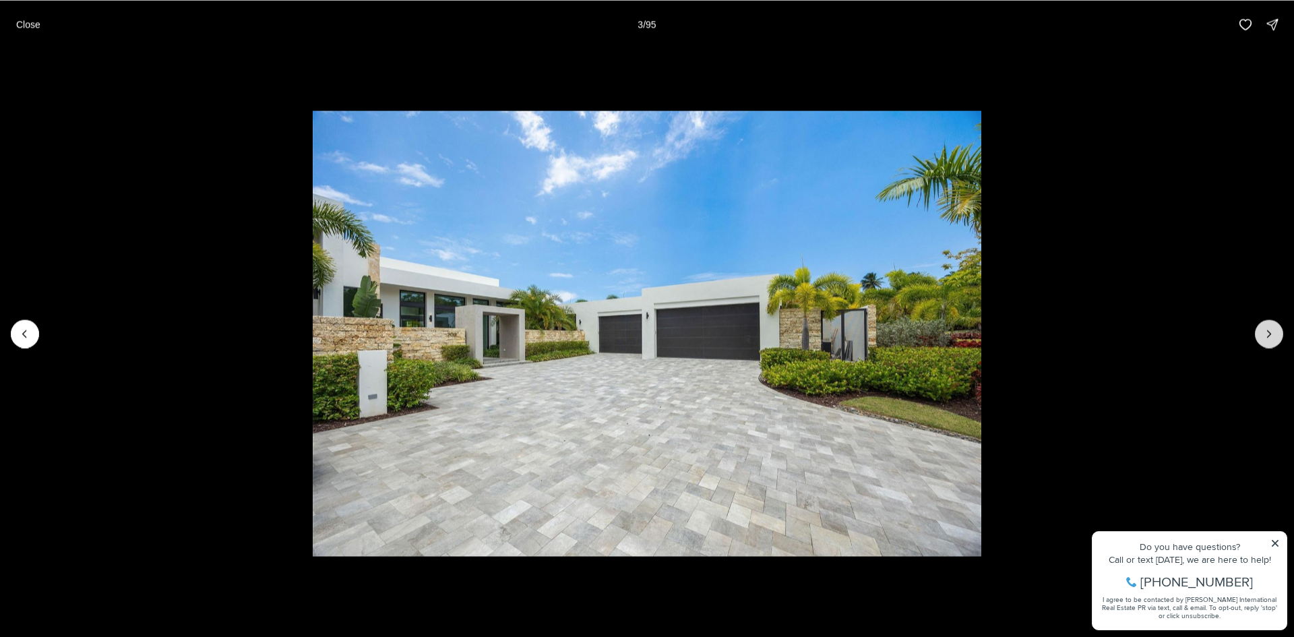
click at [1267, 328] on icon "Next slide" at bounding box center [1268, 333] width 13 height 13
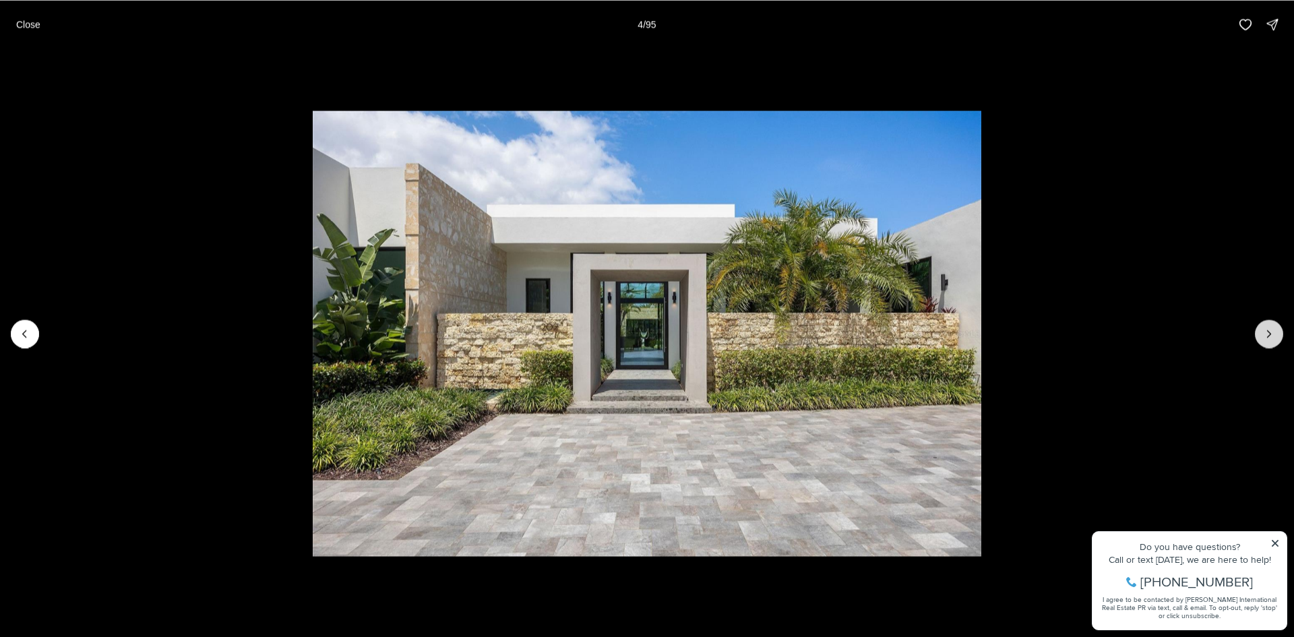
click at [1267, 328] on icon "Next slide" at bounding box center [1268, 333] width 13 height 13
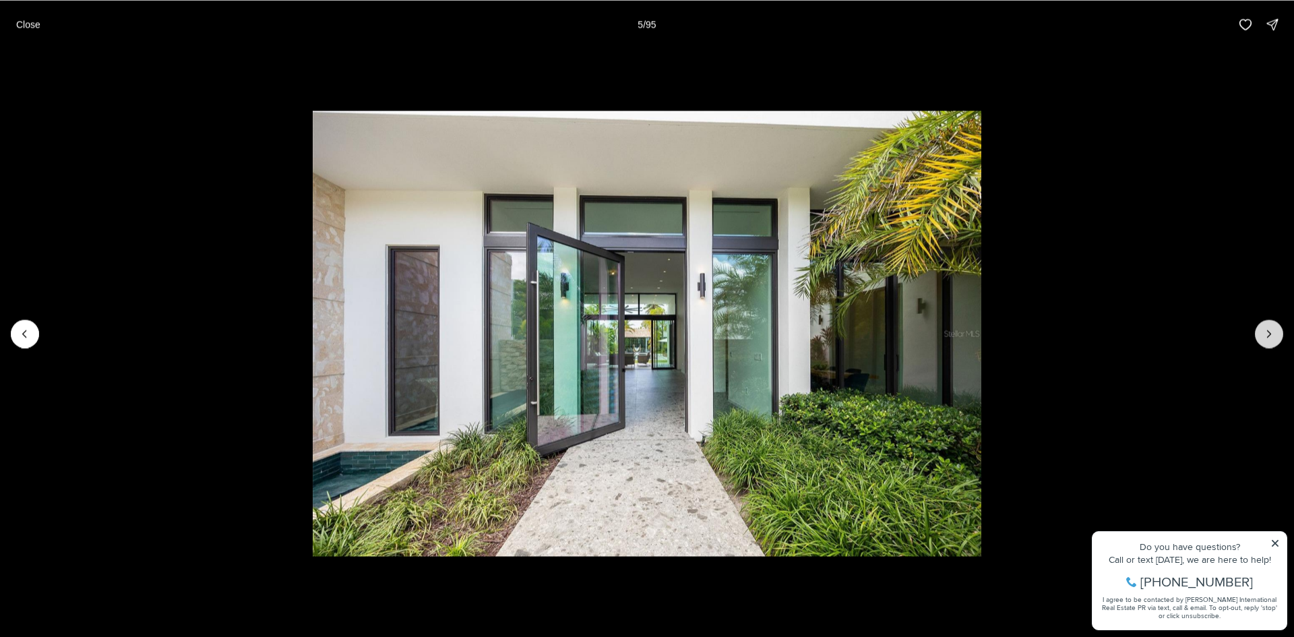
click at [1267, 328] on icon "Next slide" at bounding box center [1268, 333] width 13 height 13
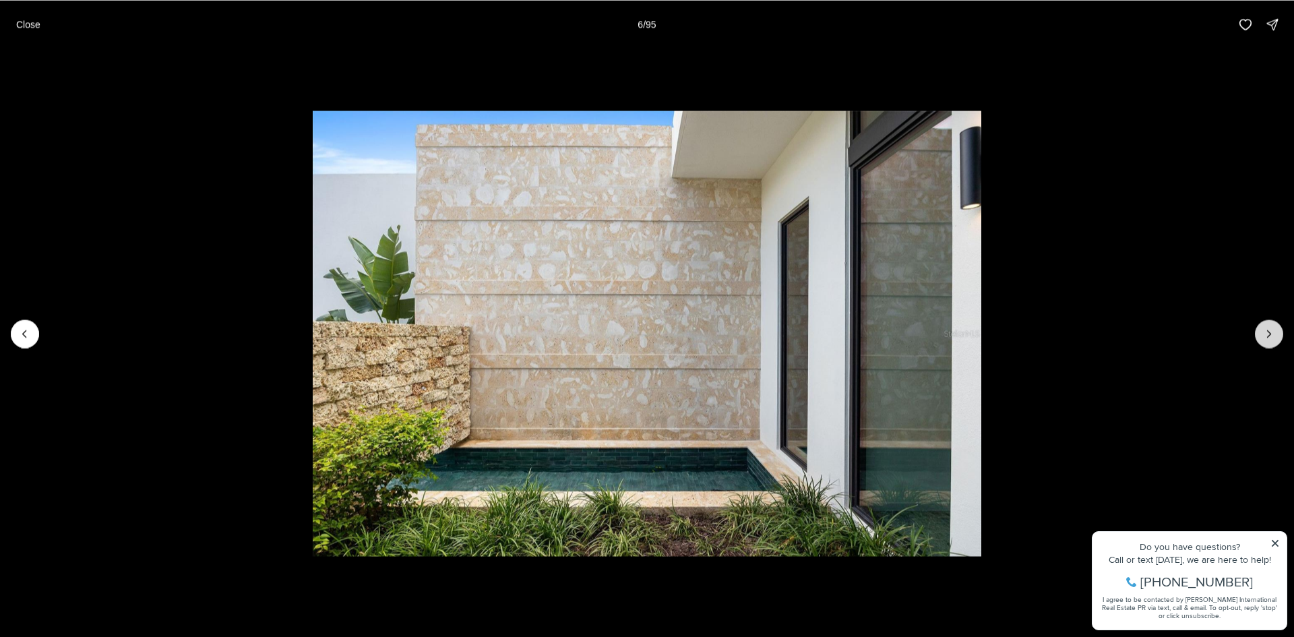
click at [1267, 328] on icon "Next slide" at bounding box center [1268, 333] width 13 height 13
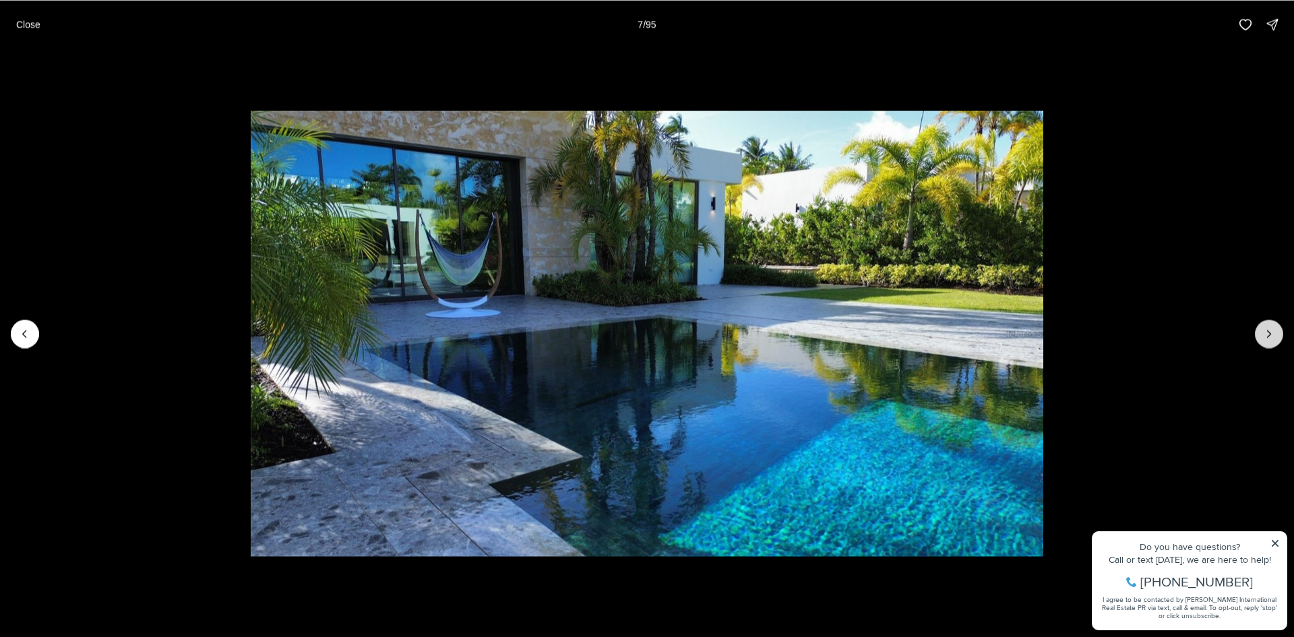
click at [1267, 328] on icon "Next slide" at bounding box center [1268, 333] width 13 height 13
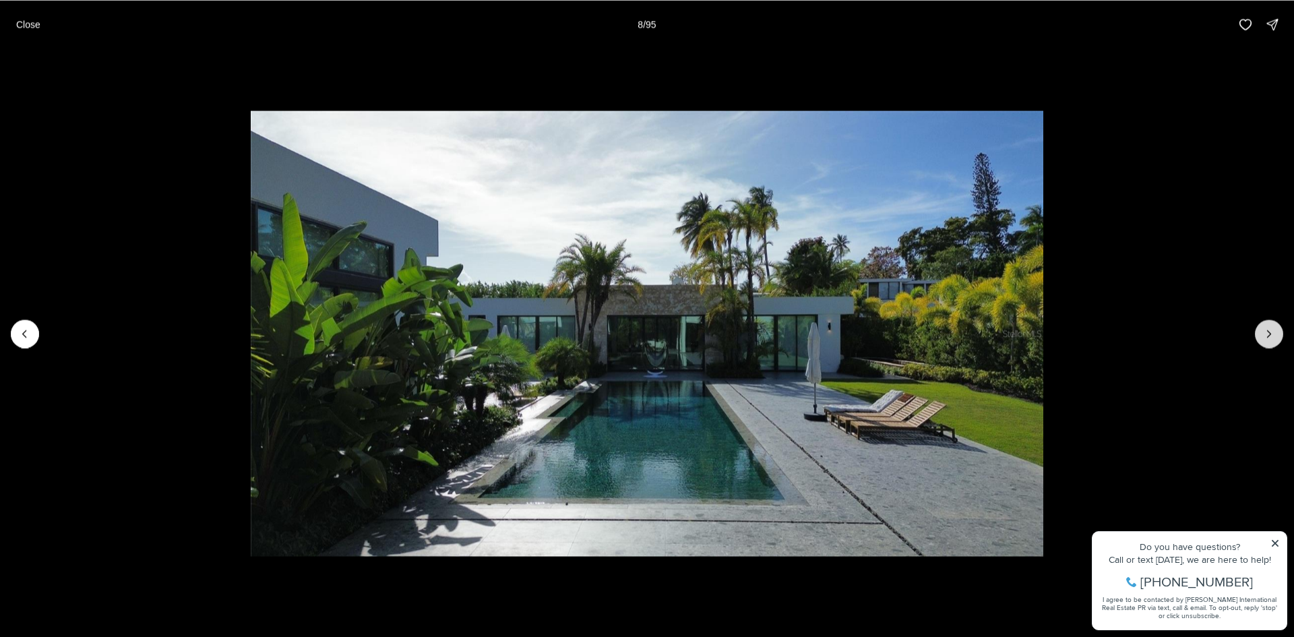
click at [1267, 328] on icon "Next slide" at bounding box center [1268, 333] width 13 height 13
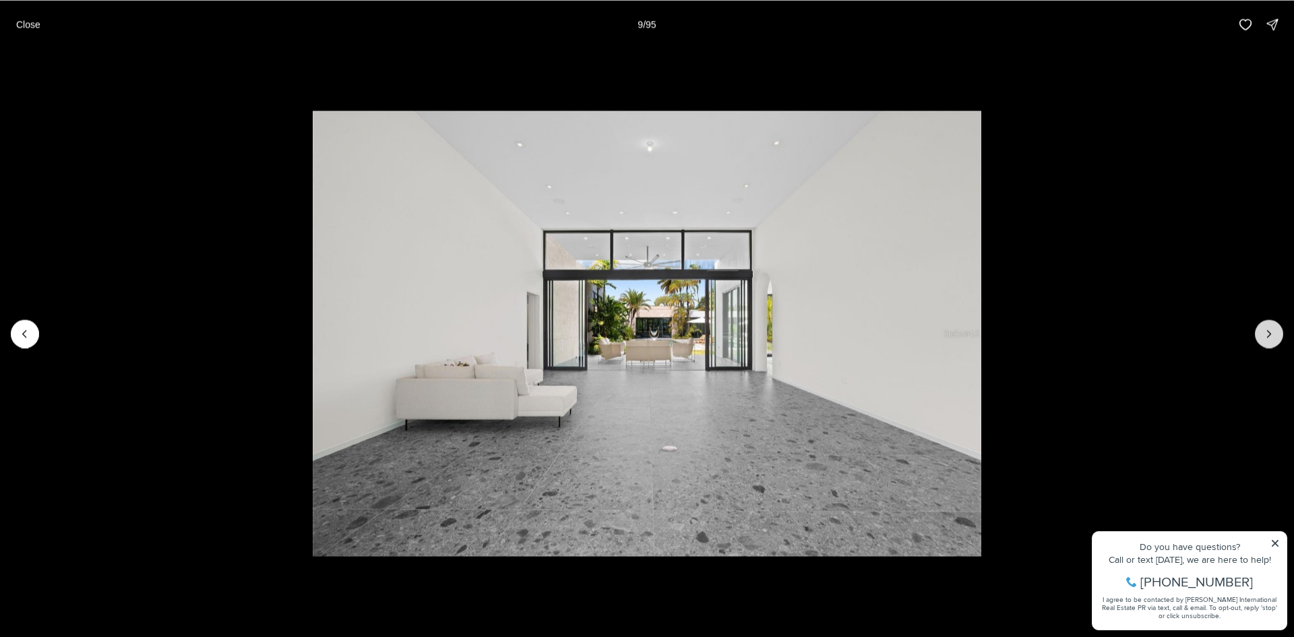
click at [1267, 328] on icon "Next slide" at bounding box center [1268, 333] width 13 height 13
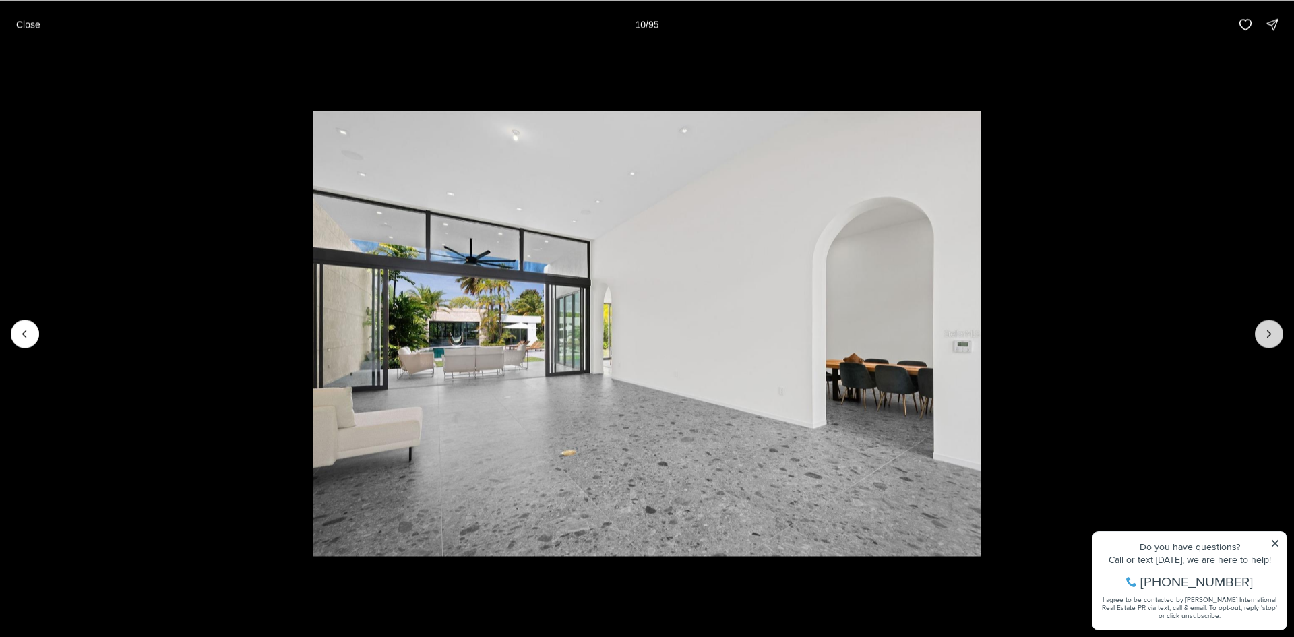
click at [1267, 328] on icon "Next slide" at bounding box center [1268, 333] width 13 height 13
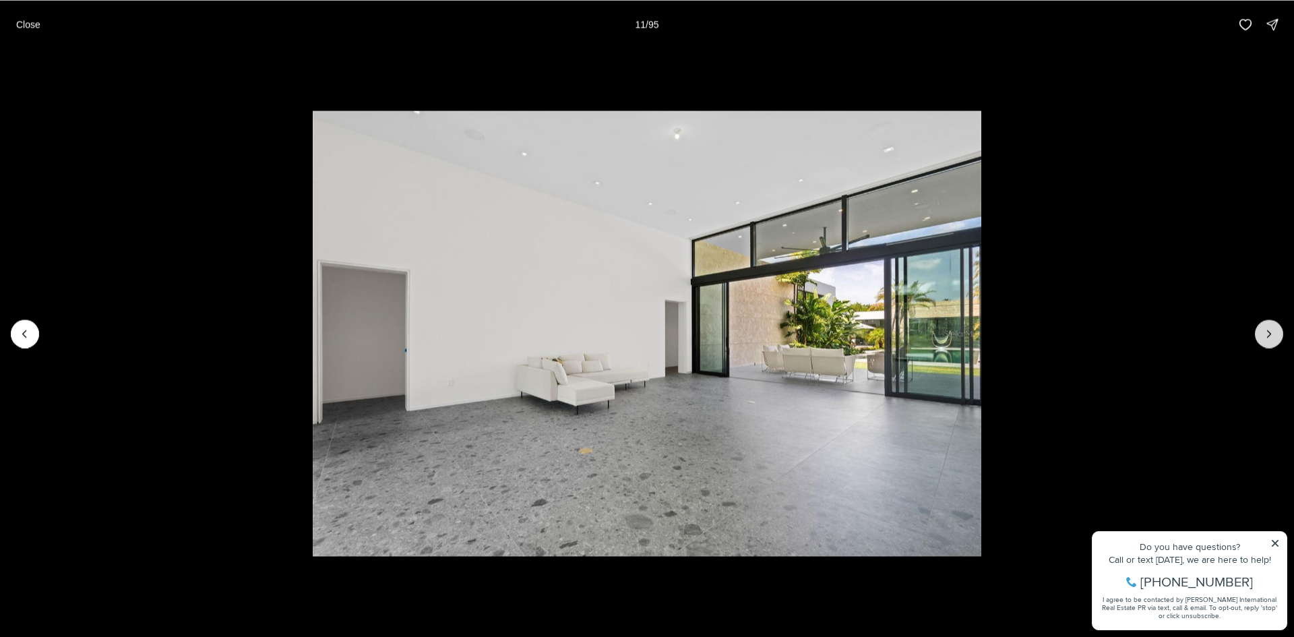
click at [1267, 328] on icon "Next slide" at bounding box center [1268, 333] width 13 height 13
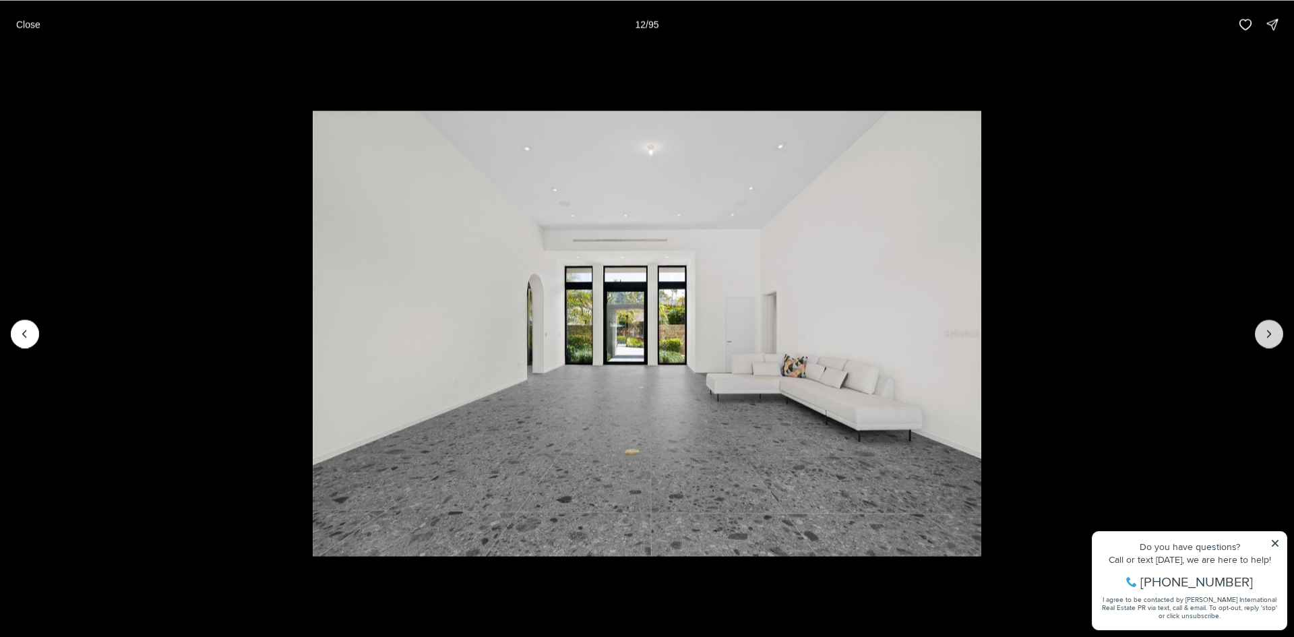
click at [1267, 328] on icon "Next slide" at bounding box center [1268, 333] width 13 height 13
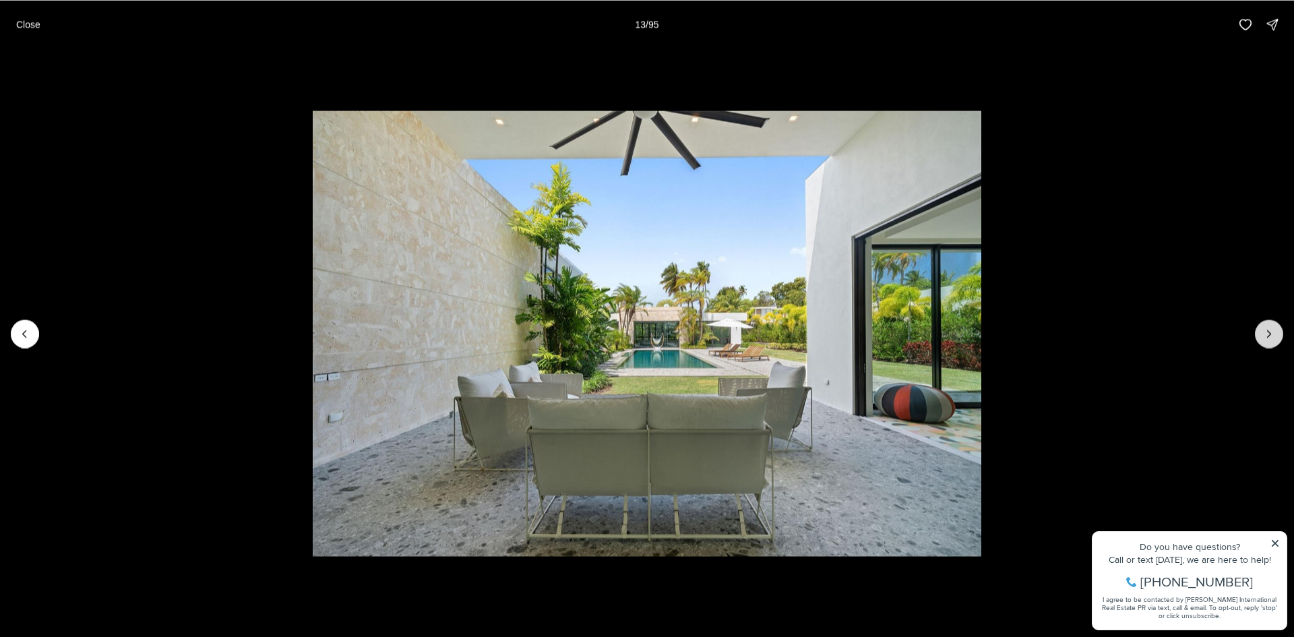
click at [1267, 328] on icon "Next slide" at bounding box center [1268, 333] width 13 height 13
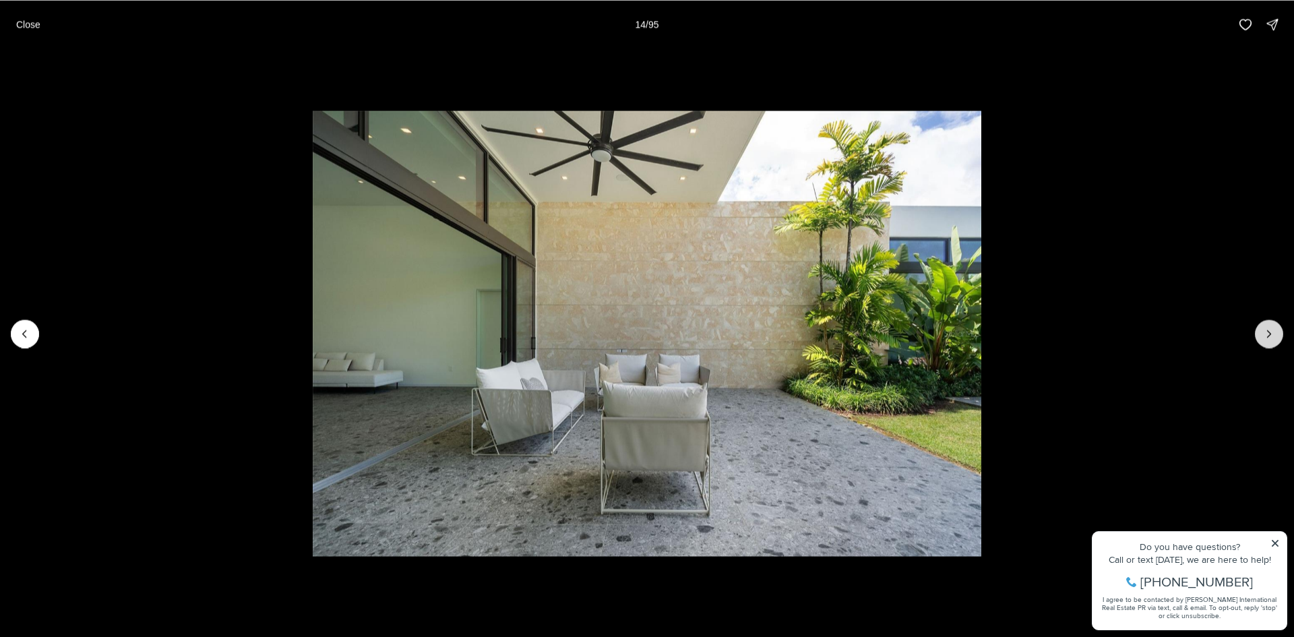
click at [1267, 328] on icon "Next slide" at bounding box center [1268, 333] width 13 height 13
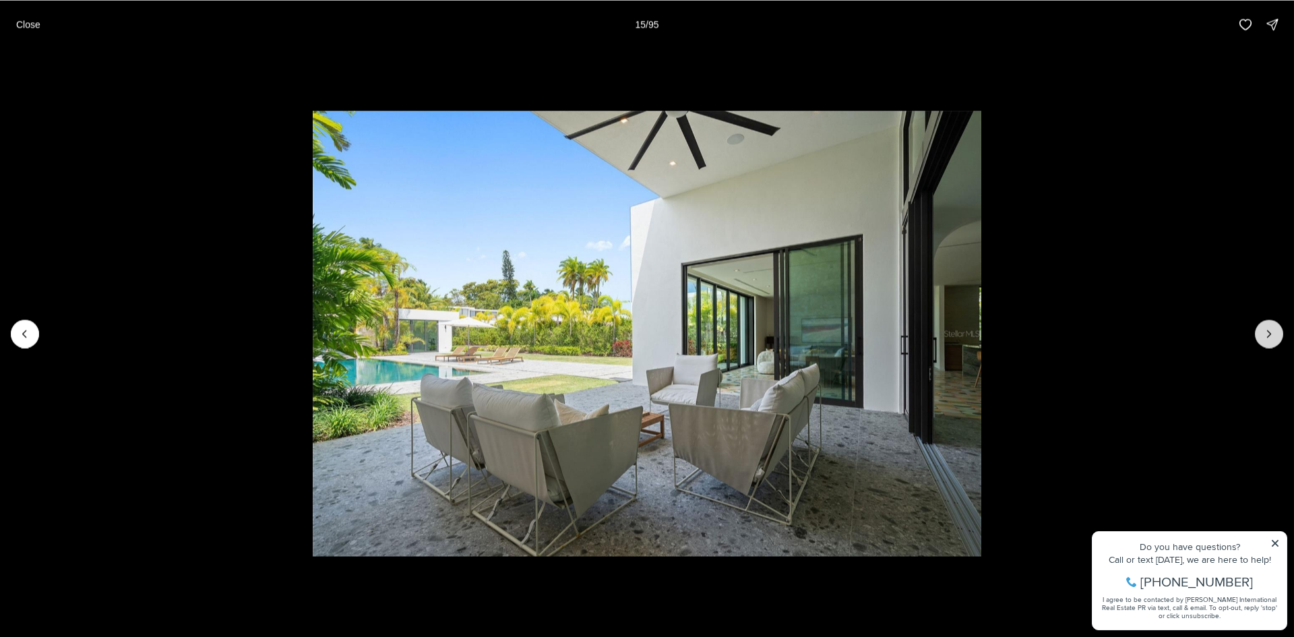
click at [1267, 328] on icon "Next slide" at bounding box center [1268, 333] width 13 height 13
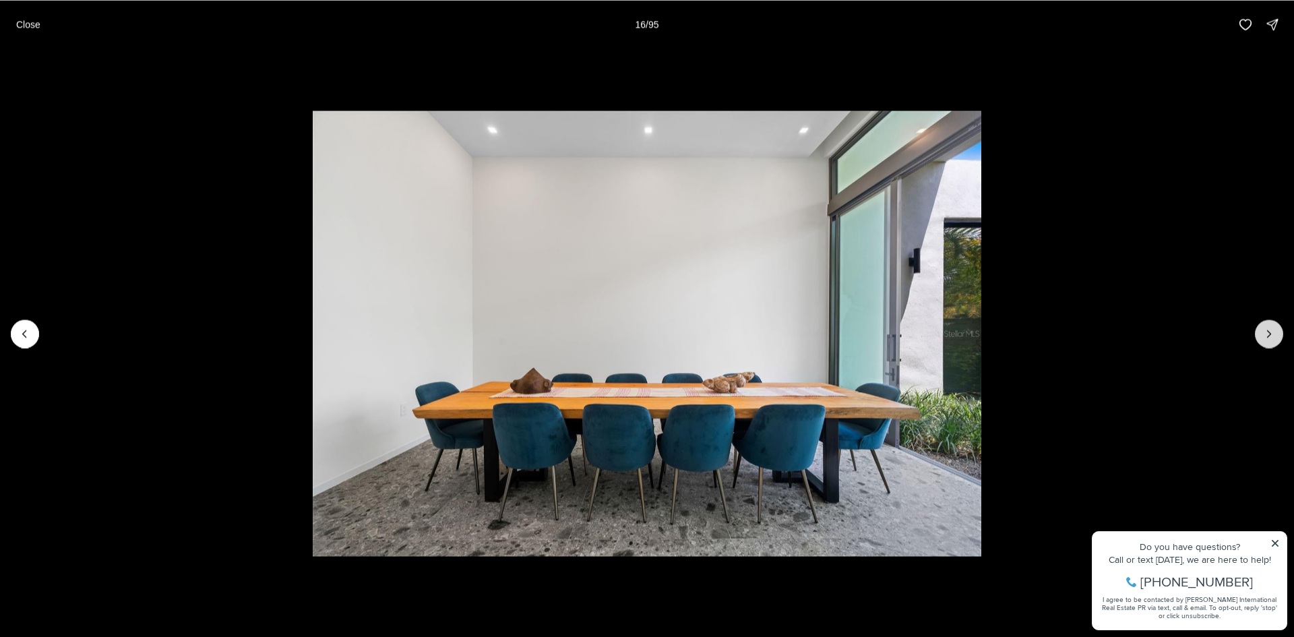
click at [1267, 328] on icon "Next slide" at bounding box center [1268, 333] width 13 height 13
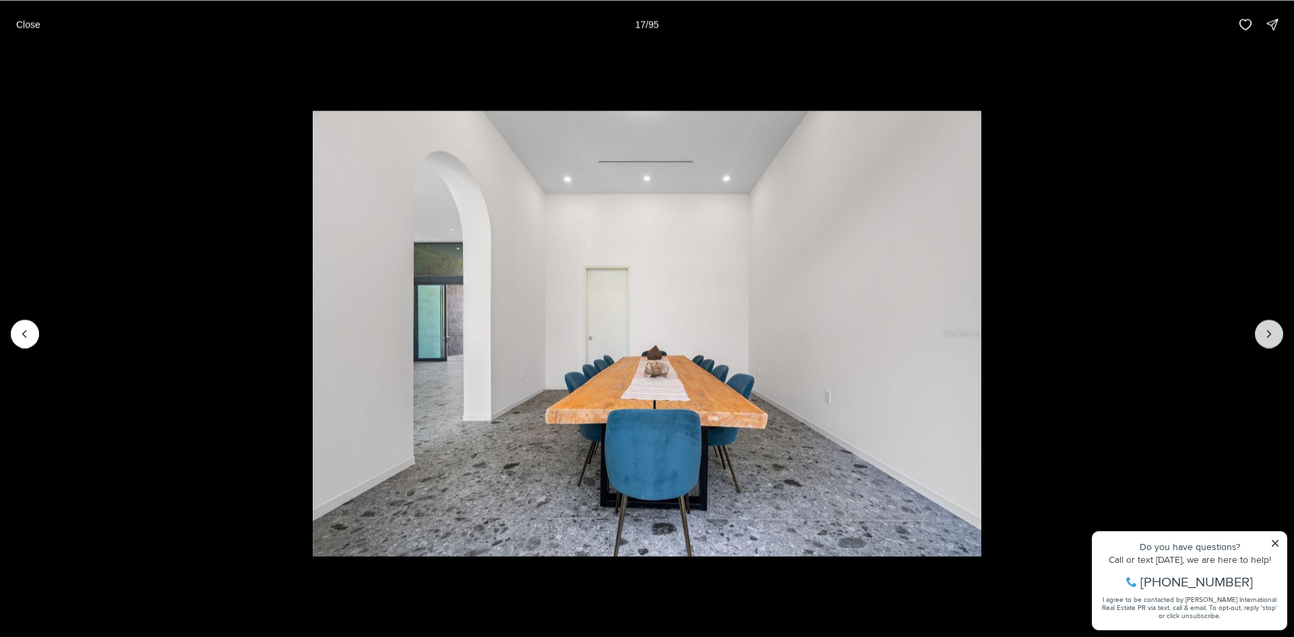
click at [1267, 328] on icon "Next slide" at bounding box center [1268, 333] width 13 height 13
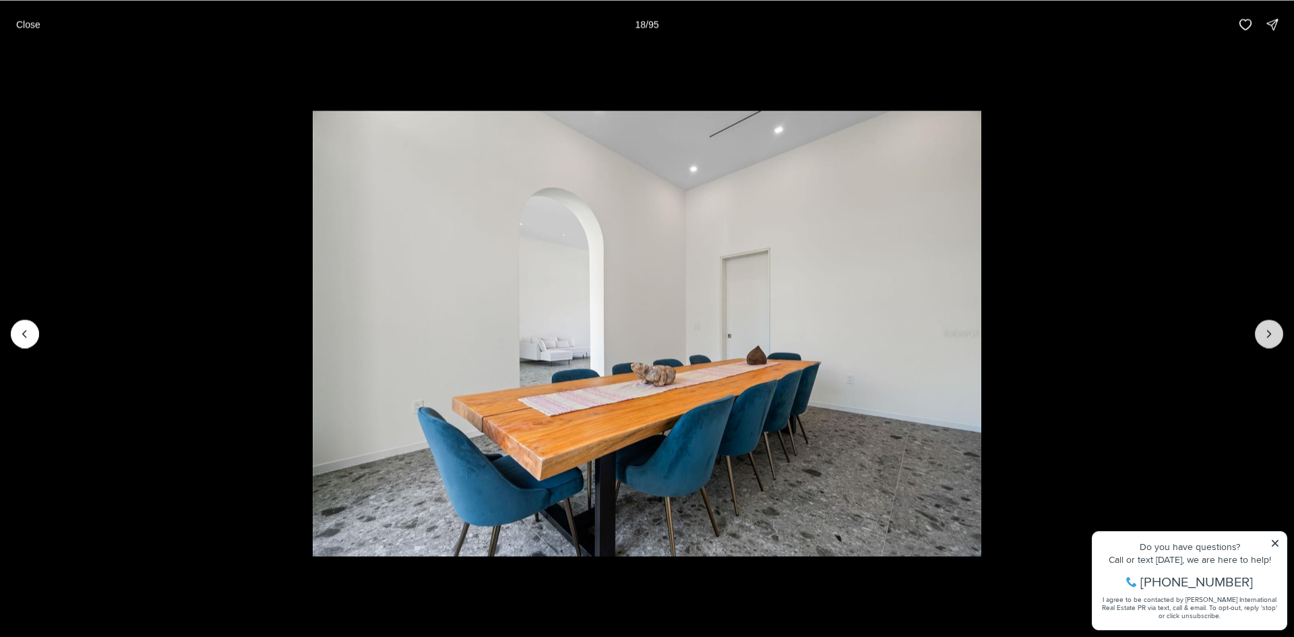
click at [1267, 328] on icon "Next slide" at bounding box center [1268, 333] width 13 height 13
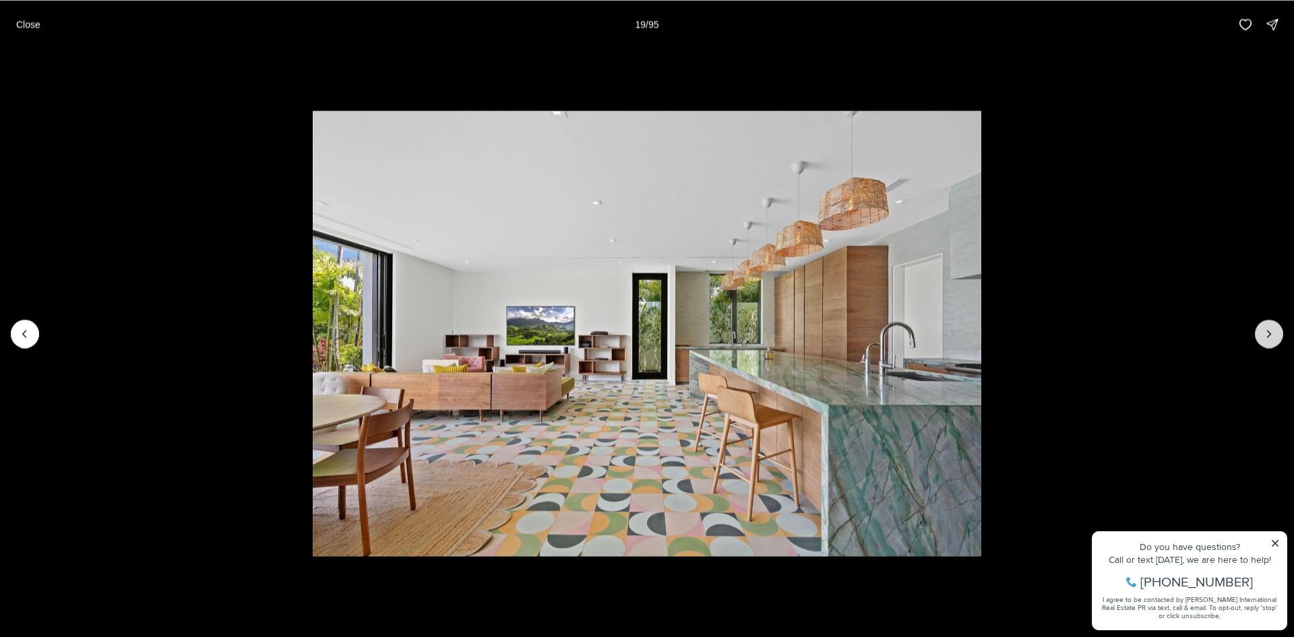
click at [1267, 328] on icon "Next slide" at bounding box center [1268, 333] width 13 height 13
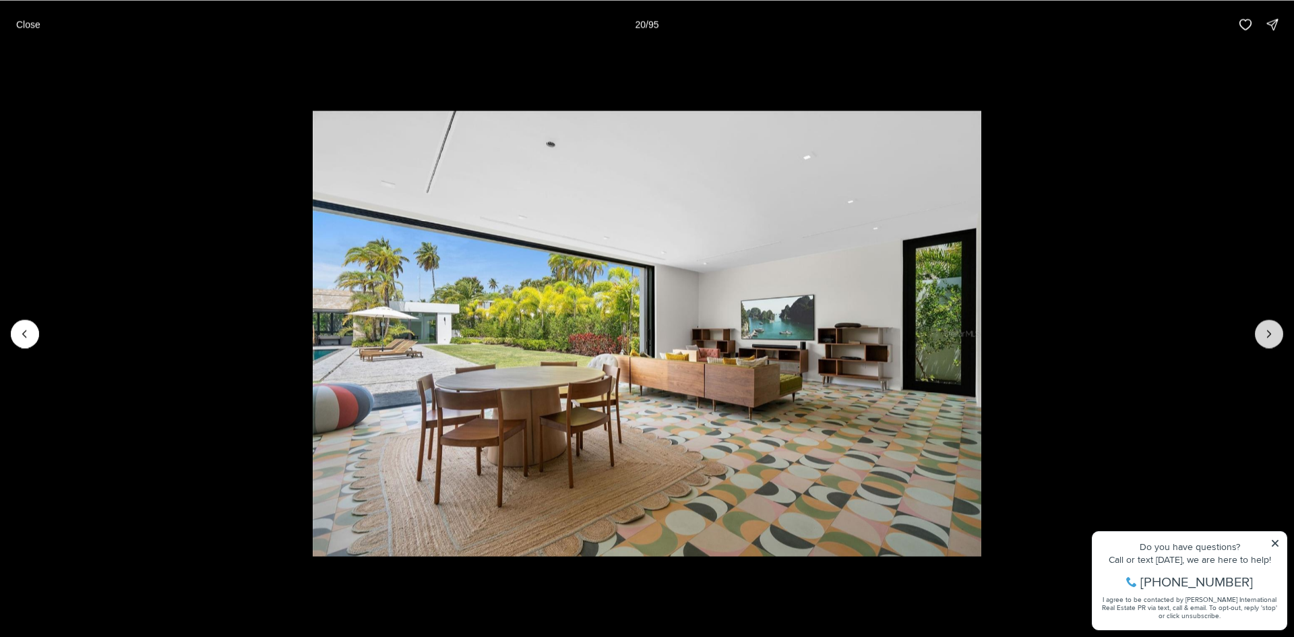
click at [1267, 328] on icon "Next slide" at bounding box center [1268, 333] width 13 height 13
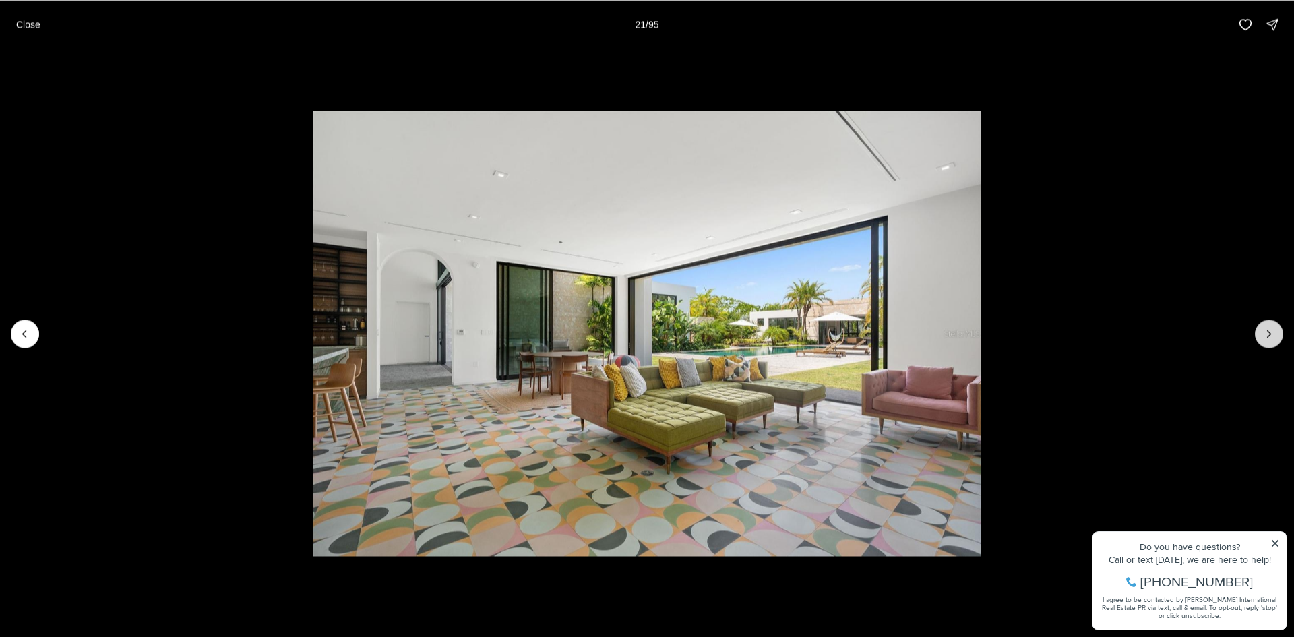
click at [1267, 328] on icon "Next slide" at bounding box center [1268, 333] width 13 height 13
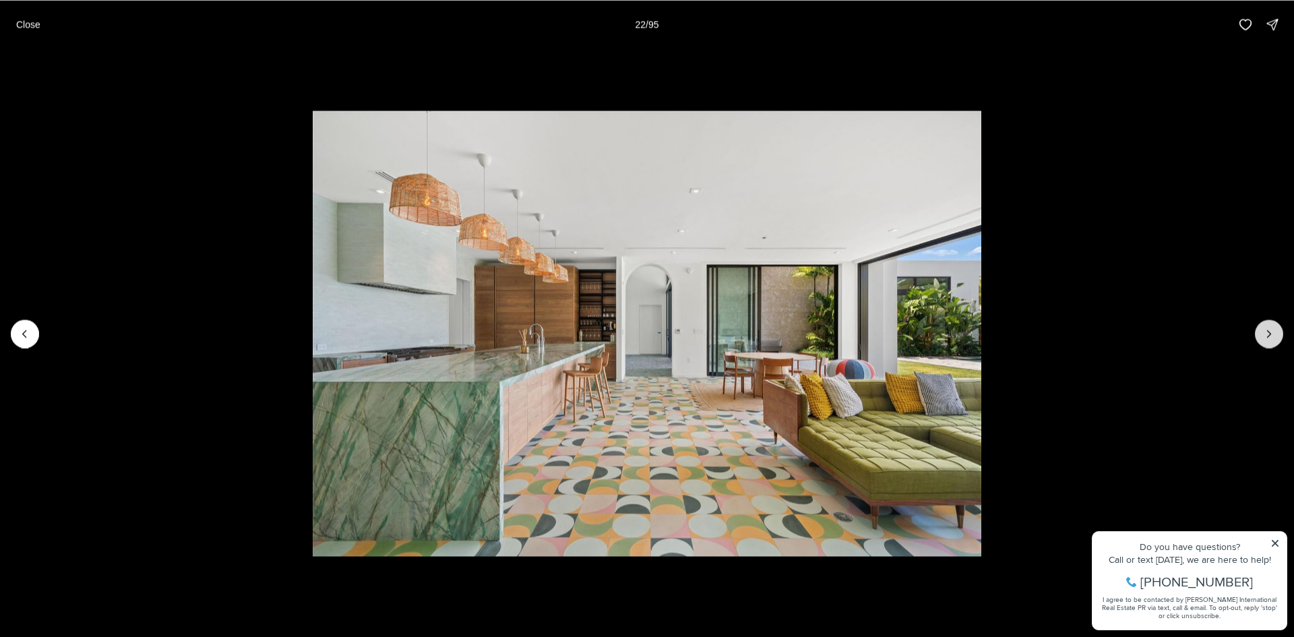
click at [1267, 328] on icon "Next slide" at bounding box center [1268, 333] width 13 height 13
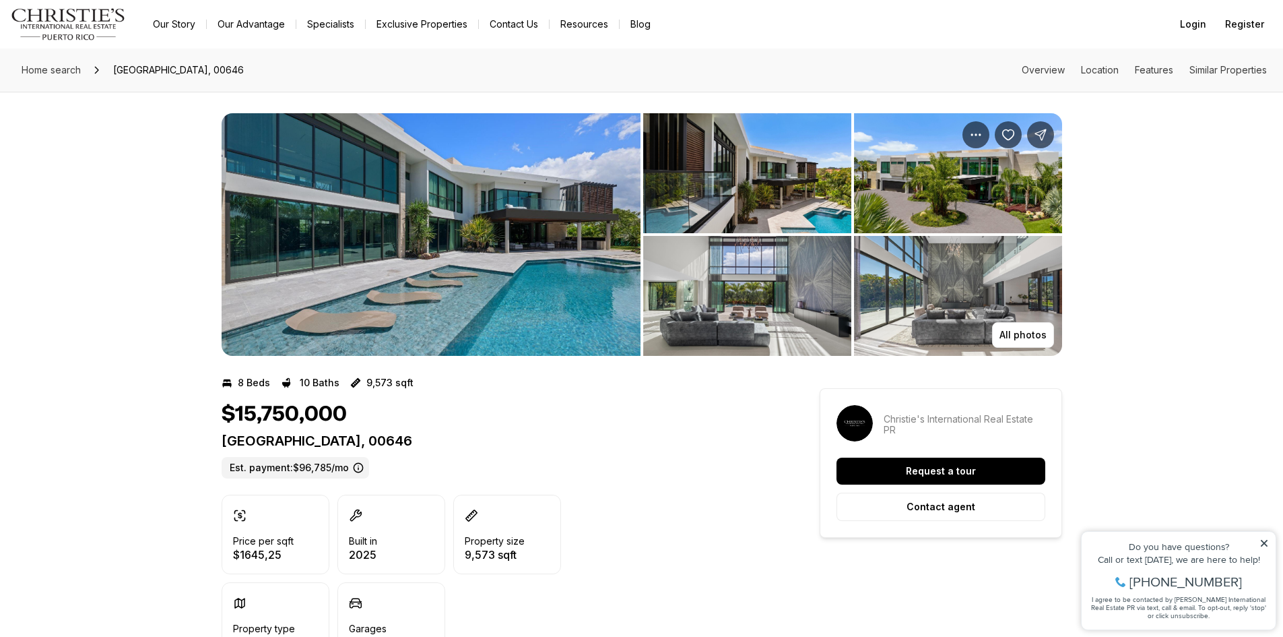
click at [763, 182] on img "View image gallery" at bounding box center [747, 173] width 208 height 120
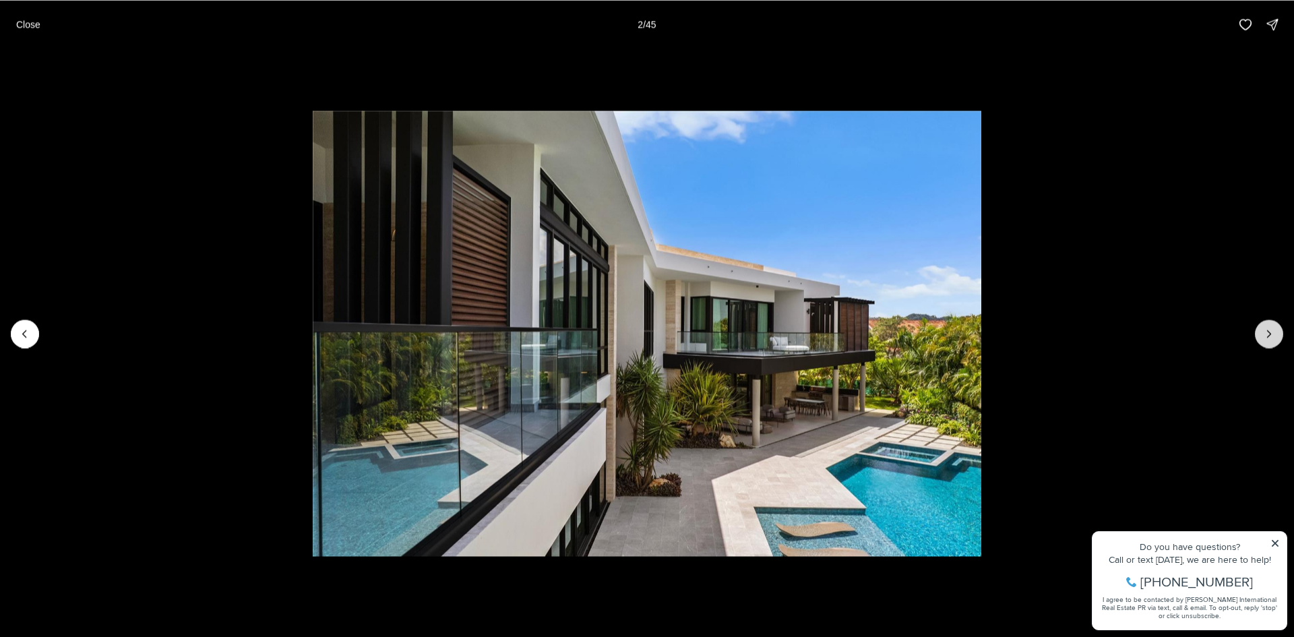
click at [1267, 332] on icon "Next slide" at bounding box center [1268, 333] width 13 height 13
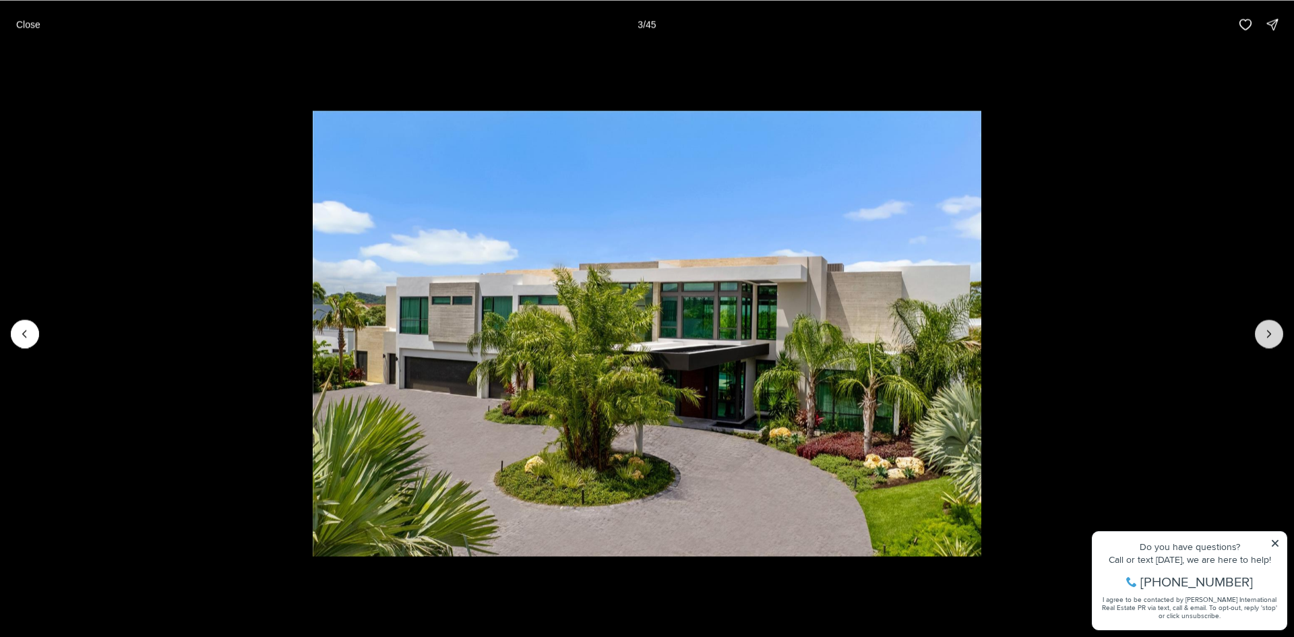
click at [1267, 332] on icon "Next slide" at bounding box center [1268, 333] width 13 height 13
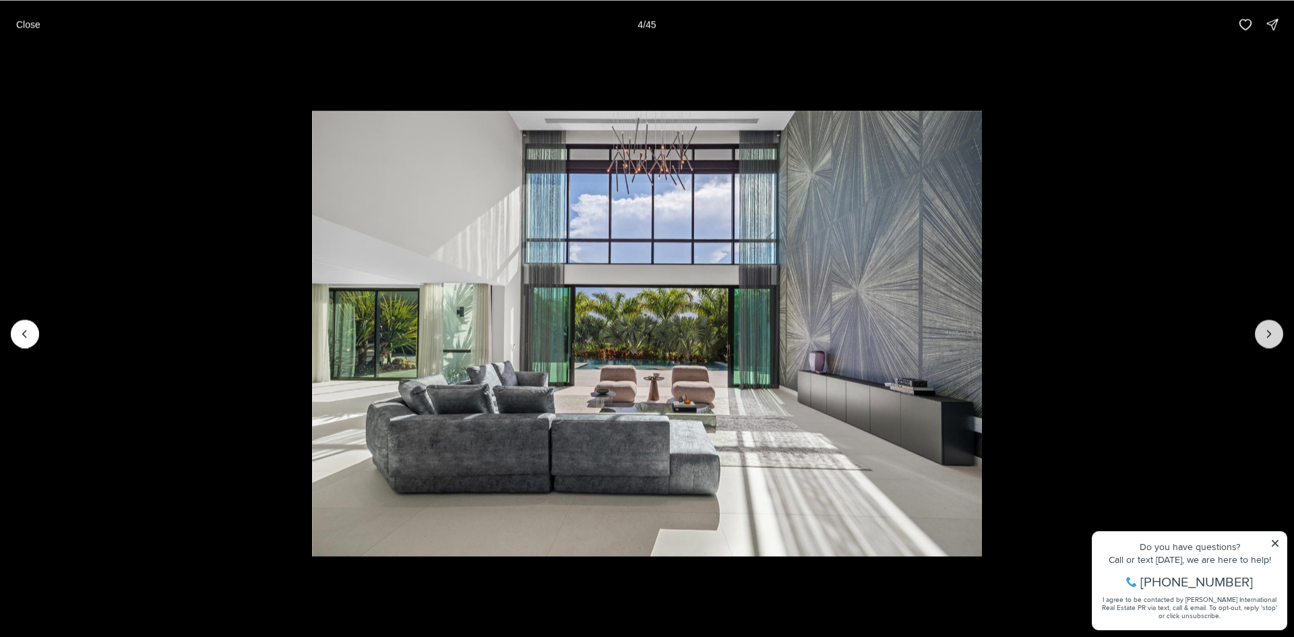
click at [1267, 332] on icon "Next slide" at bounding box center [1268, 333] width 13 height 13
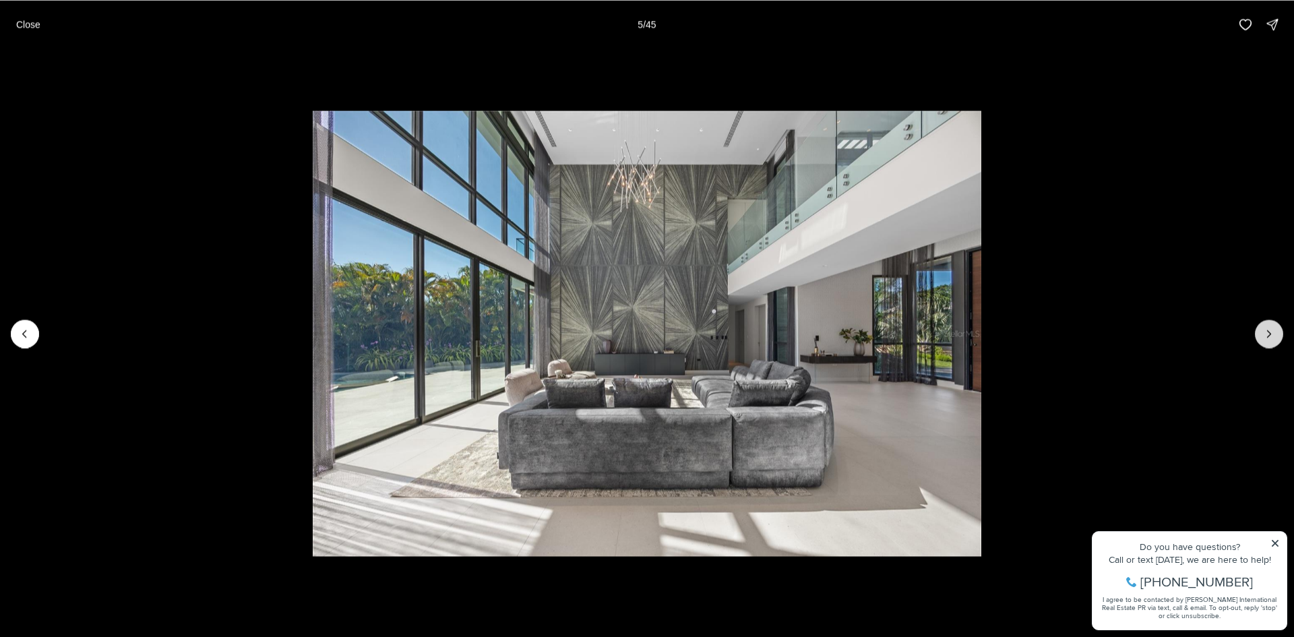
click at [1267, 332] on icon "Next slide" at bounding box center [1268, 333] width 13 height 13
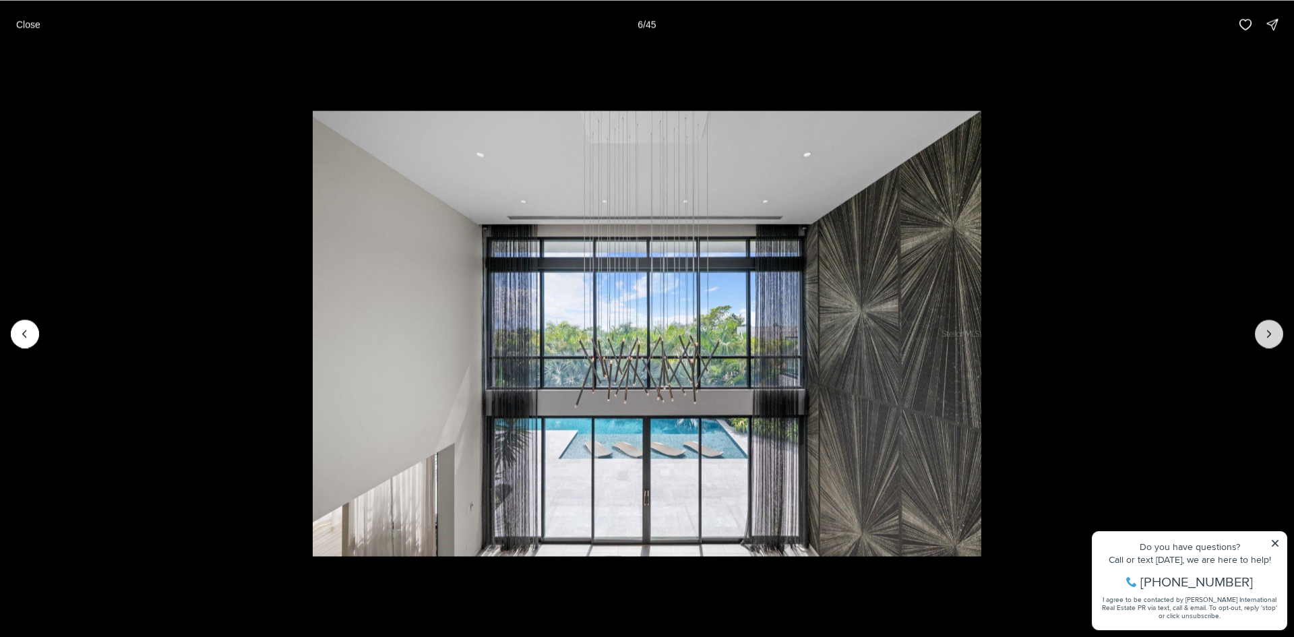
click at [1267, 332] on icon "Next slide" at bounding box center [1268, 333] width 13 height 13
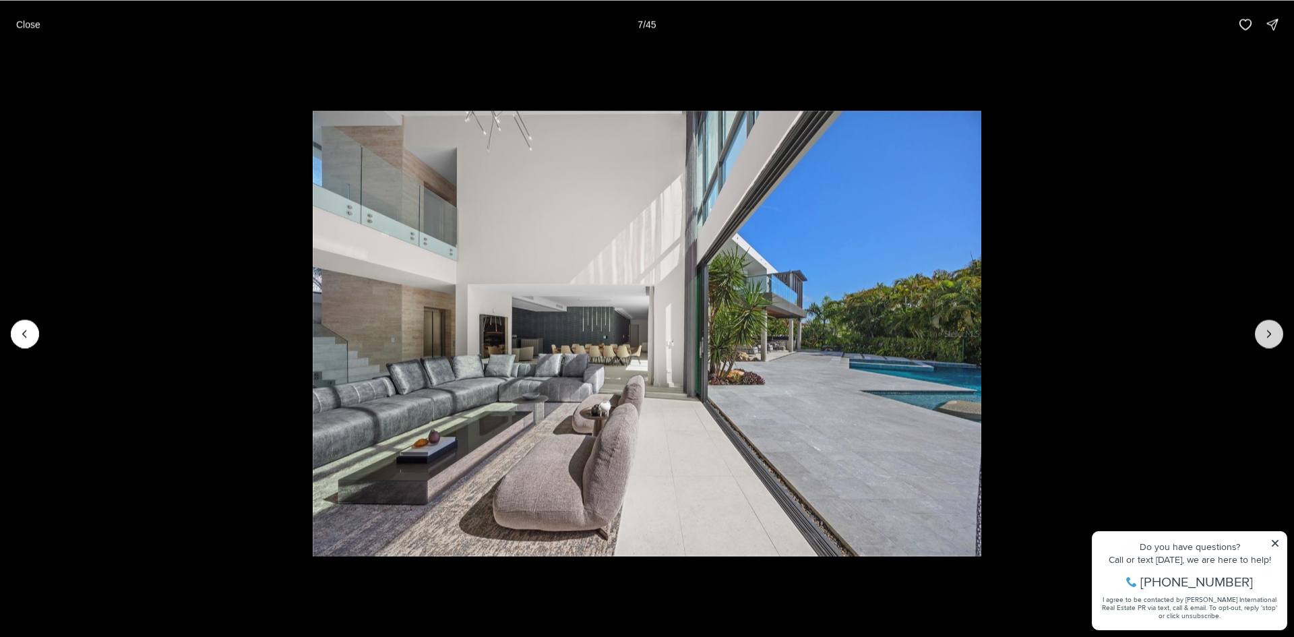
click at [1267, 332] on icon "Next slide" at bounding box center [1268, 333] width 13 height 13
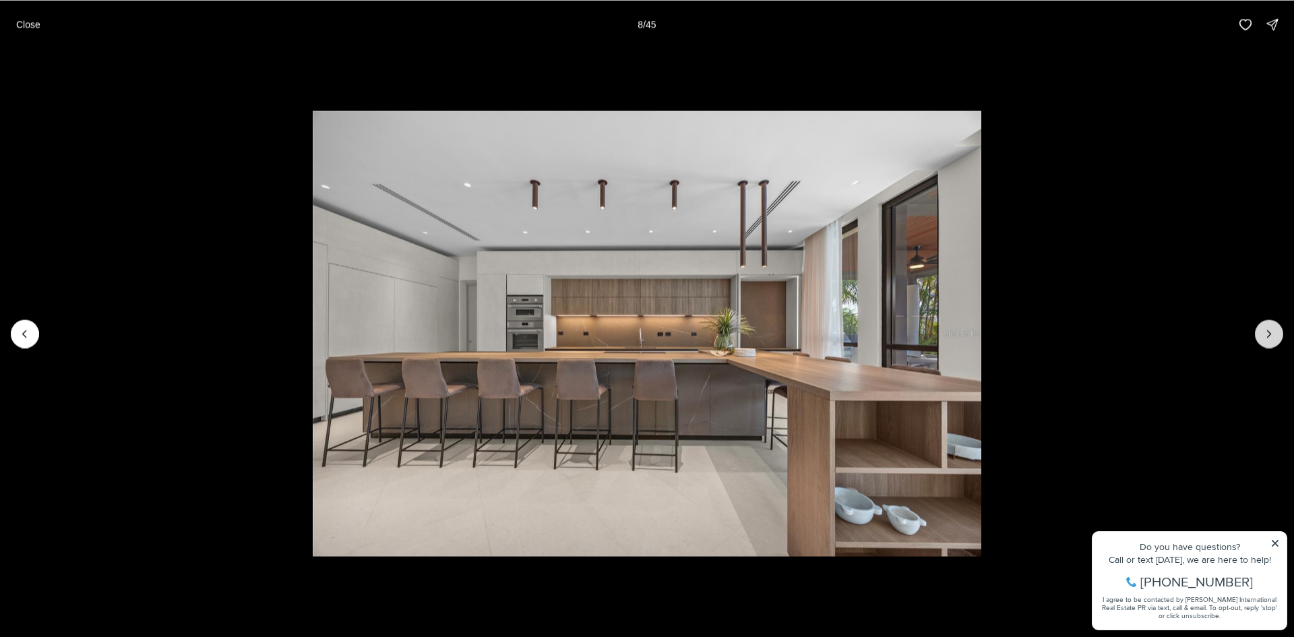
click at [1267, 332] on icon "Next slide" at bounding box center [1268, 333] width 13 height 13
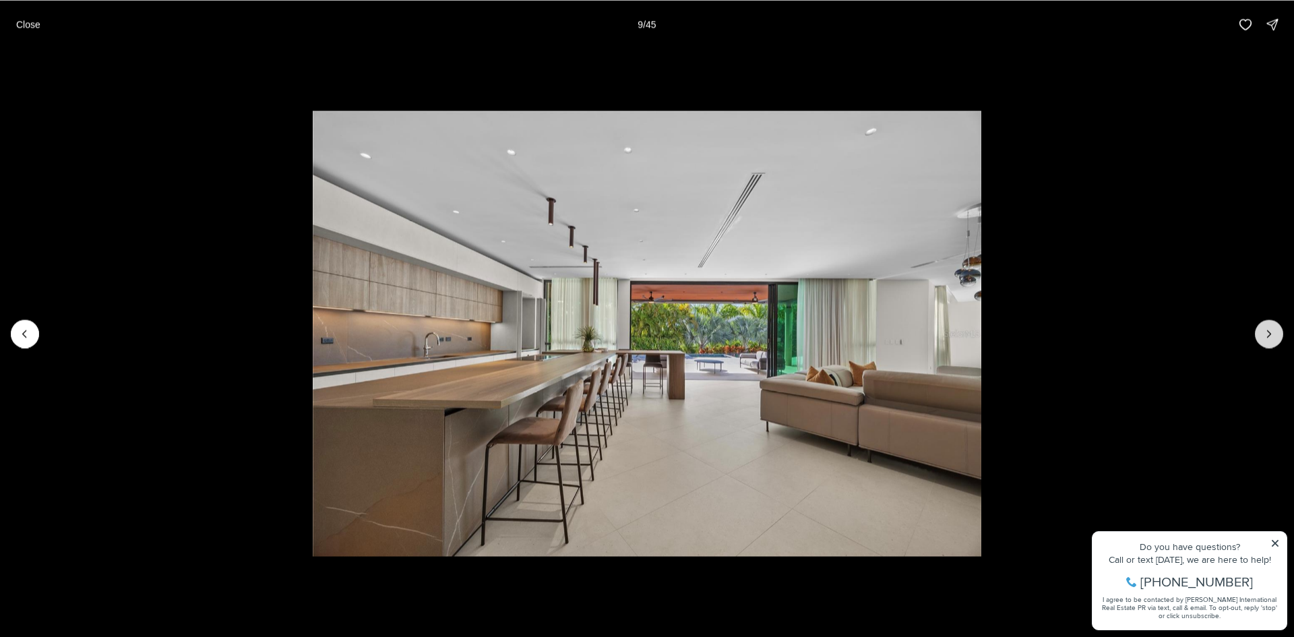
click at [1267, 332] on icon "Next slide" at bounding box center [1268, 333] width 13 height 13
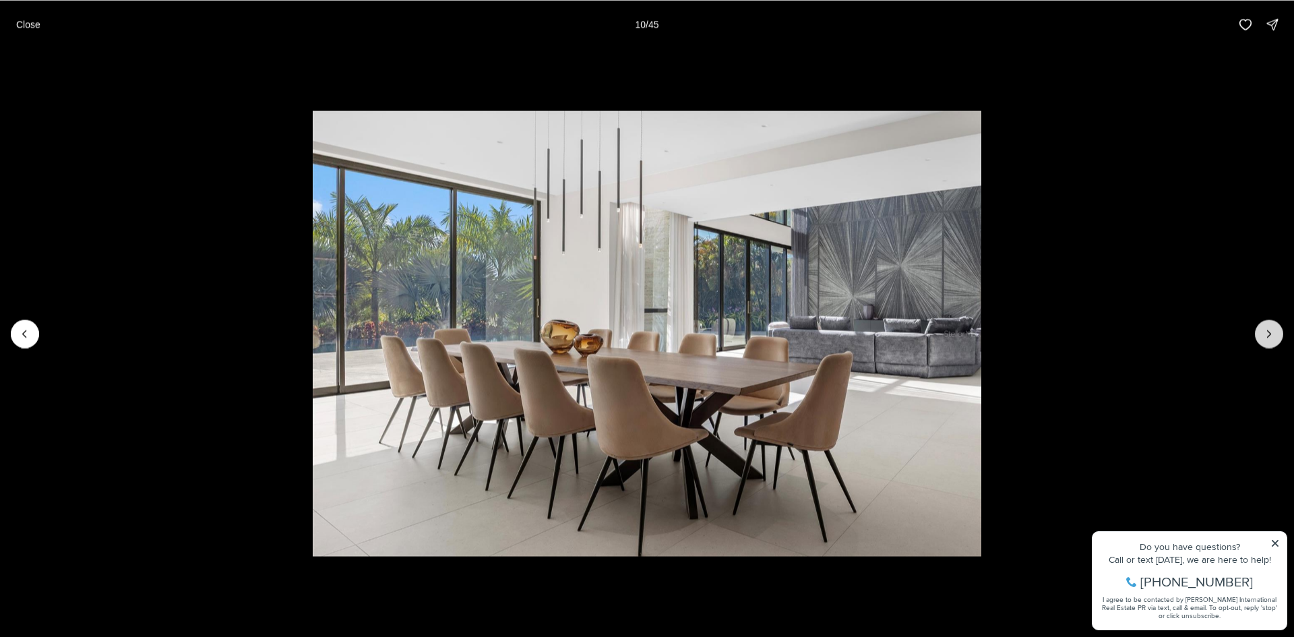
click at [1267, 332] on icon "Next slide" at bounding box center [1268, 333] width 13 height 13
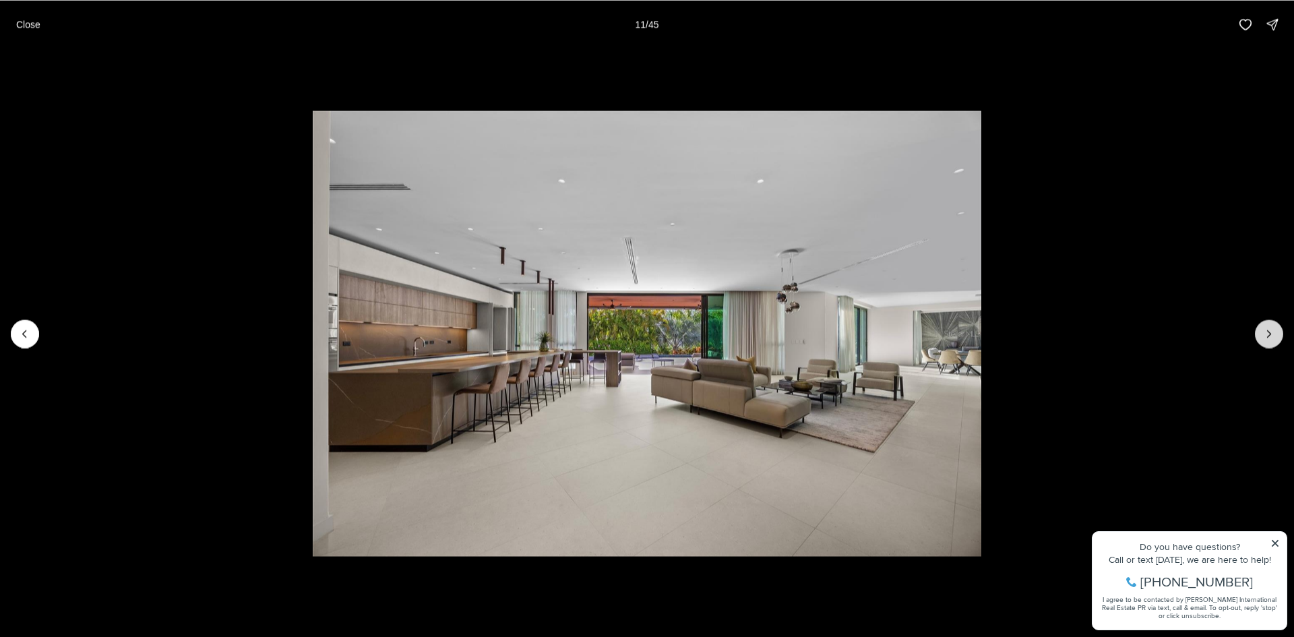
click at [1267, 332] on icon "Next slide" at bounding box center [1268, 333] width 13 height 13
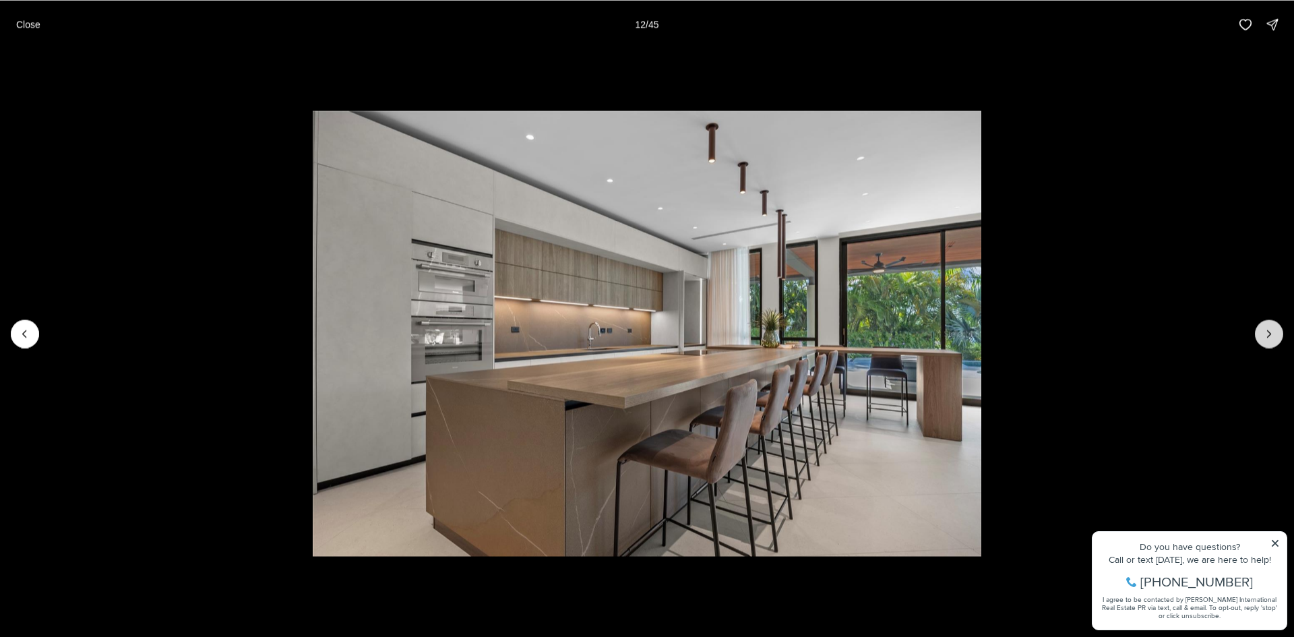
click at [1267, 332] on icon "Next slide" at bounding box center [1268, 333] width 13 height 13
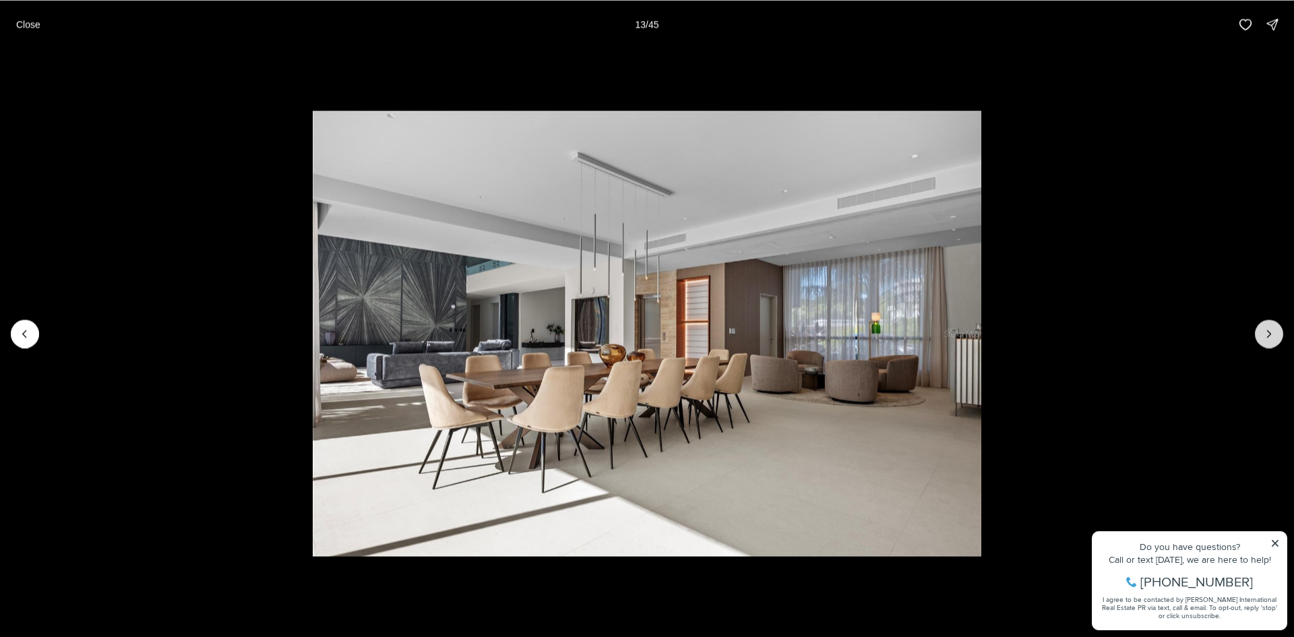
click at [1267, 332] on icon "Next slide" at bounding box center [1268, 333] width 13 height 13
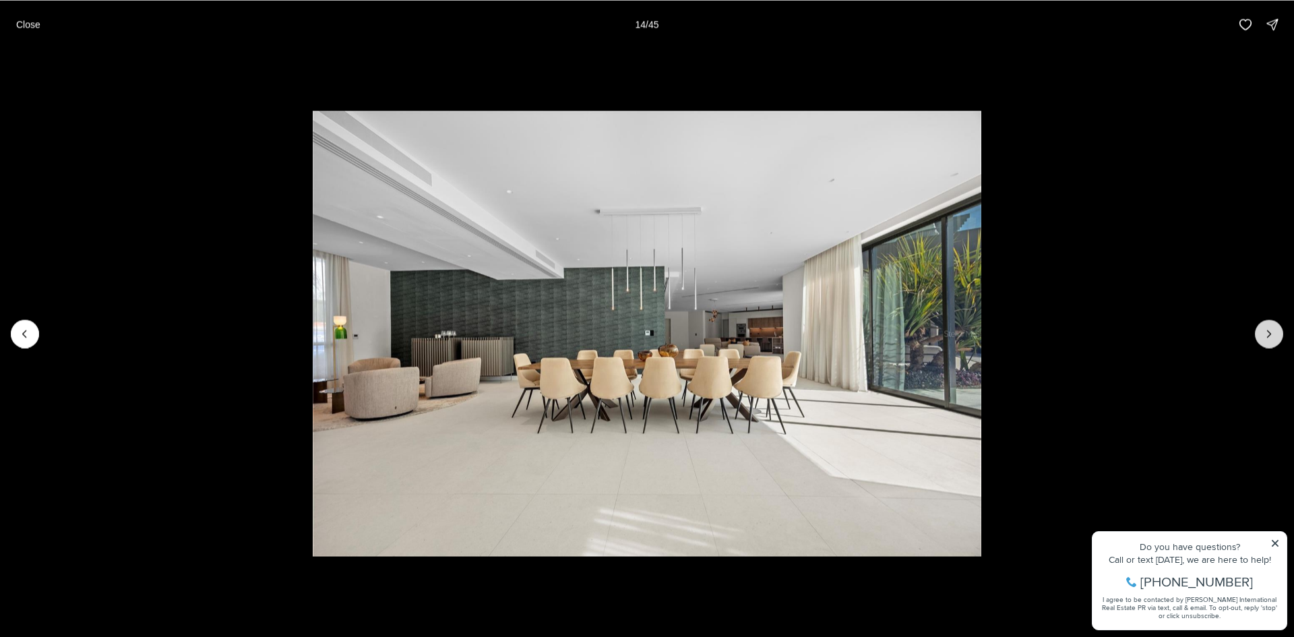
click at [1267, 332] on icon "Next slide" at bounding box center [1268, 333] width 13 height 13
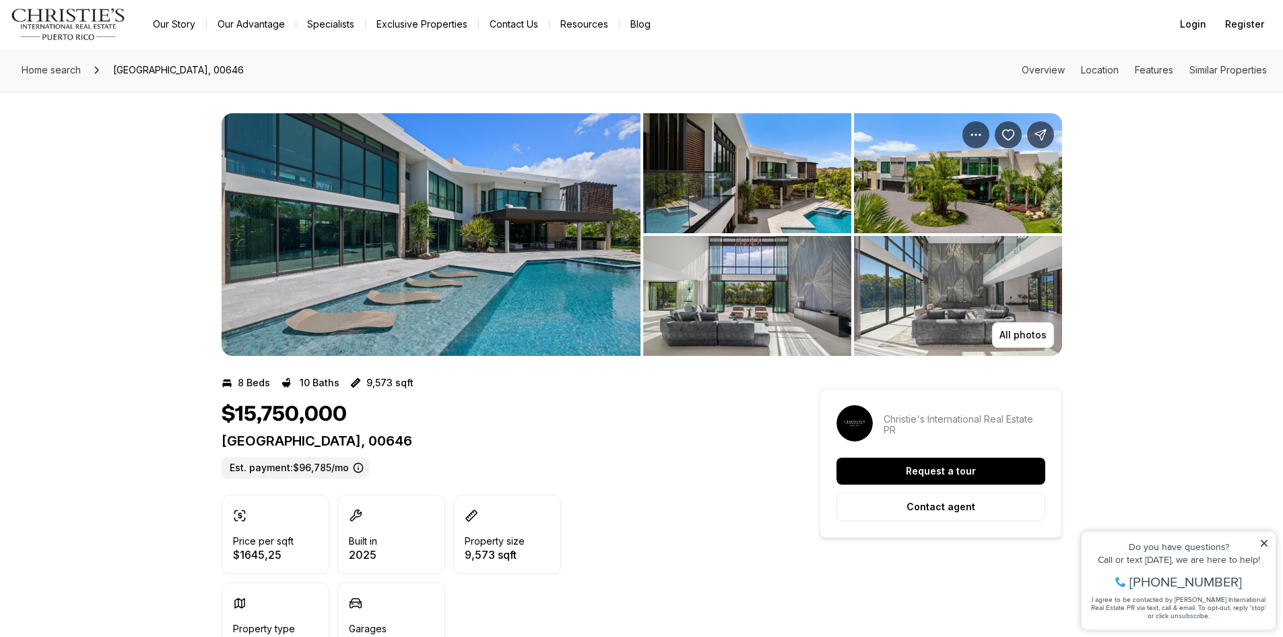
click at [968, 189] on img "View image gallery" at bounding box center [958, 173] width 208 height 120
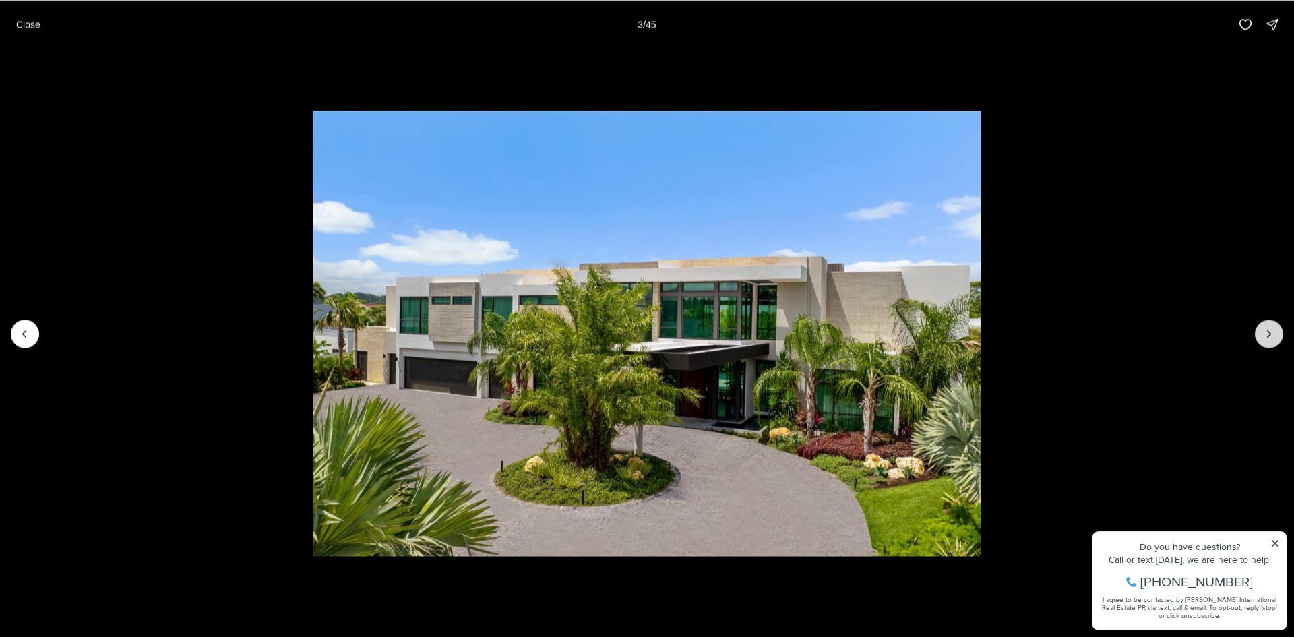
click at [1268, 334] on icon "Next slide" at bounding box center [1268, 333] width 13 height 13
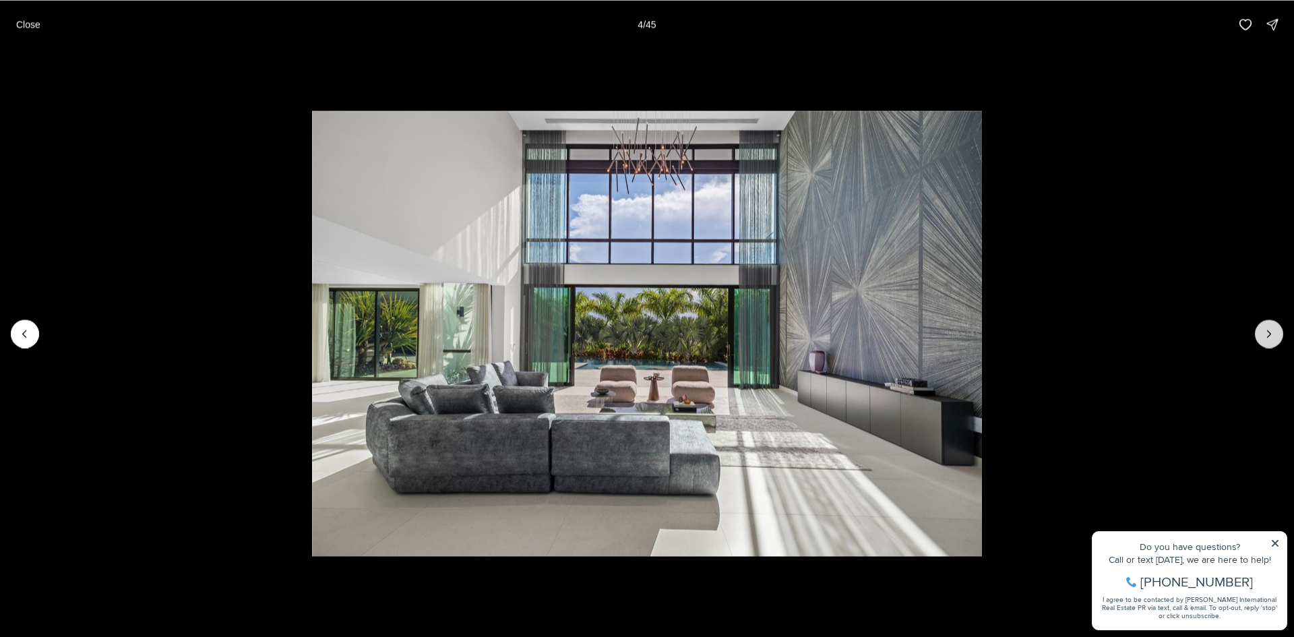
click at [1268, 334] on icon "Next slide" at bounding box center [1268, 333] width 13 height 13
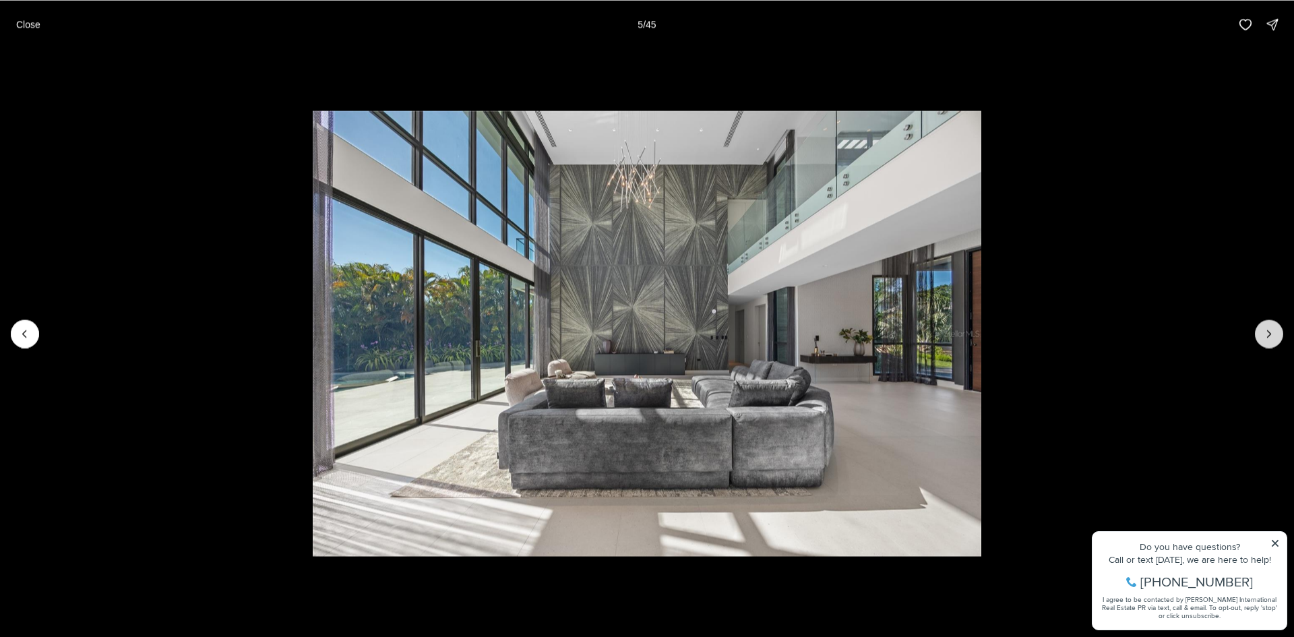
click at [1268, 333] on icon "Next slide" at bounding box center [1268, 333] width 13 height 13
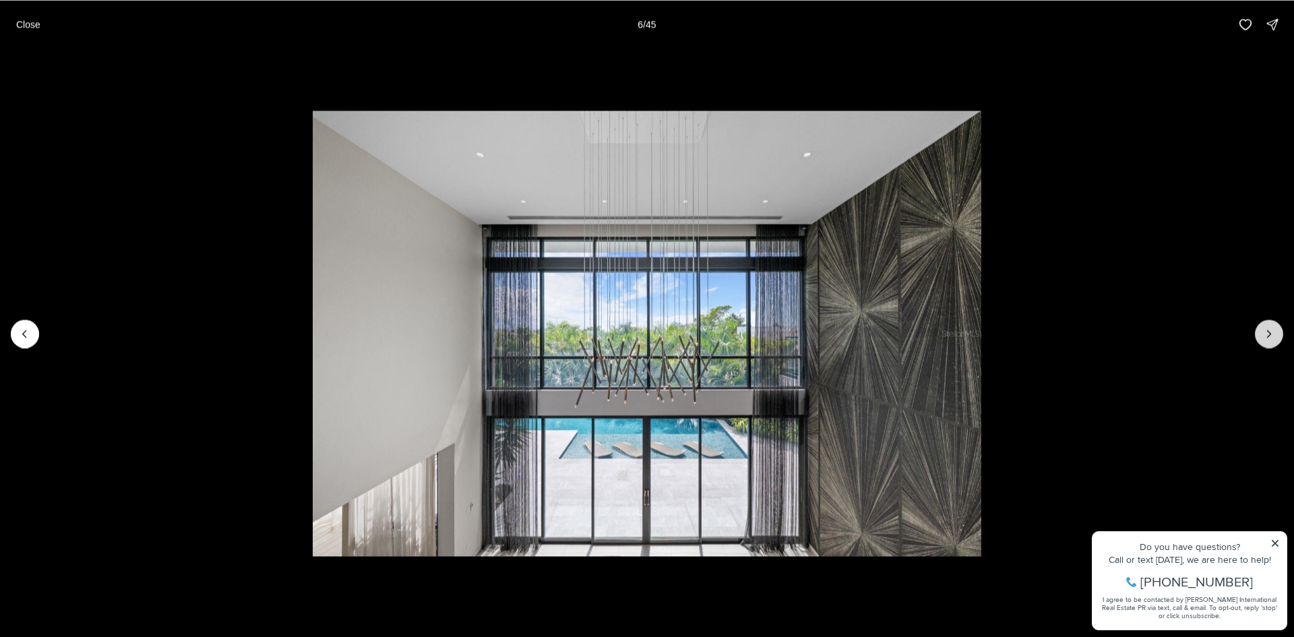
click at [1268, 333] on icon "Next slide" at bounding box center [1268, 333] width 13 height 13
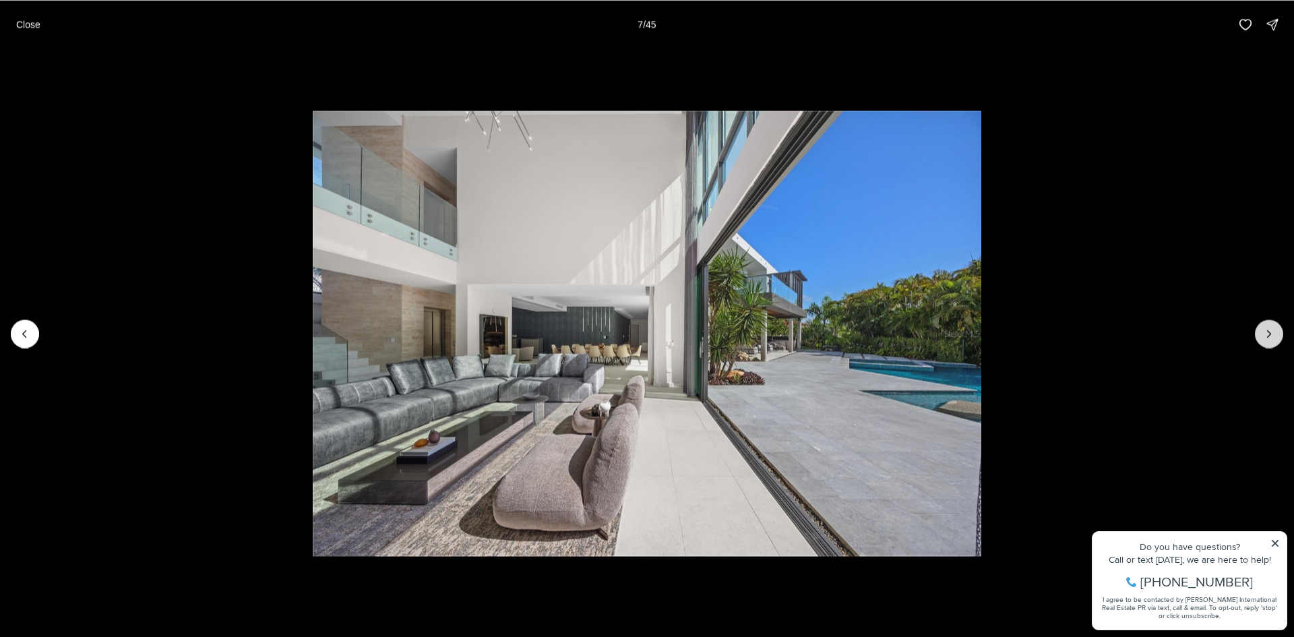
click at [1268, 333] on icon "Next slide" at bounding box center [1268, 333] width 13 height 13
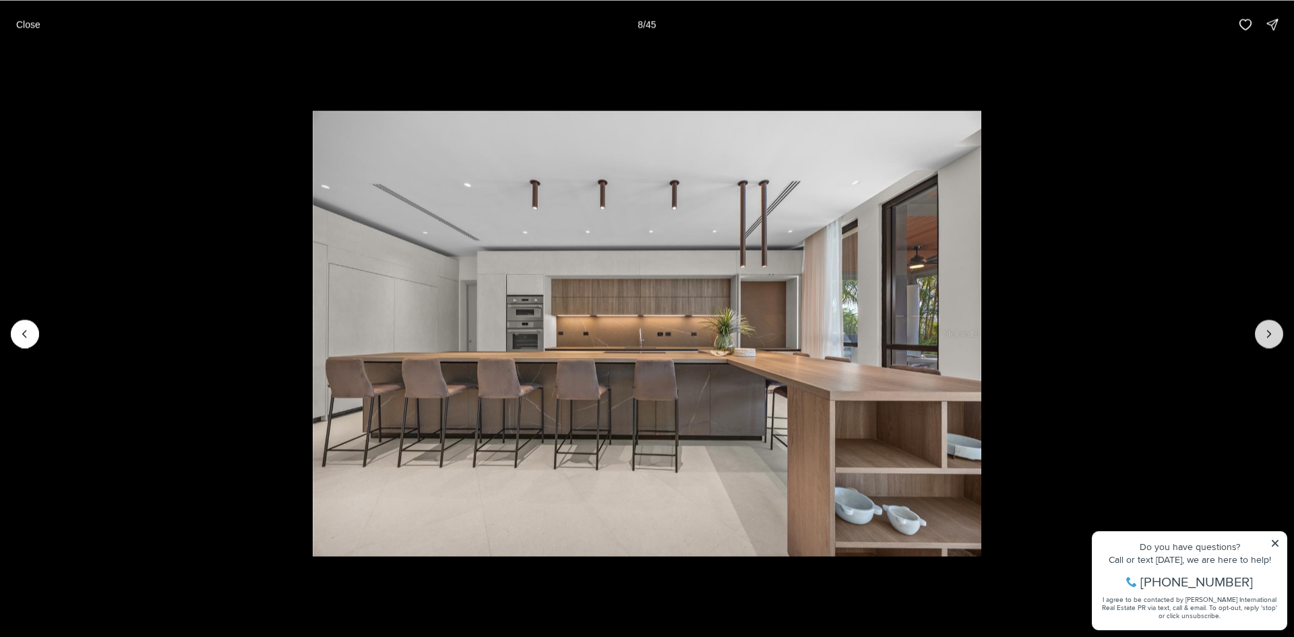
click at [1268, 333] on icon "Next slide" at bounding box center [1268, 333] width 13 height 13
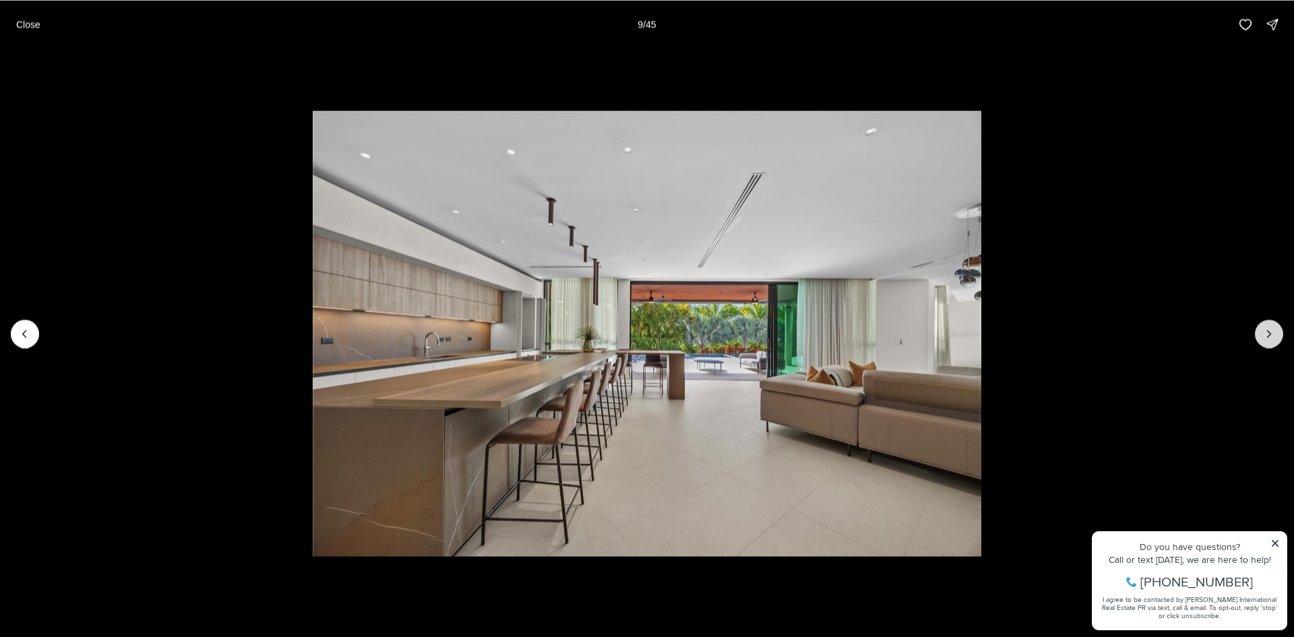
click at [1268, 333] on icon "Next slide" at bounding box center [1268, 333] width 13 height 13
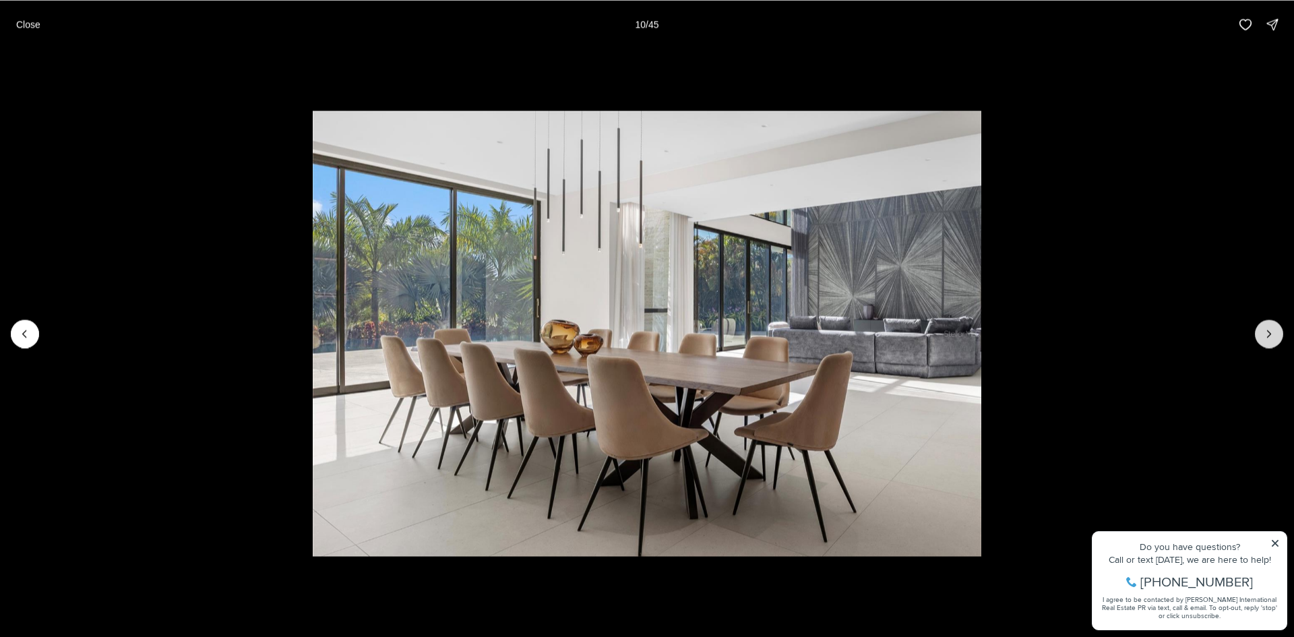
click at [1268, 333] on icon "Next slide" at bounding box center [1268, 333] width 13 height 13
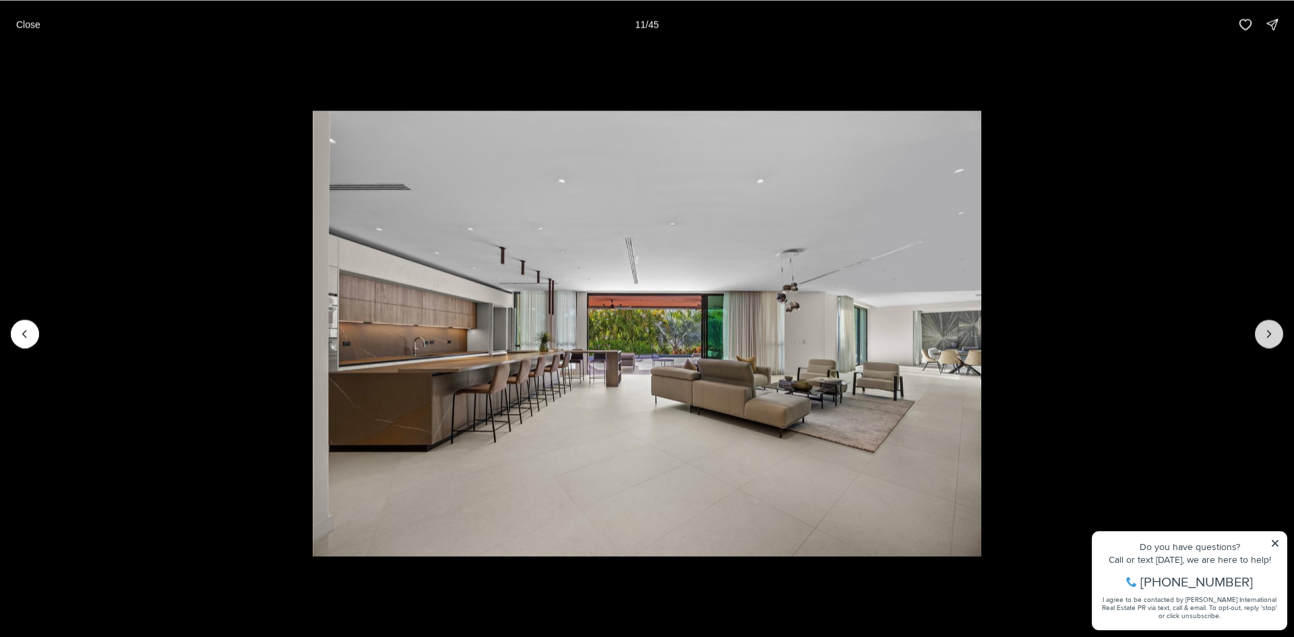
click at [1268, 333] on icon "Next slide" at bounding box center [1268, 333] width 13 height 13
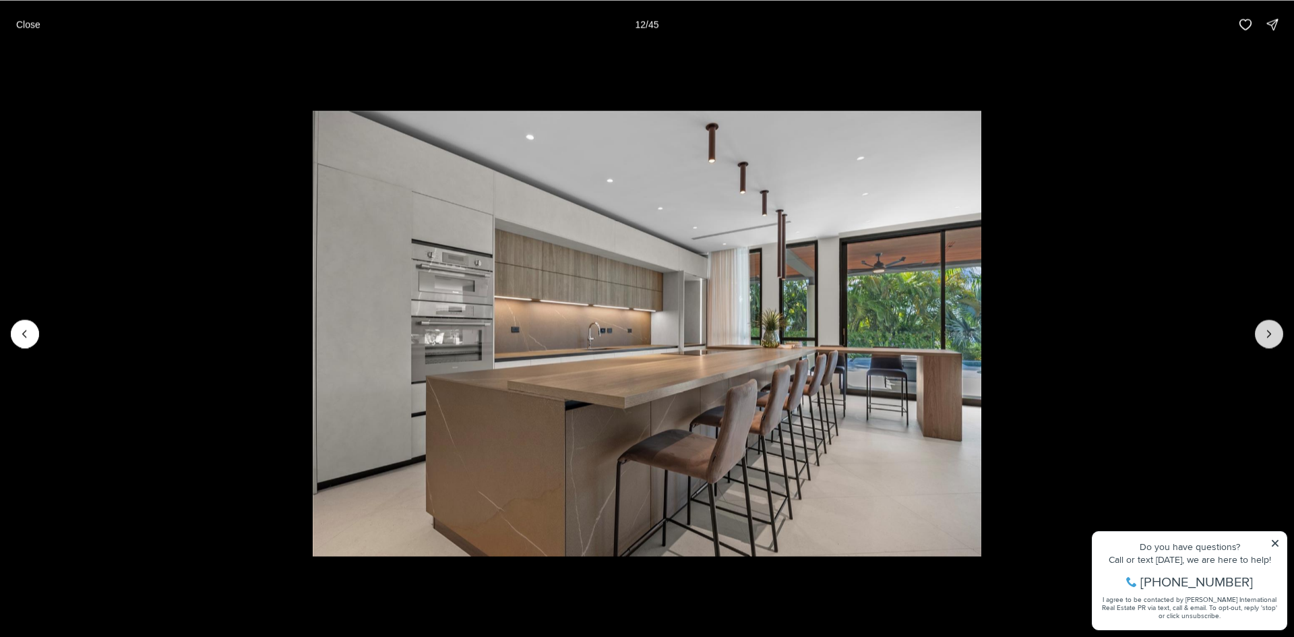
click at [1268, 333] on icon "Next slide" at bounding box center [1268, 333] width 13 height 13
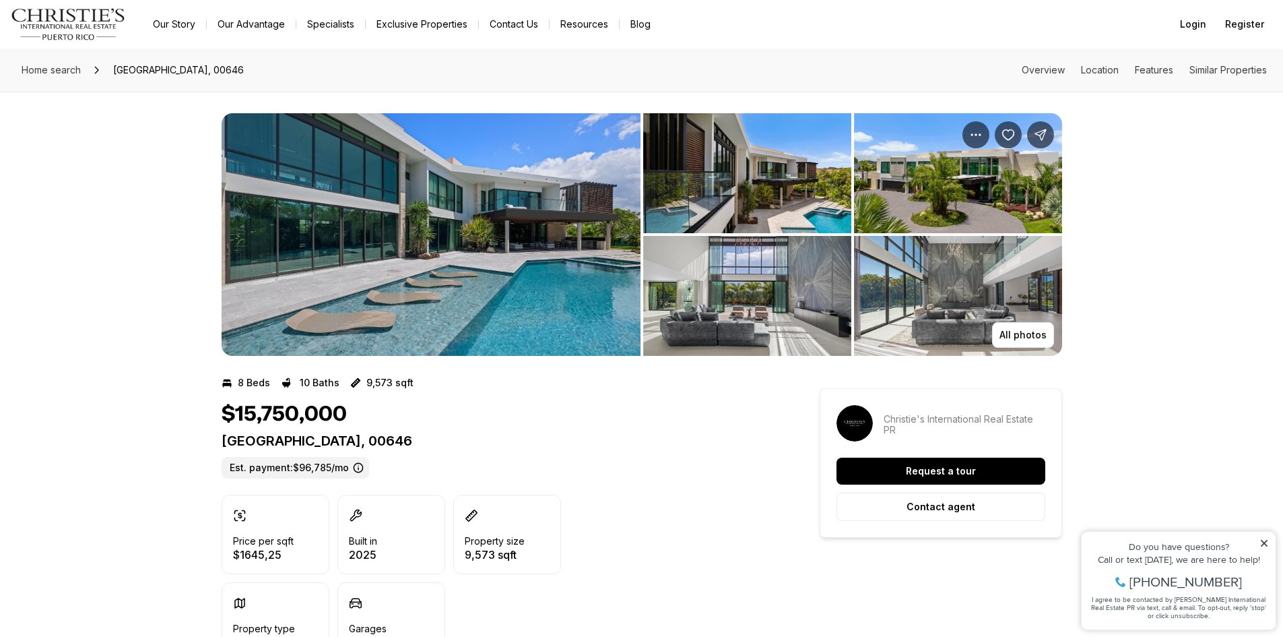
click at [770, 192] on img "View image gallery" at bounding box center [747, 173] width 208 height 120
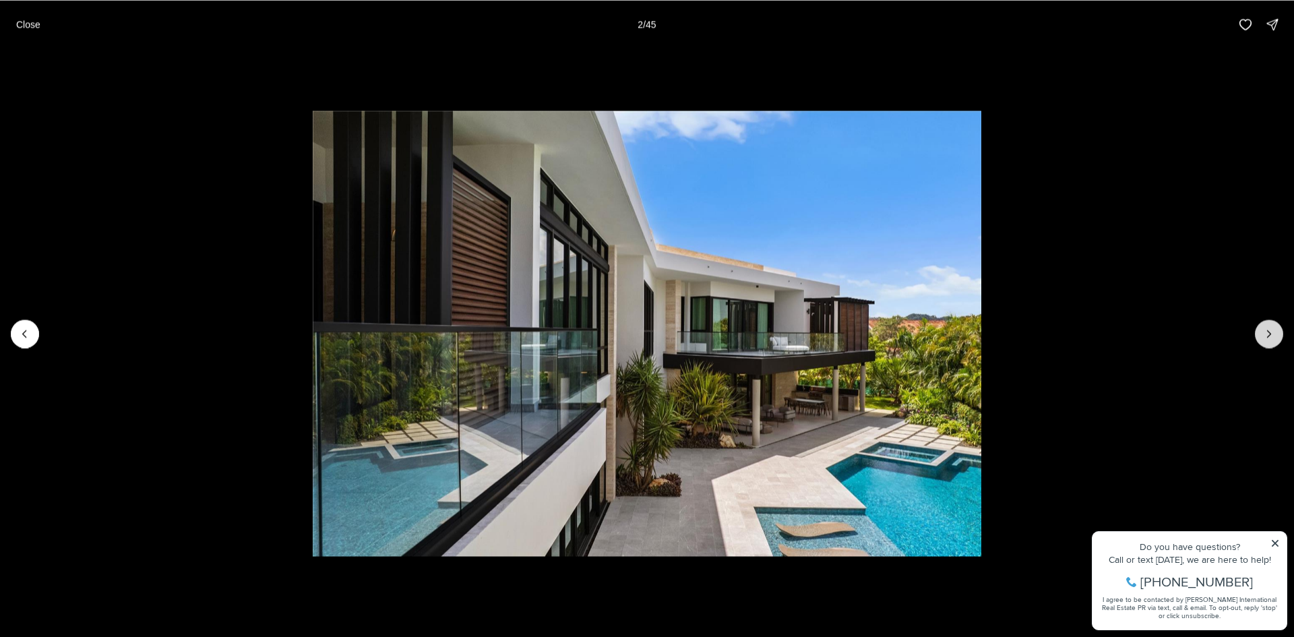
click at [1269, 329] on icon "Next slide" at bounding box center [1268, 333] width 13 height 13
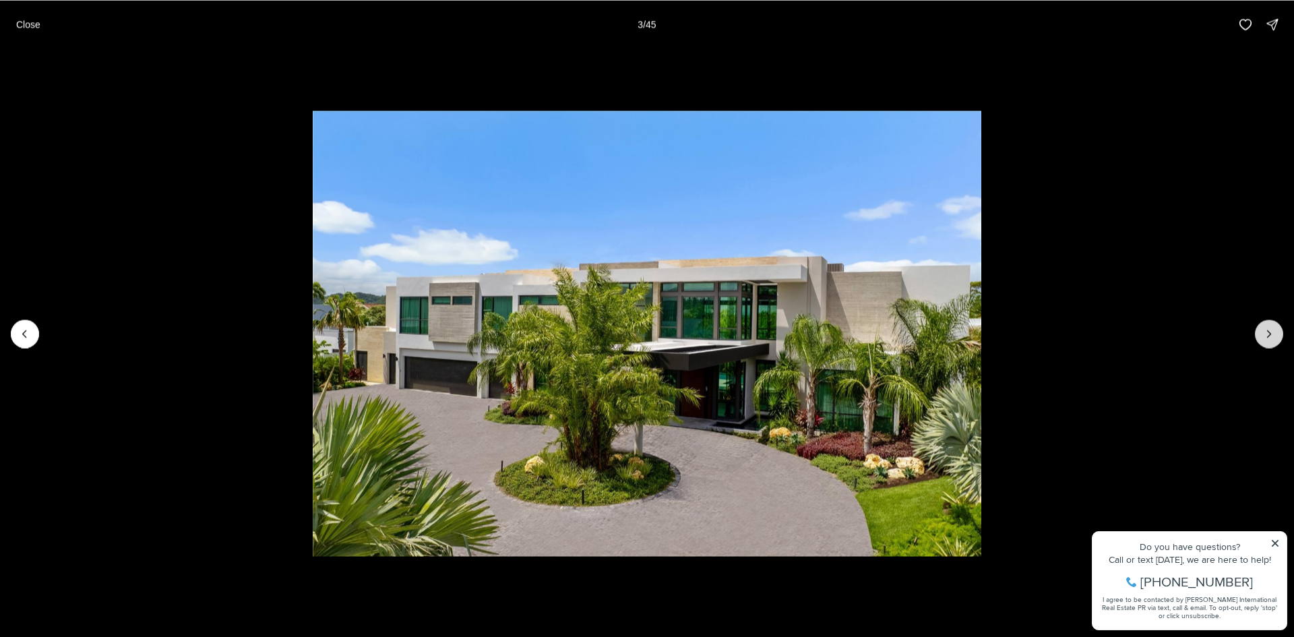
click at [1269, 329] on icon "Next slide" at bounding box center [1268, 333] width 13 height 13
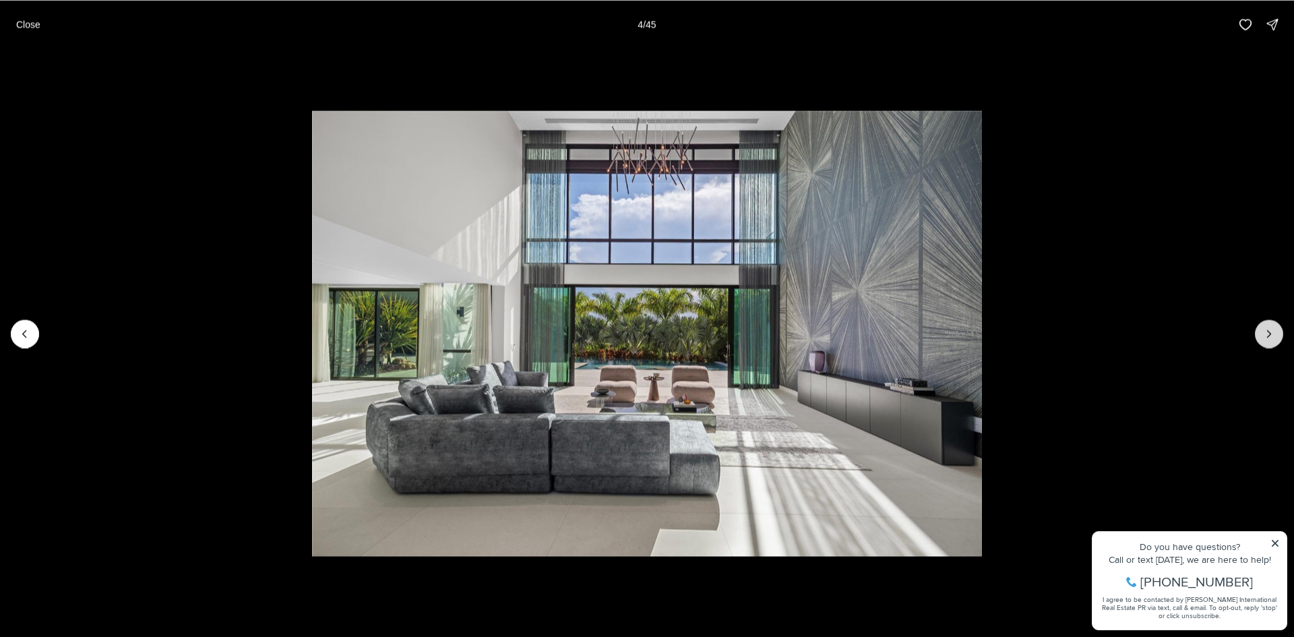
click at [1269, 329] on icon "Next slide" at bounding box center [1268, 333] width 13 height 13
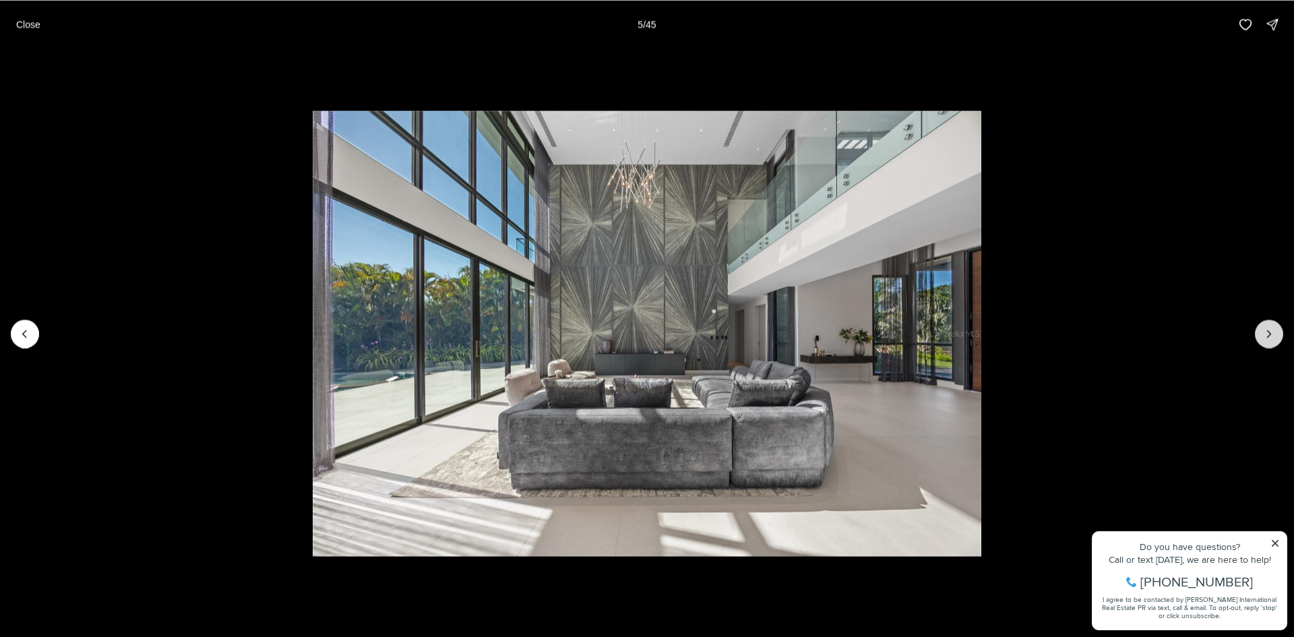
click at [1269, 329] on icon "Next slide" at bounding box center [1268, 333] width 13 height 13
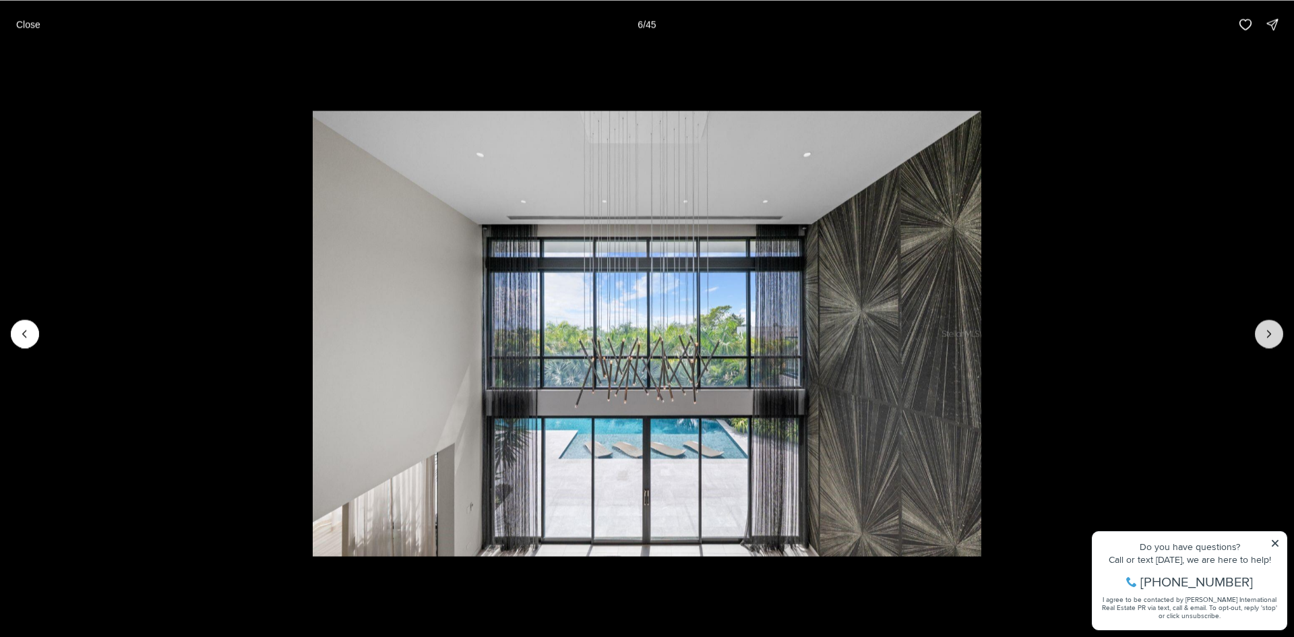
click at [1269, 329] on icon "Next slide" at bounding box center [1268, 333] width 13 height 13
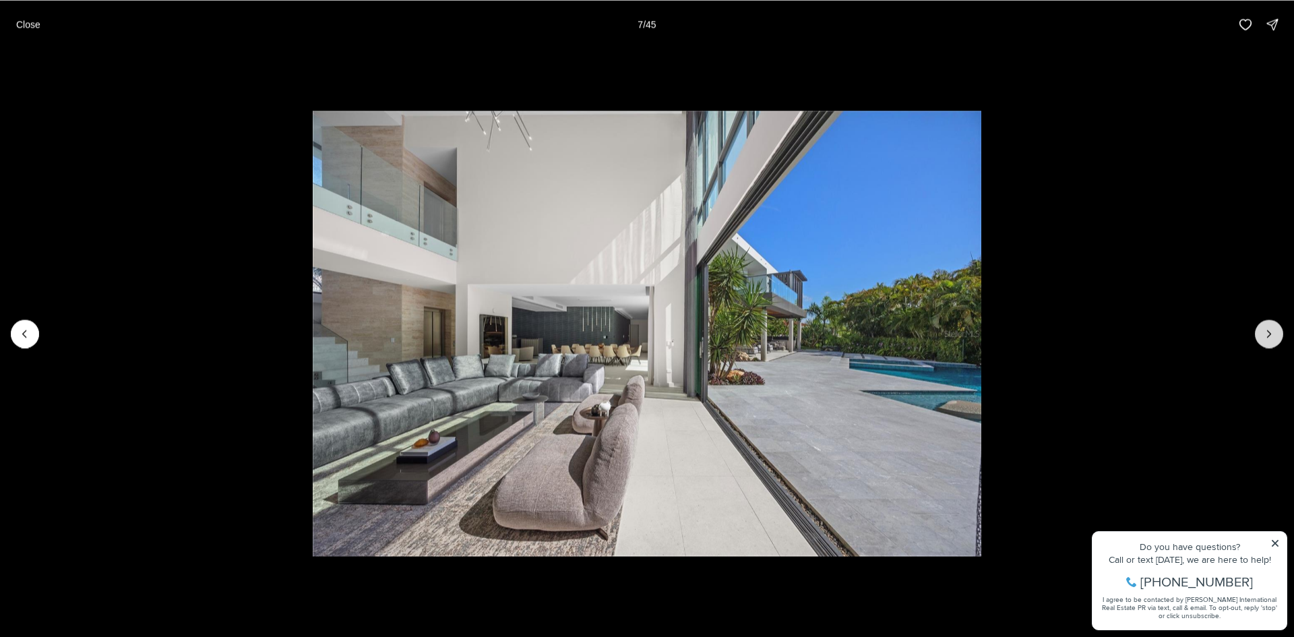
click at [1269, 329] on icon "Next slide" at bounding box center [1268, 333] width 13 height 13
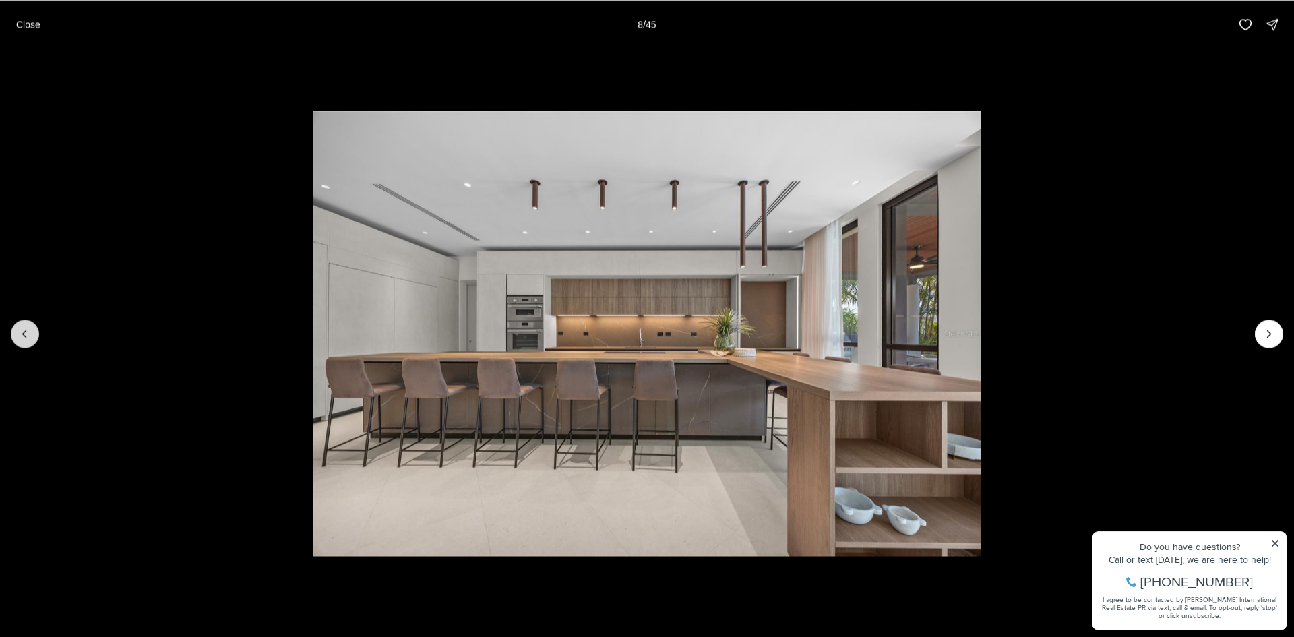
click at [21, 334] on icon "Previous slide" at bounding box center [24, 333] width 13 height 13
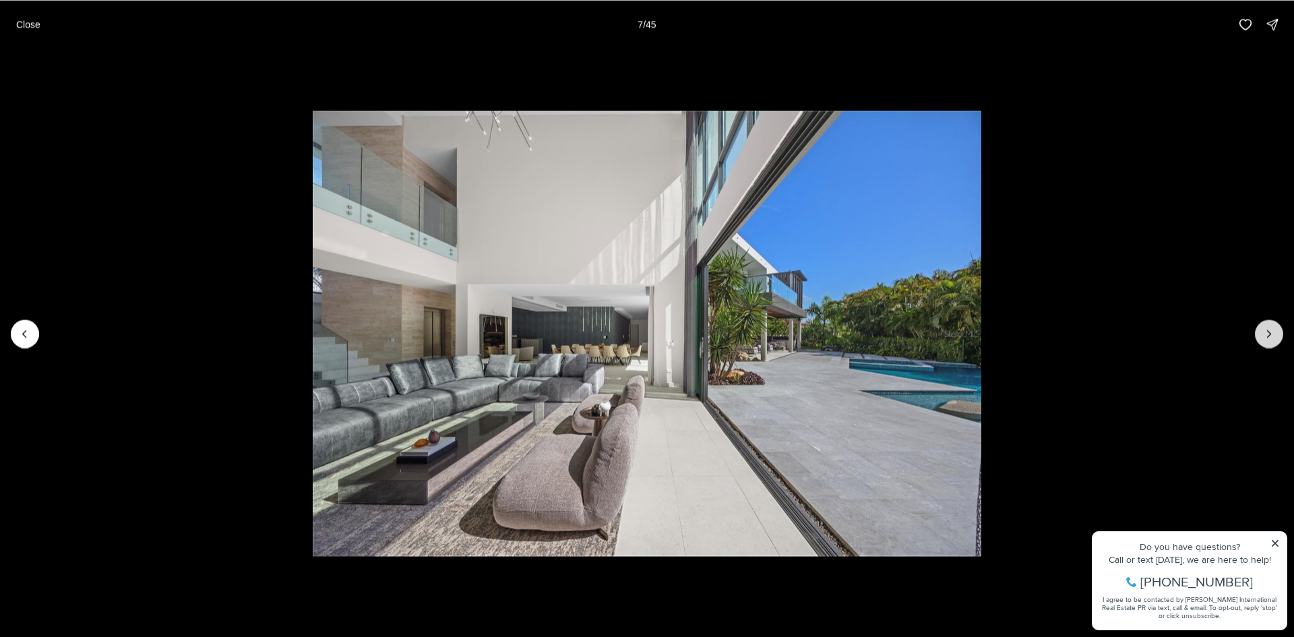
click at [1270, 333] on icon "Next slide" at bounding box center [1268, 333] width 3 height 7
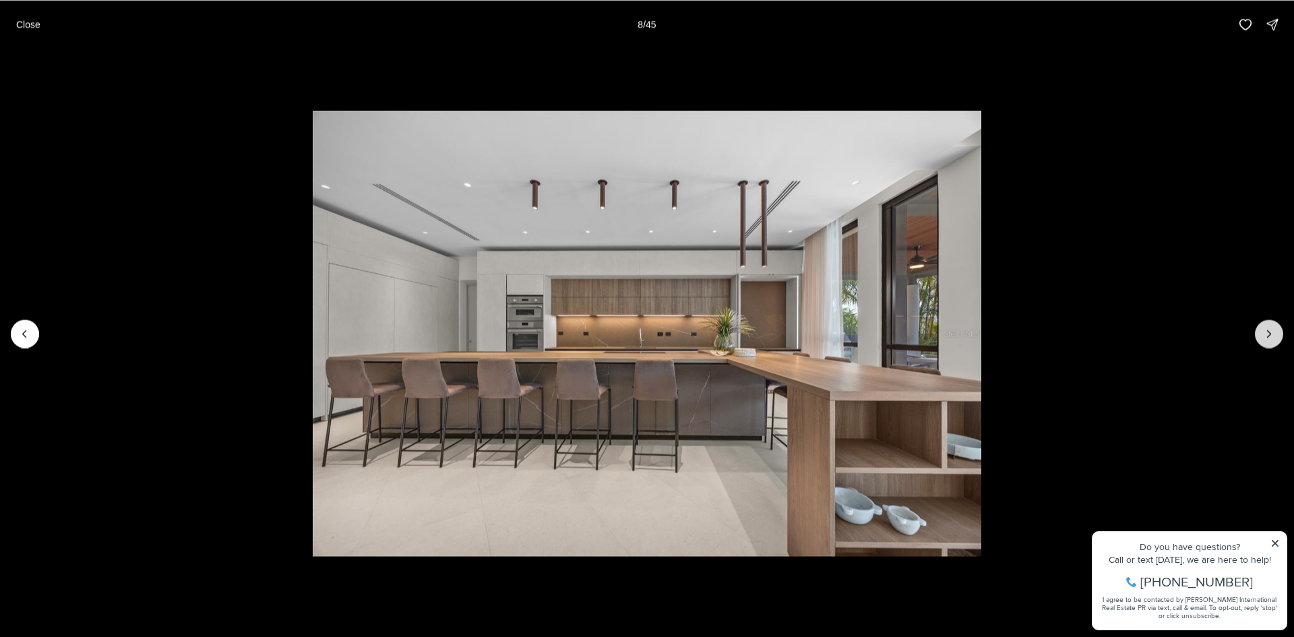
click at [1270, 333] on icon "Next slide" at bounding box center [1268, 333] width 3 height 7
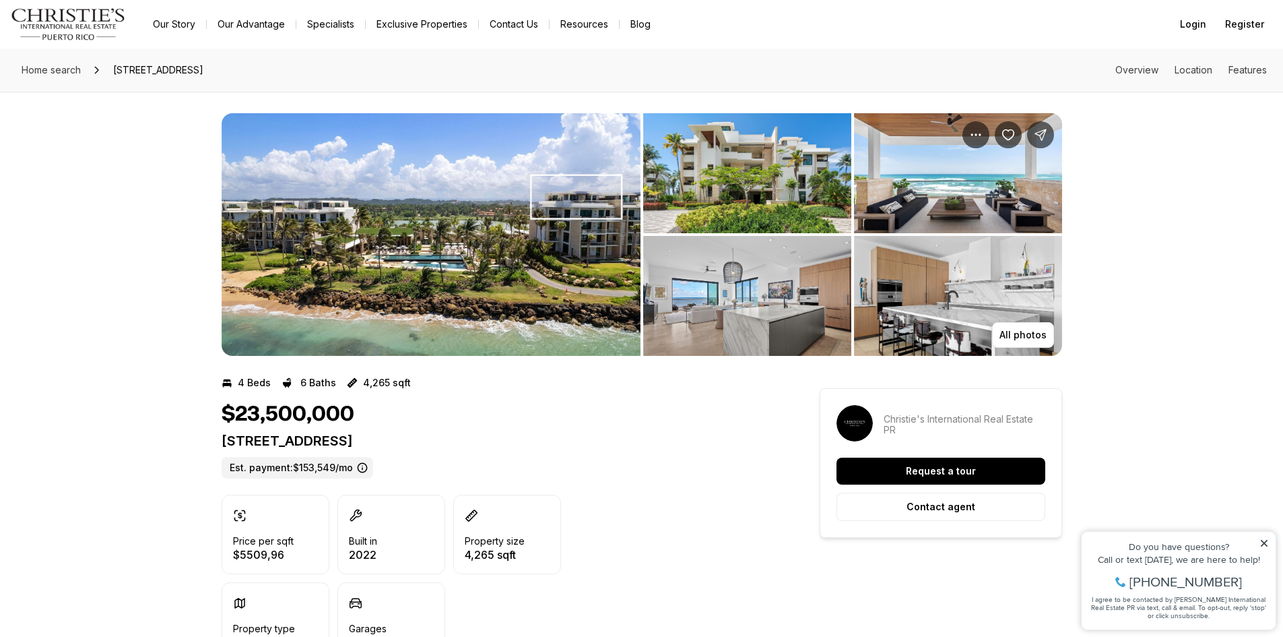
click at [763, 185] on img "View image gallery" at bounding box center [747, 173] width 208 height 120
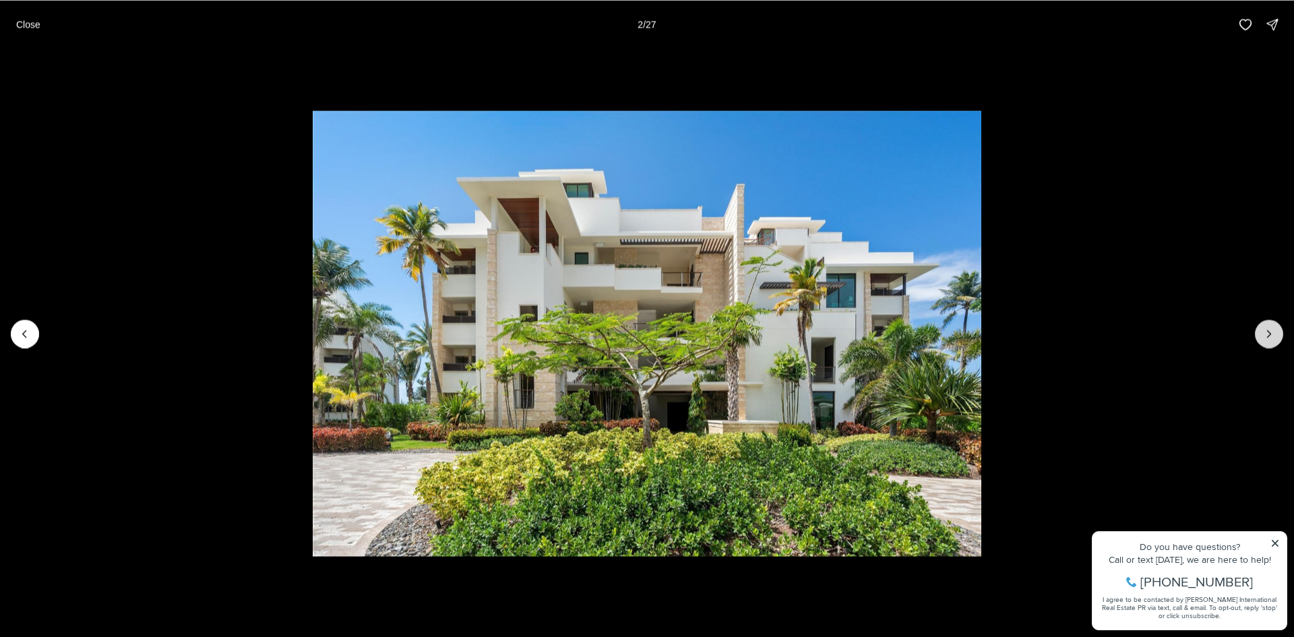
click at [1267, 329] on icon "Next slide" at bounding box center [1268, 333] width 13 height 13
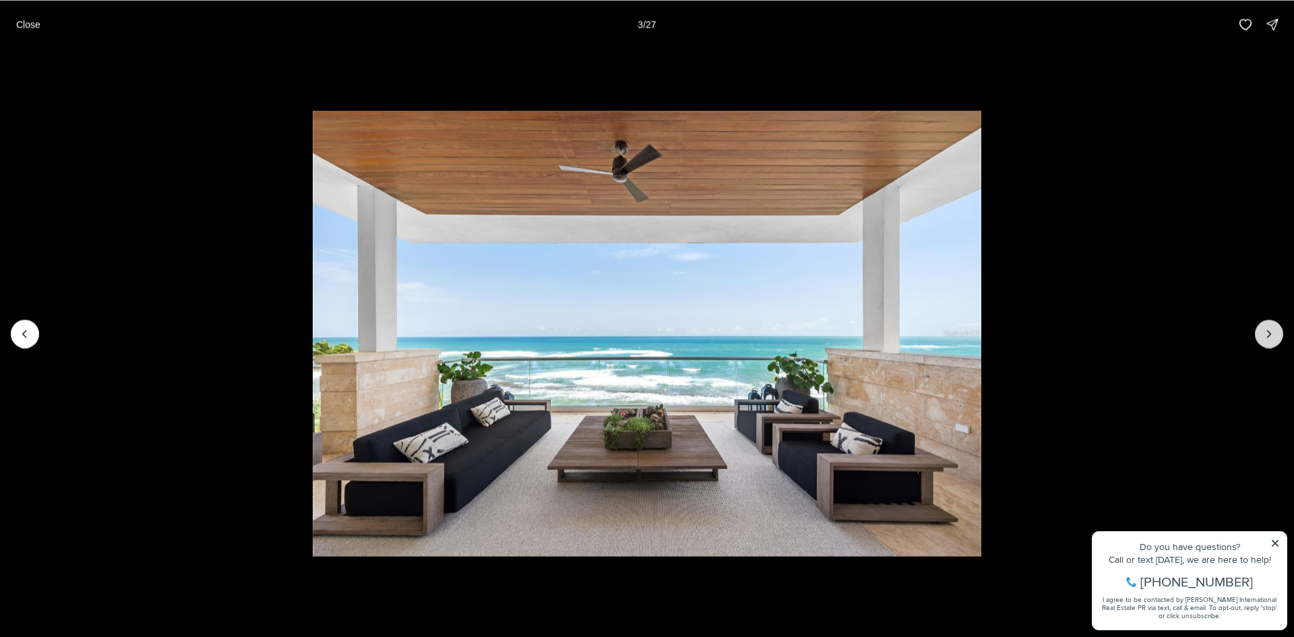
click at [1267, 329] on icon "Next slide" at bounding box center [1268, 333] width 13 height 13
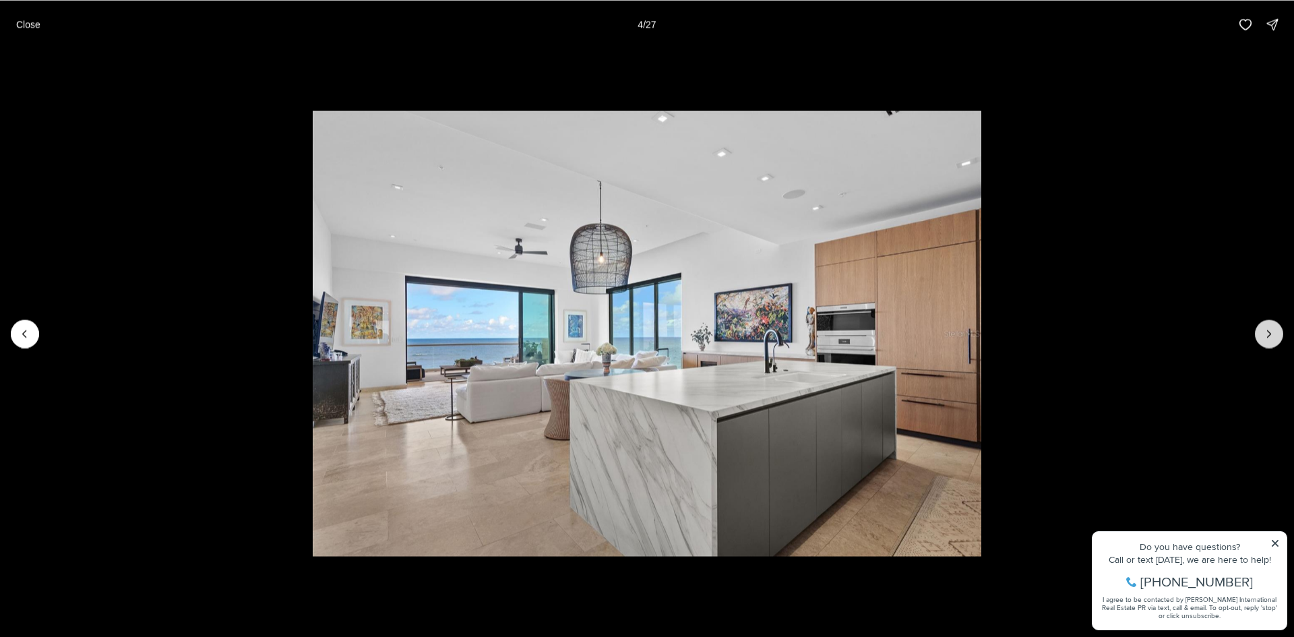
click at [1267, 329] on icon "Next slide" at bounding box center [1268, 333] width 13 height 13
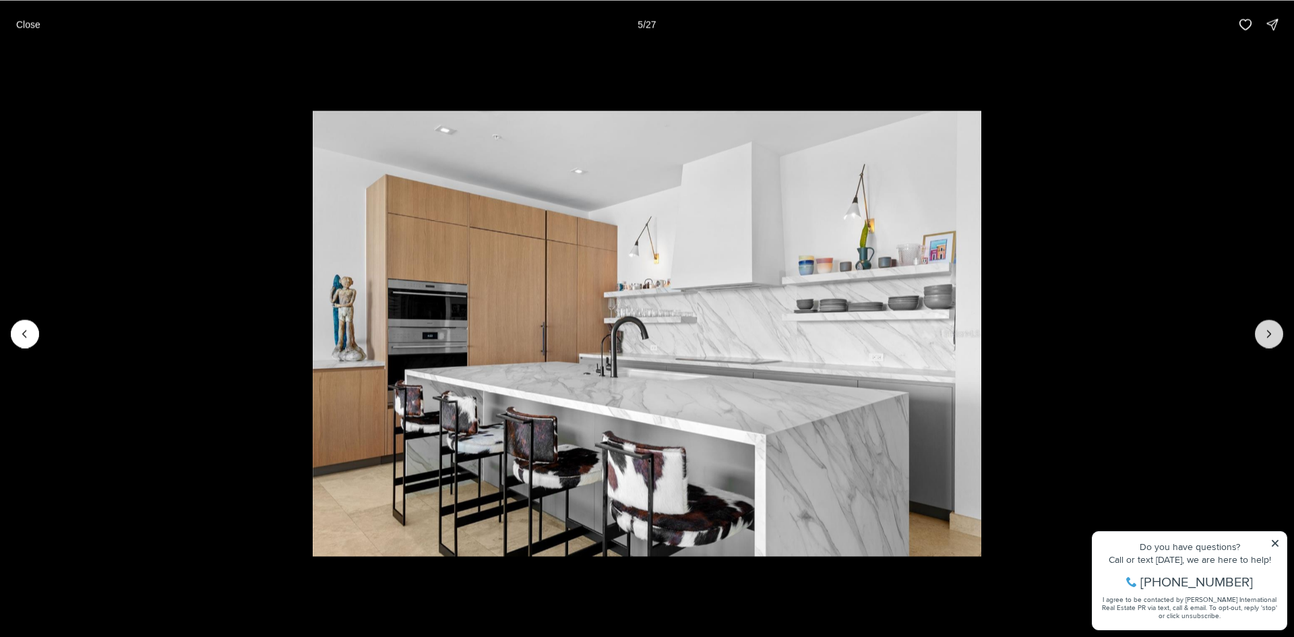
click at [1267, 329] on icon "Next slide" at bounding box center [1268, 333] width 13 height 13
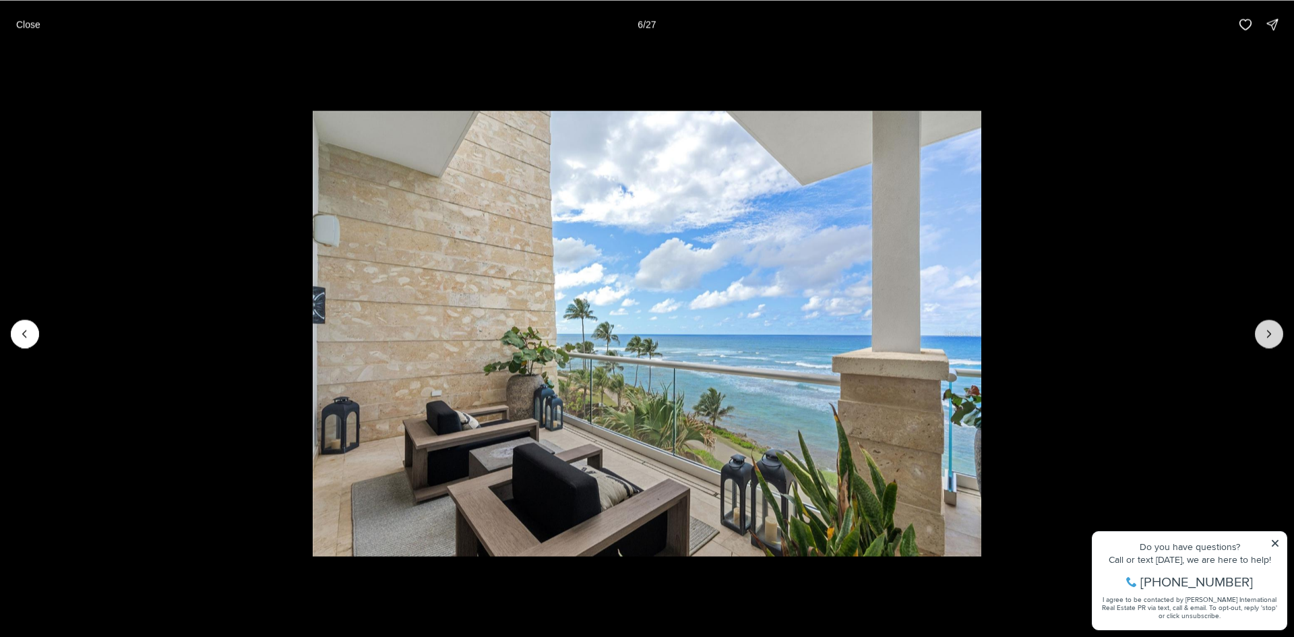
click at [1267, 329] on icon "Next slide" at bounding box center [1268, 333] width 13 height 13
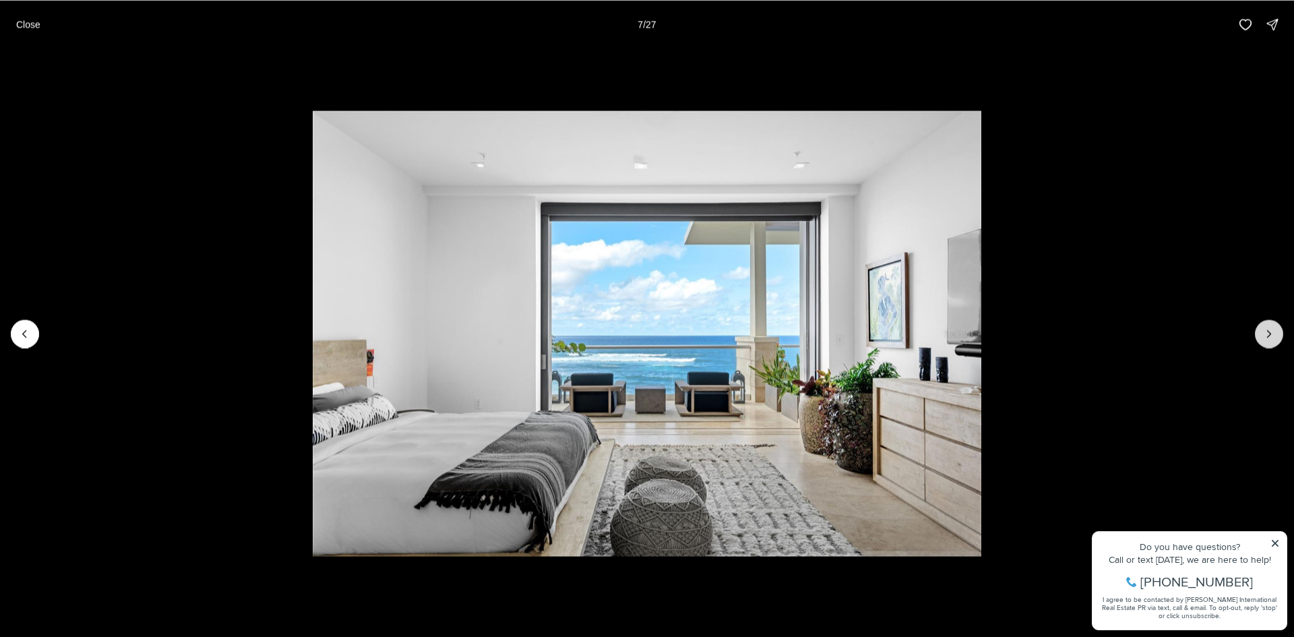
click at [1267, 329] on icon "Next slide" at bounding box center [1268, 333] width 13 height 13
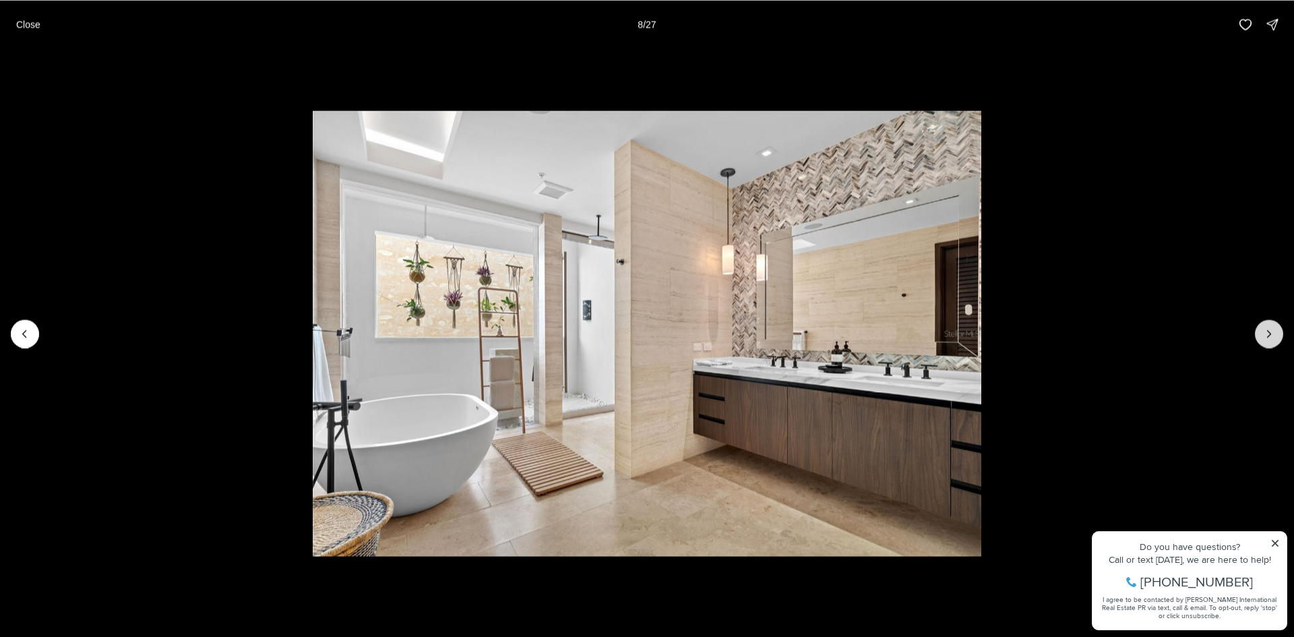
click at [1268, 329] on icon "Next slide" at bounding box center [1268, 333] width 13 height 13
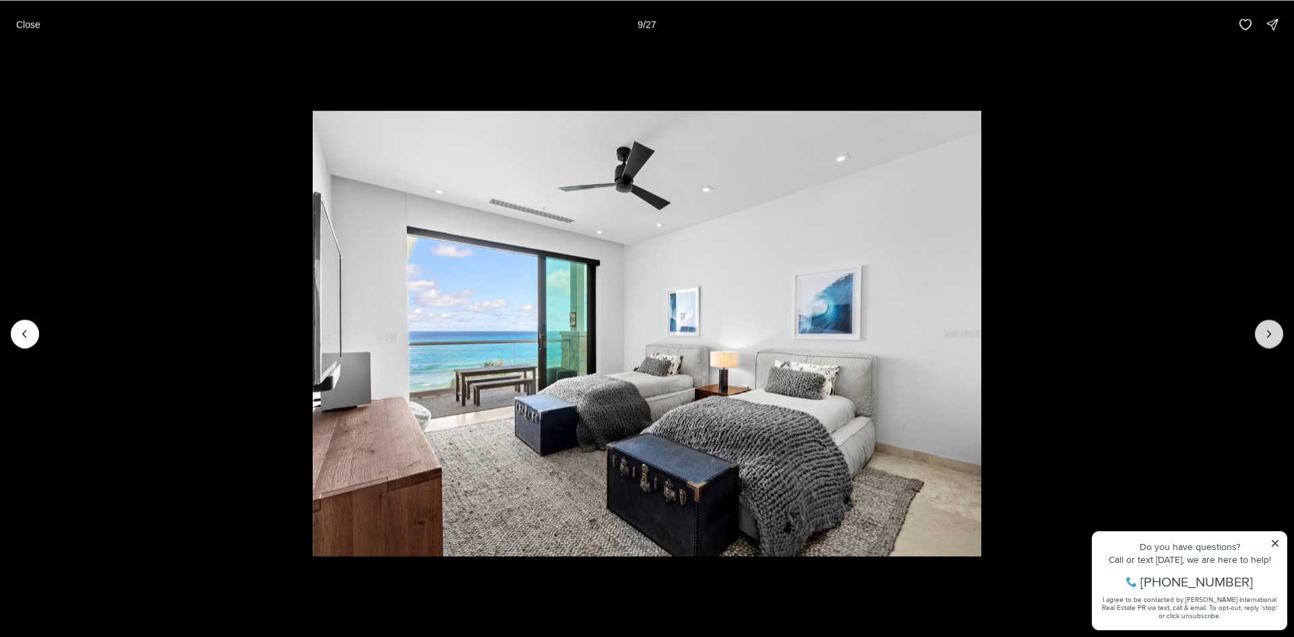
click at [1268, 329] on icon "Next slide" at bounding box center [1268, 333] width 13 height 13
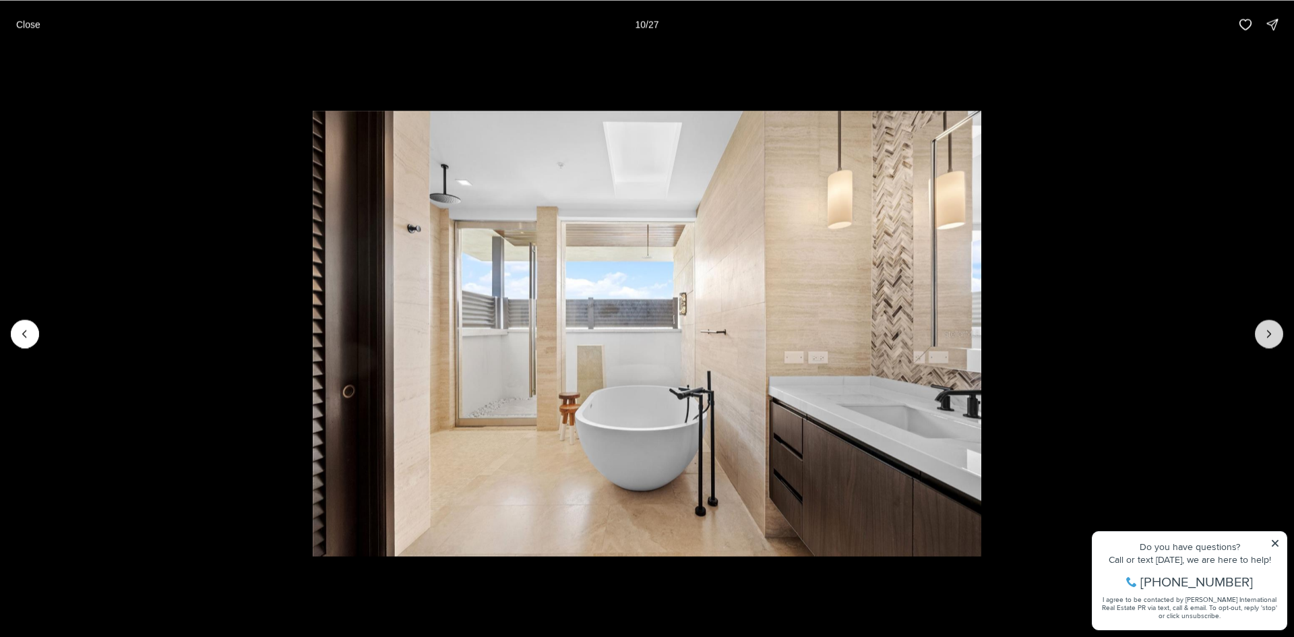
click at [1268, 329] on icon "Next slide" at bounding box center [1268, 333] width 13 height 13
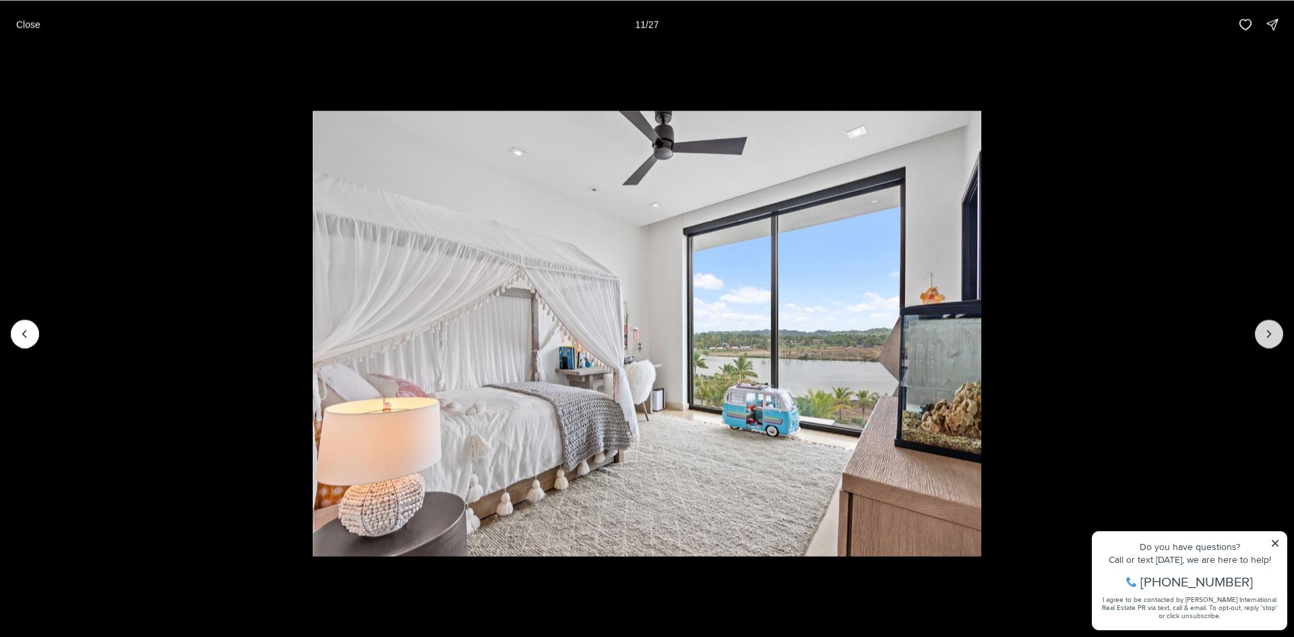
click at [1268, 329] on icon "Next slide" at bounding box center [1268, 333] width 13 height 13
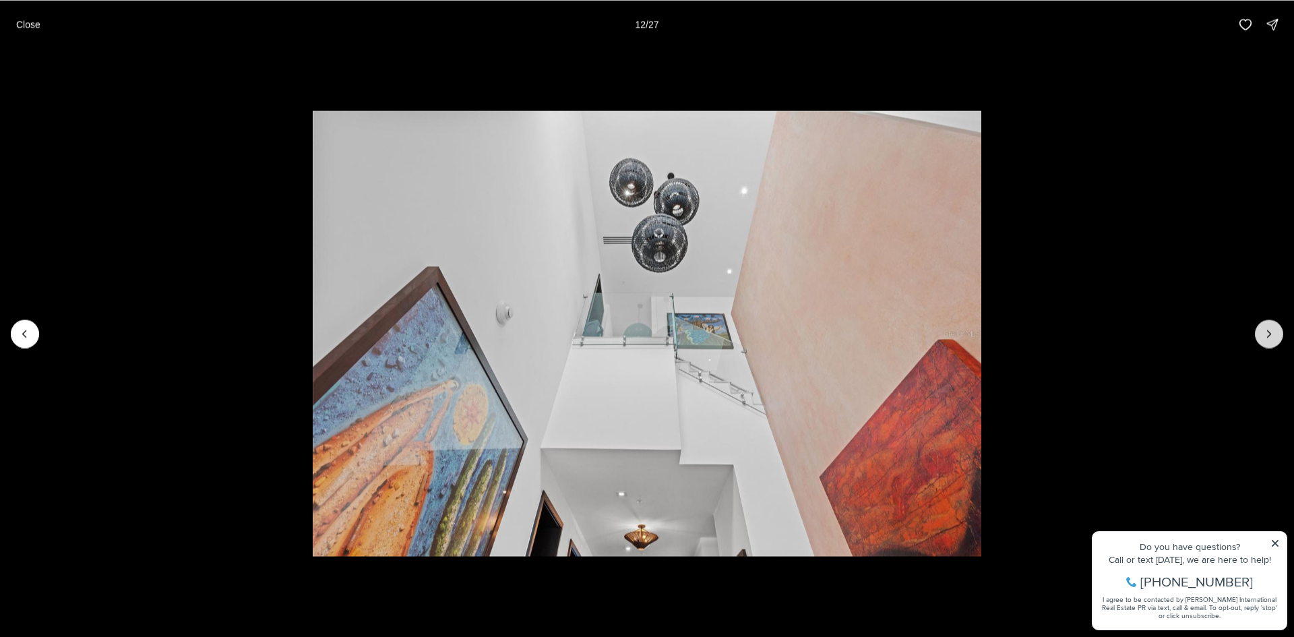
click at [1268, 329] on icon "Next slide" at bounding box center [1268, 333] width 13 height 13
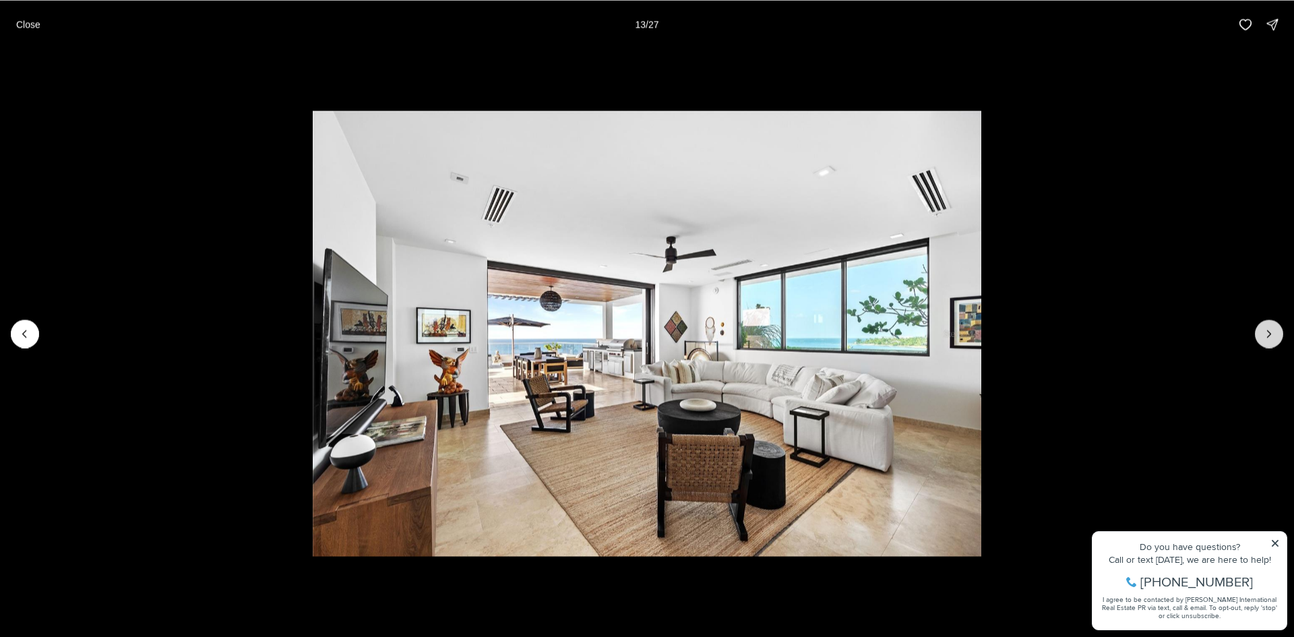
click at [1268, 329] on icon "Next slide" at bounding box center [1268, 333] width 13 height 13
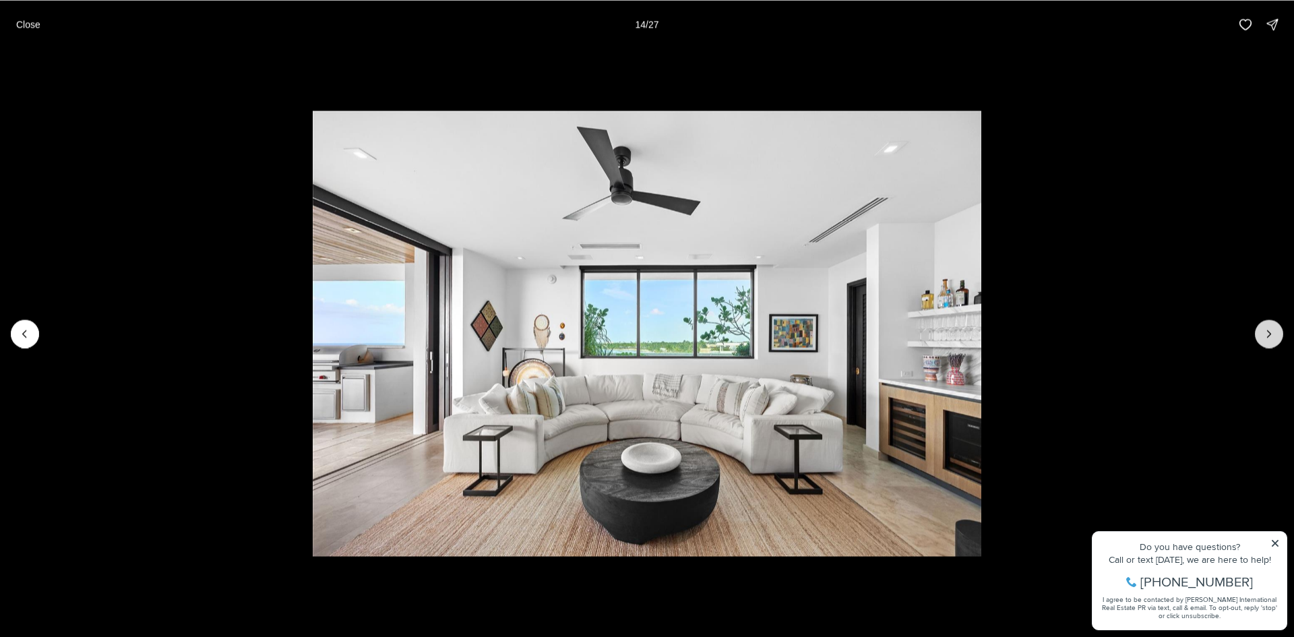
click at [1268, 329] on icon "Next slide" at bounding box center [1268, 333] width 13 height 13
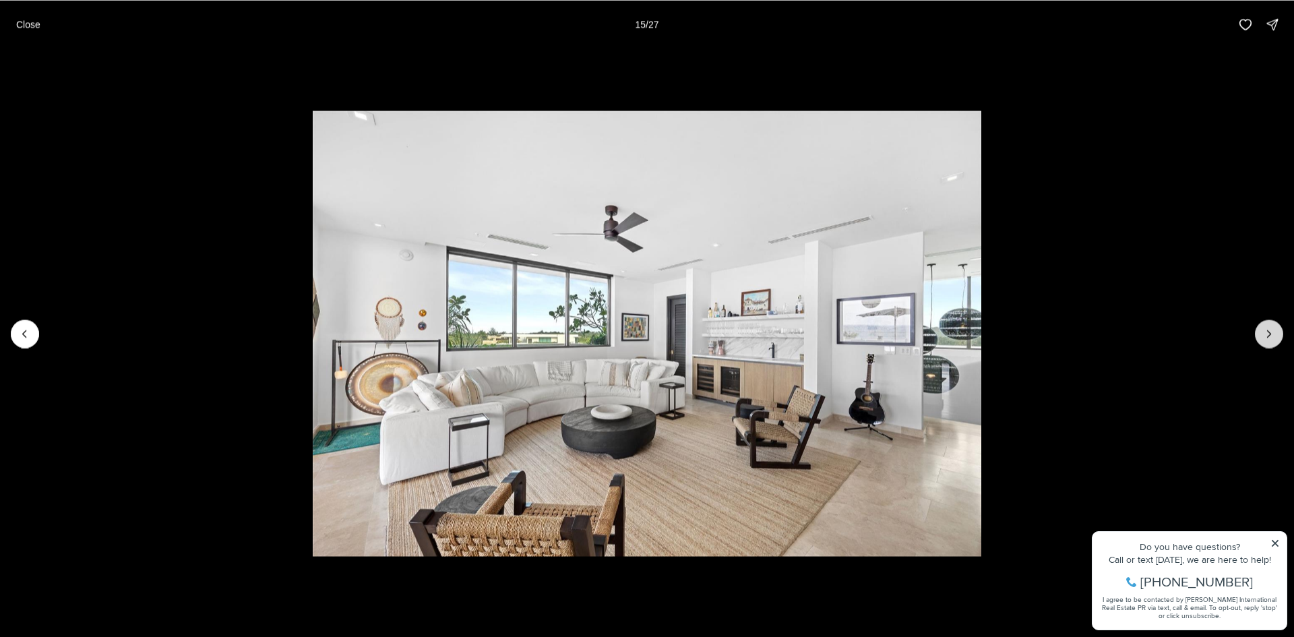
click at [1268, 329] on icon "Next slide" at bounding box center [1268, 333] width 13 height 13
